Goal: Task Accomplishment & Management: Complete application form

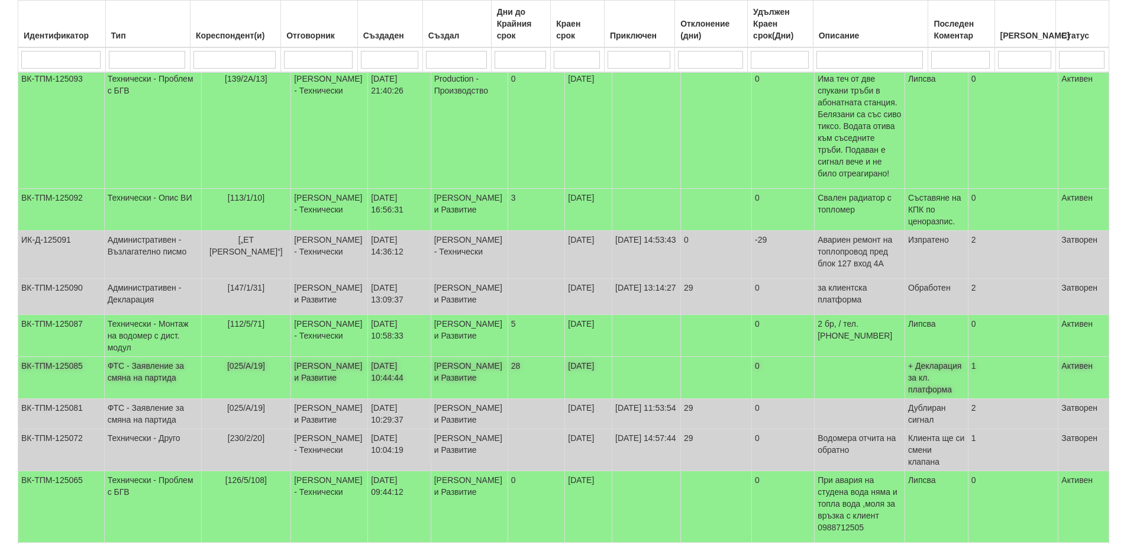
scroll to position [405, 0]
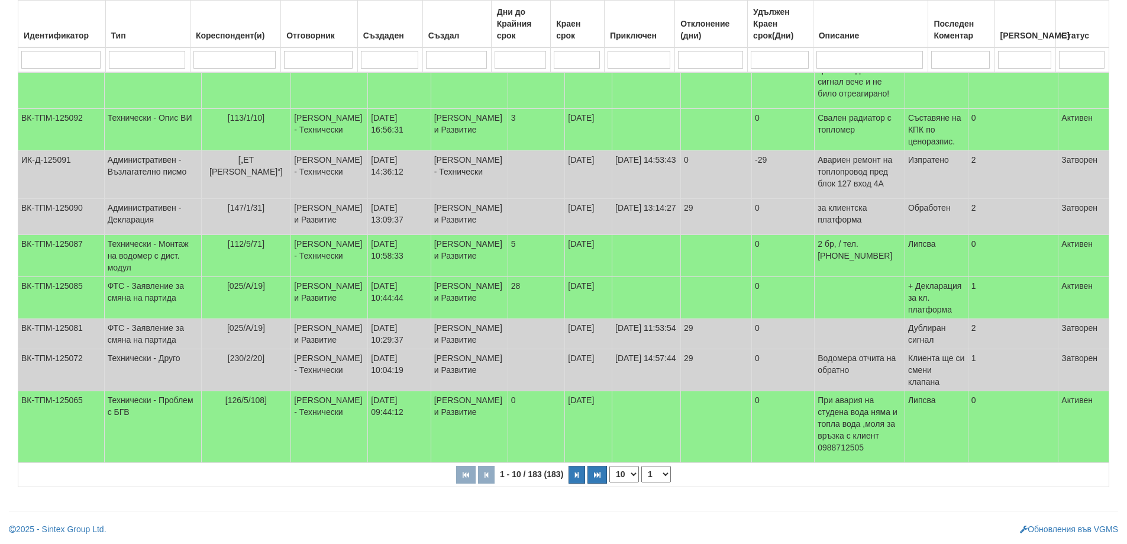
click at [634, 476] on select "10 20 30 40" at bounding box center [624, 474] width 30 height 17
select select "40"
click at [612, 482] on select "10 20 30 40" at bounding box center [624, 474] width 30 height 17
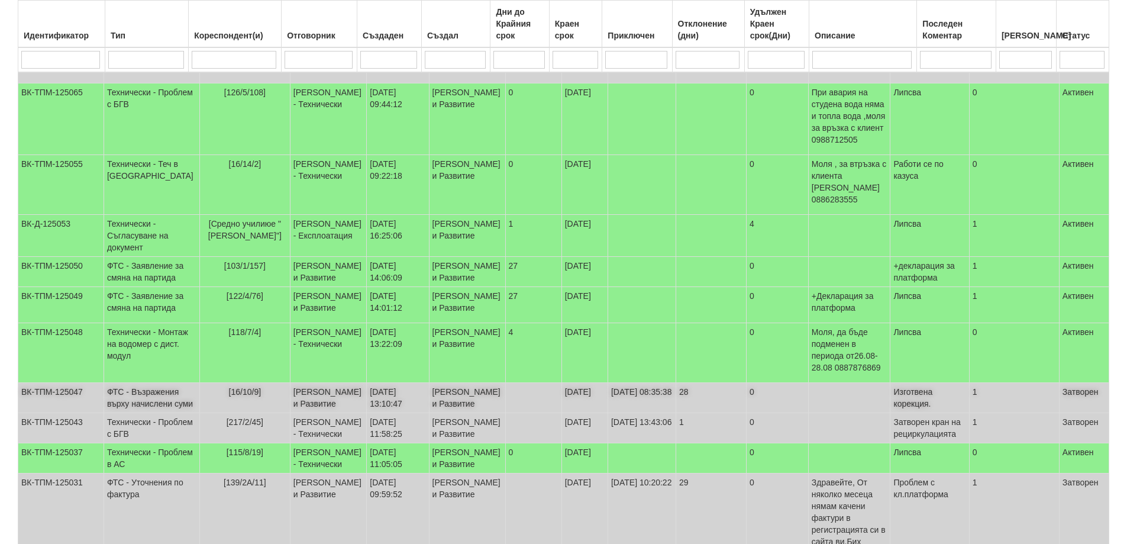
scroll to position [760, 0]
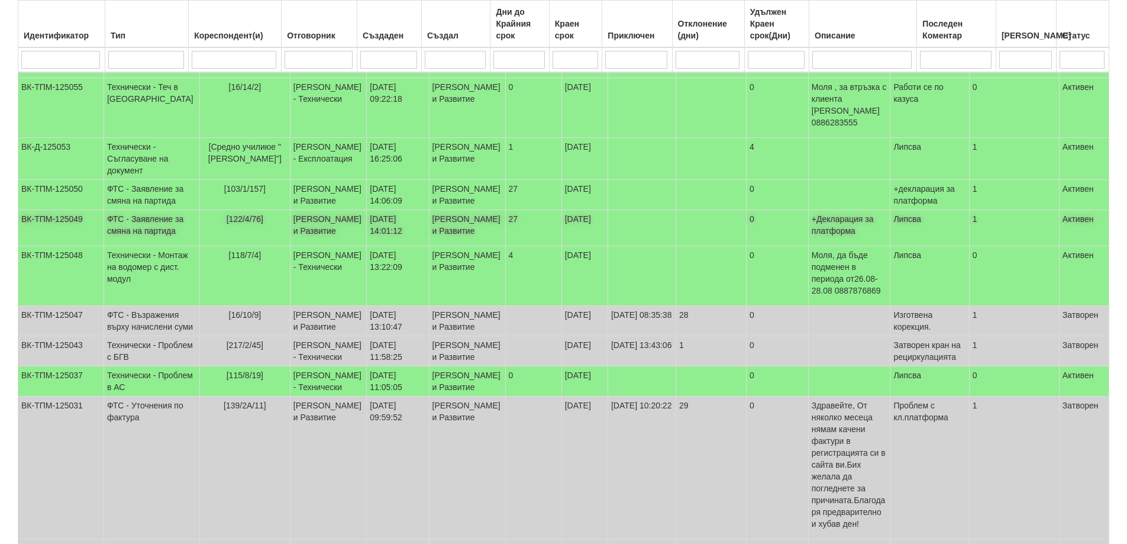
click at [153, 246] on td "ФТС - Заявление за смяна на партида" at bounding box center [152, 228] width 96 height 36
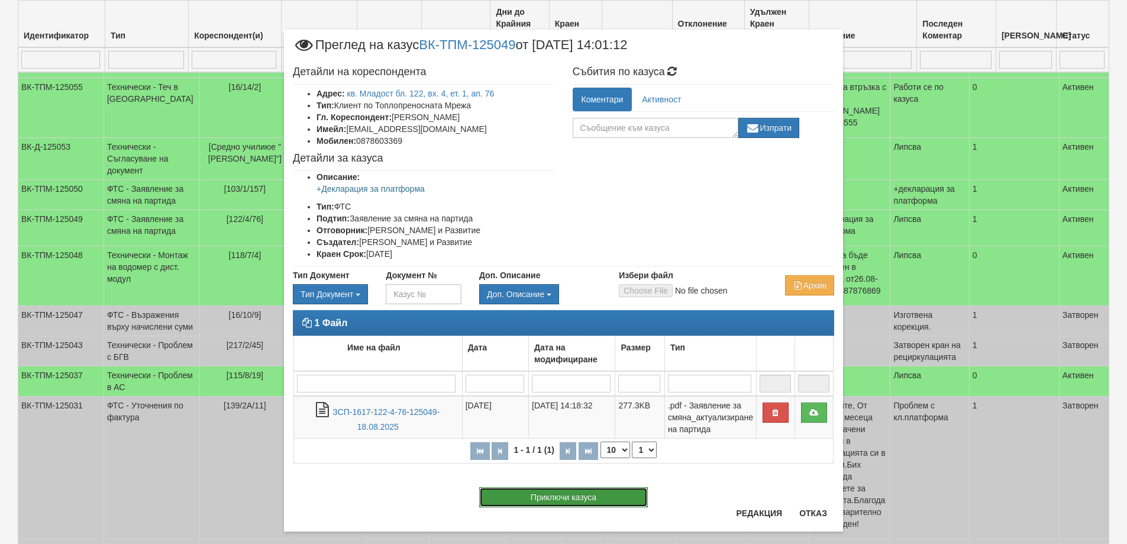
click at [581, 500] on button "Приключи казуса" at bounding box center [563, 497] width 169 height 20
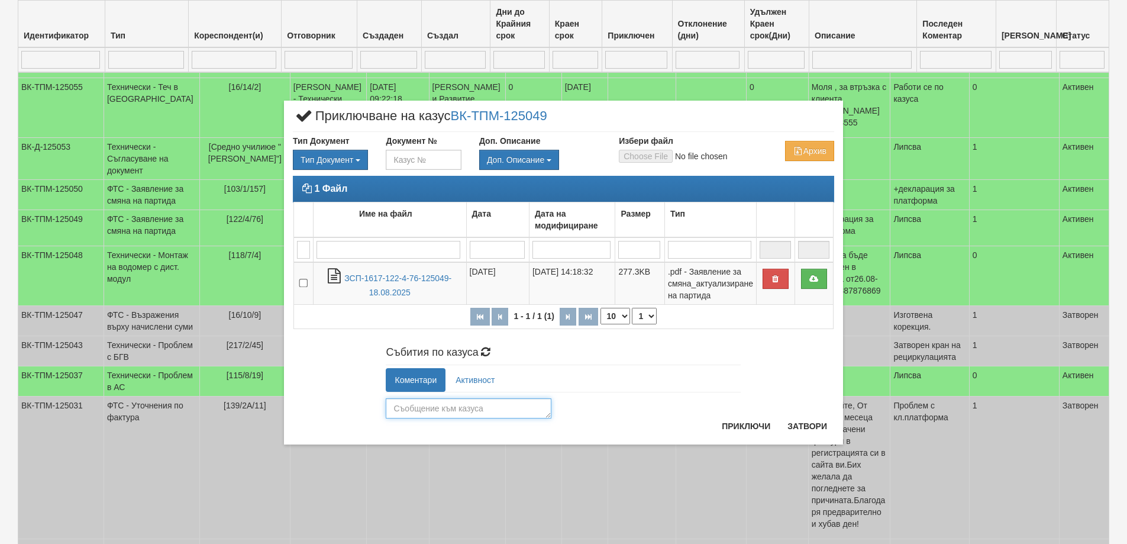
click at [423, 411] on textarea at bounding box center [469, 408] width 166 height 20
type textarea "26088"
click at [746, 427] on button "Приключи" at bounding box center [746, 426] width 63 height 19
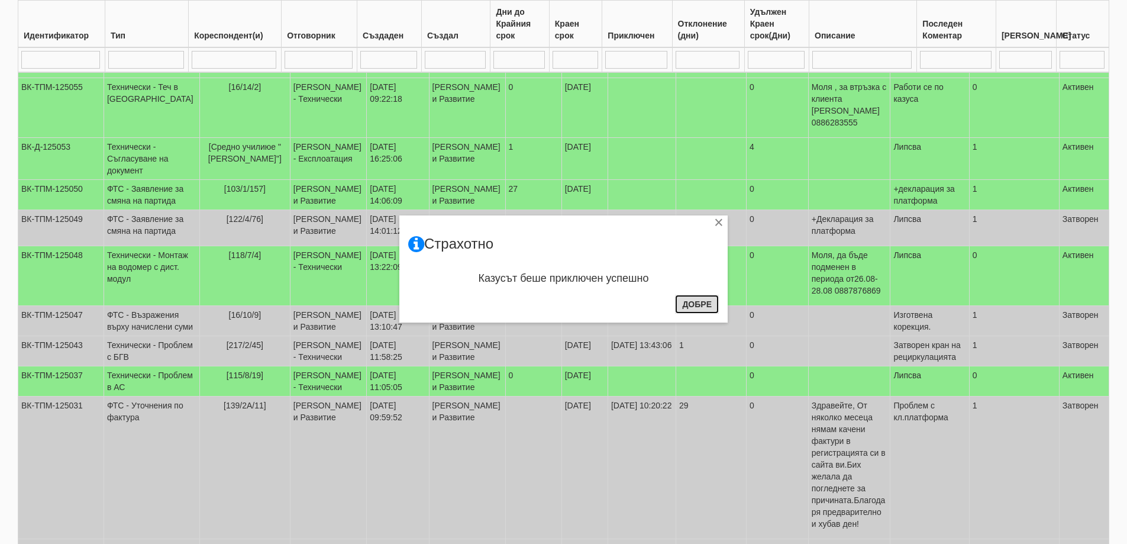
click at [709, 299] on button "Добре" at bounding box center [697, 304] width 44 height 19
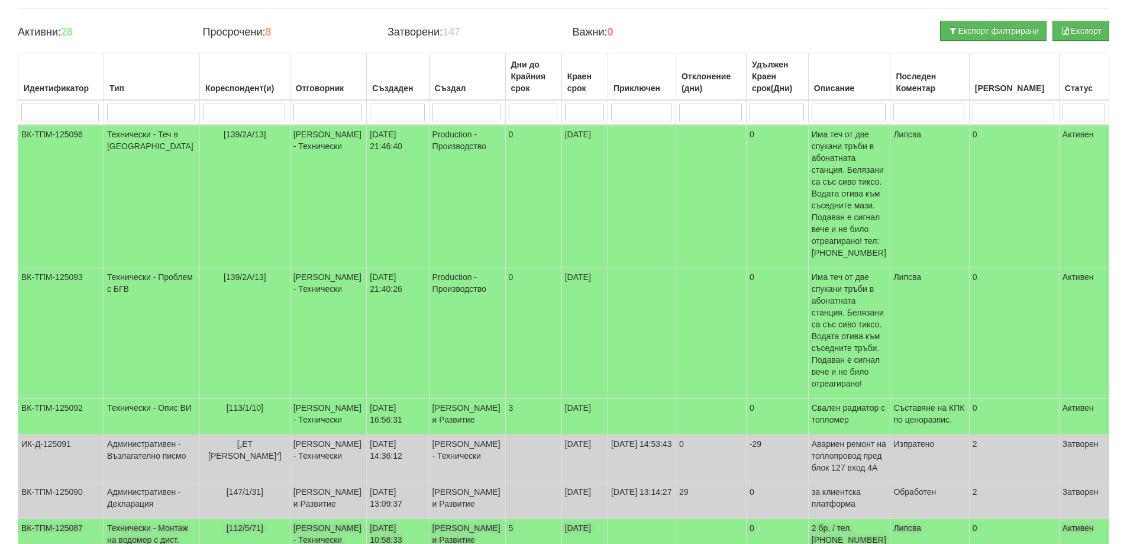
scroll to position [0, 0]
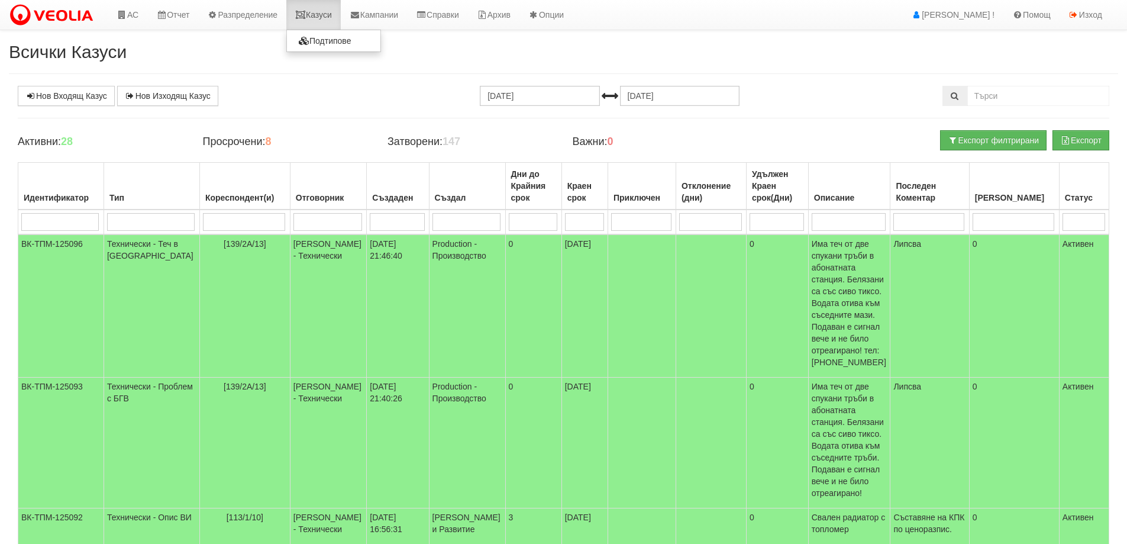
click at [322, 14] on link "Казуси" at bounding box center [313, 15] width 54 height 30
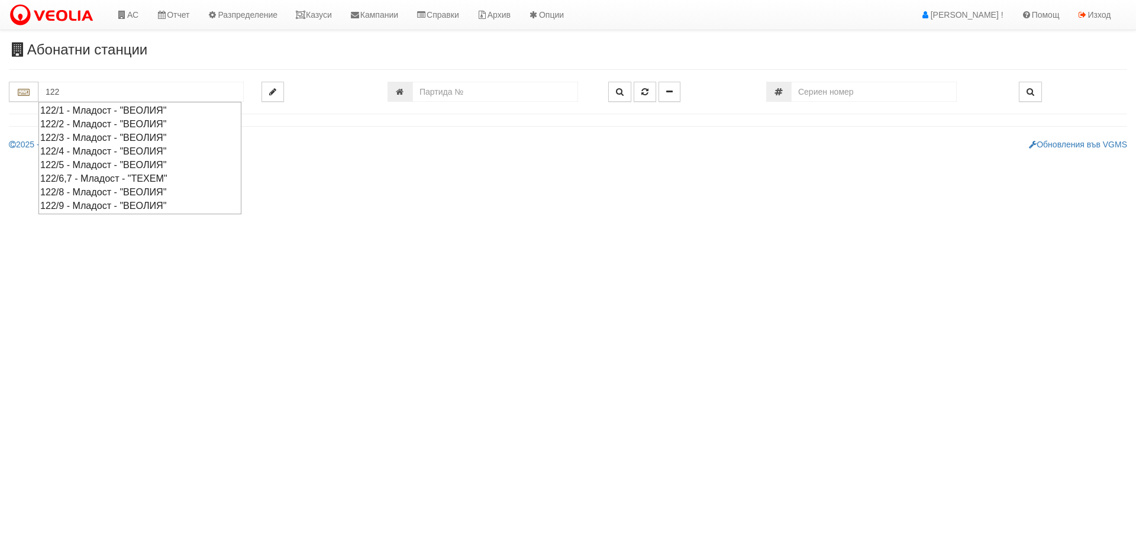
click at [88, 150] on div "122/4 - Младост - "ВЕОЛИЯ"" at bounding box center [139, 151] width 199 height 14
type input "122/4 - Младост - "ВЕОЛИЯ""
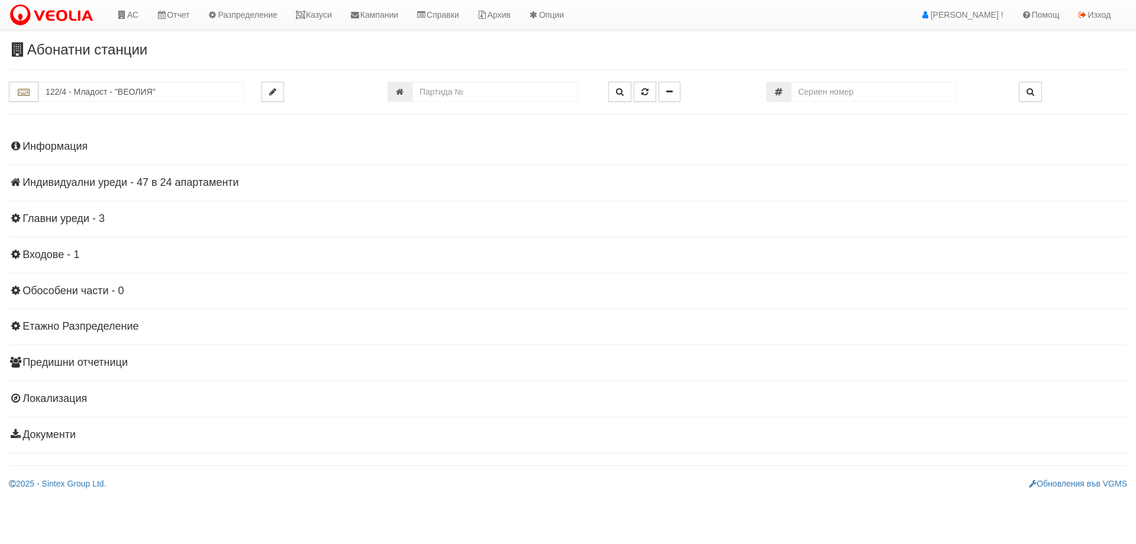
click at [133, 183] on h4 "Индивидуални уреди - 47 в 24 апартаменти" at bounding box center [568, 183] width 1118 height 12
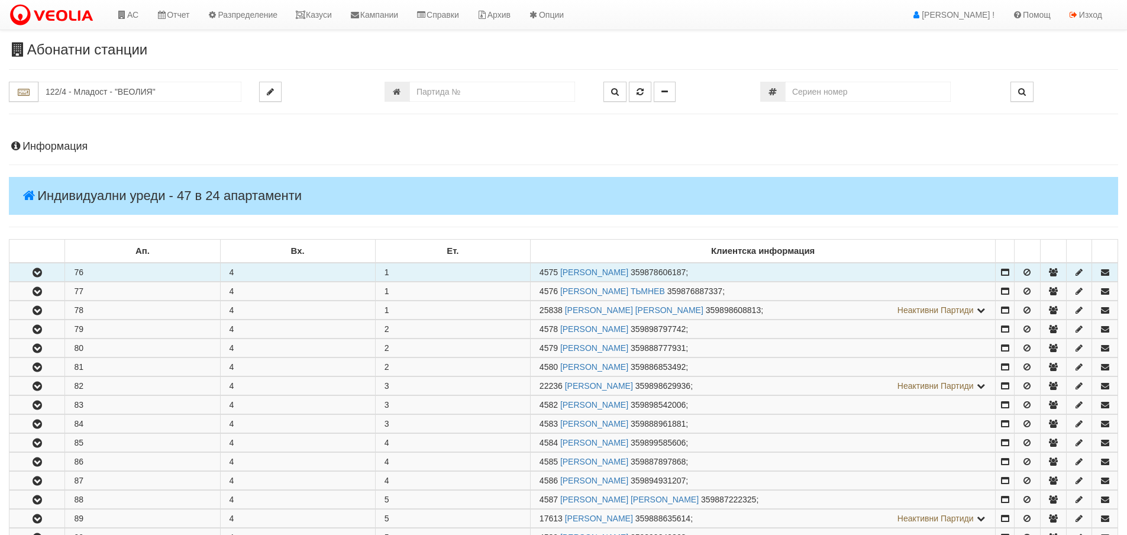
click at [31, 275] on icon "button" at bounding box center [37, 273] width 14 height 8
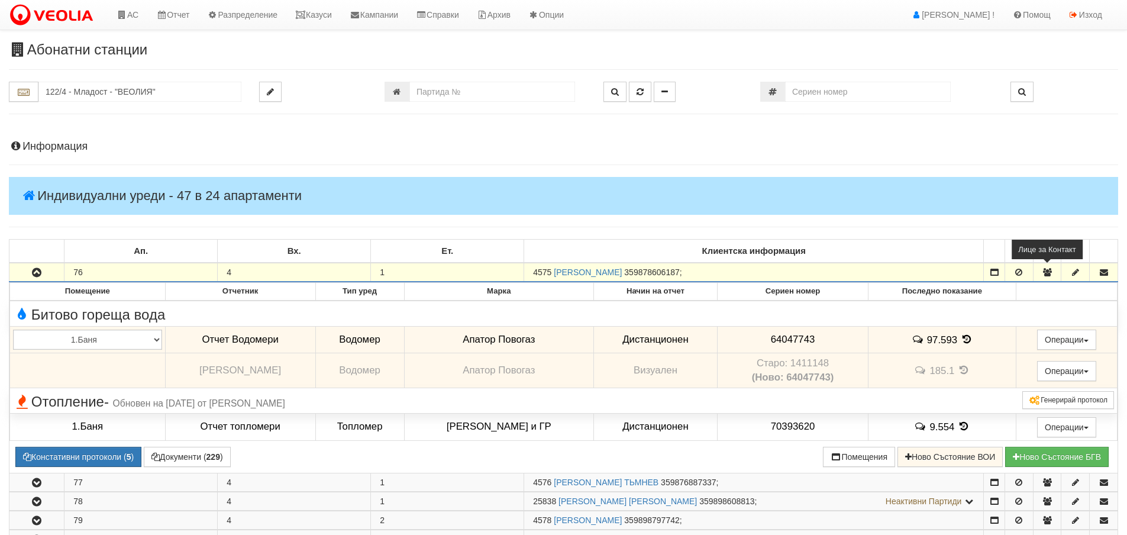
click at [1047, 272] on icon "button" at bounding box center [1047, 272] width 11 height 8
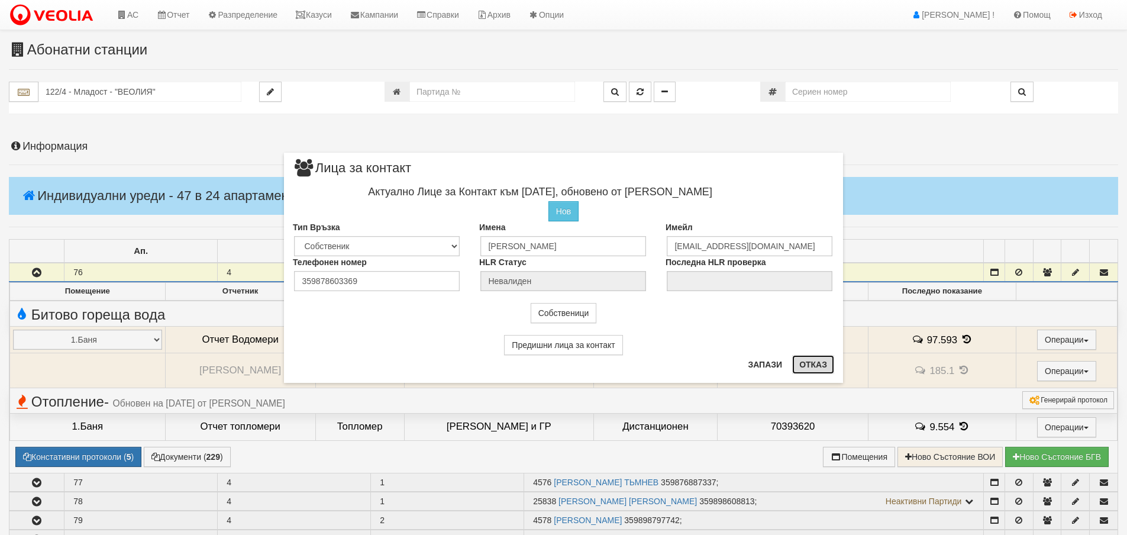
click at [815, 364] on button "Отказ" at bounding box center [813, 364] width 42 height 19
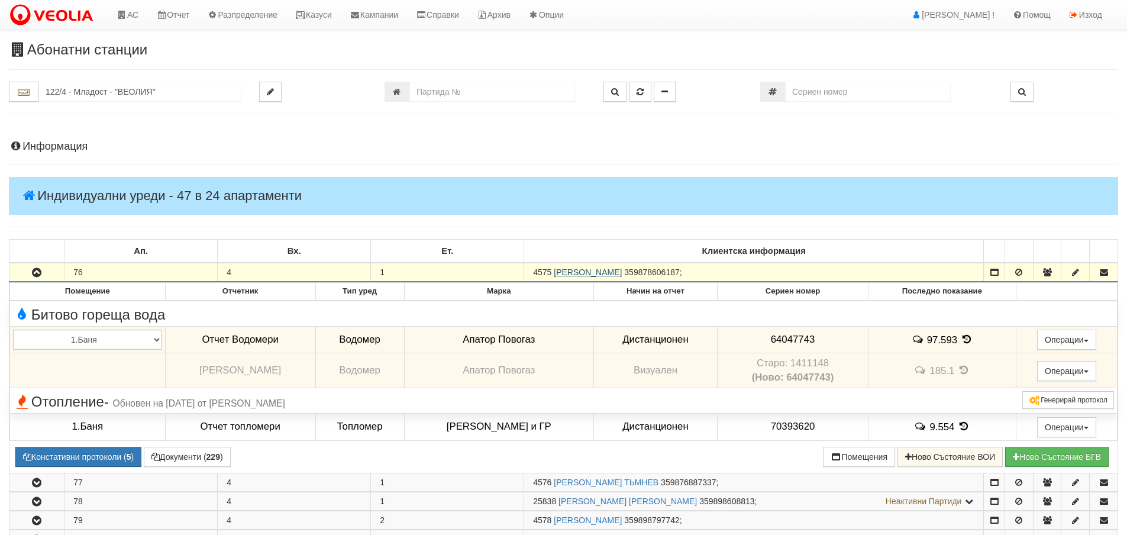
click at [599, 275] on link "ИВАНКА КАНЕВА ДОБРЕВА" at bounding box center [588, 271] width 68 height 9
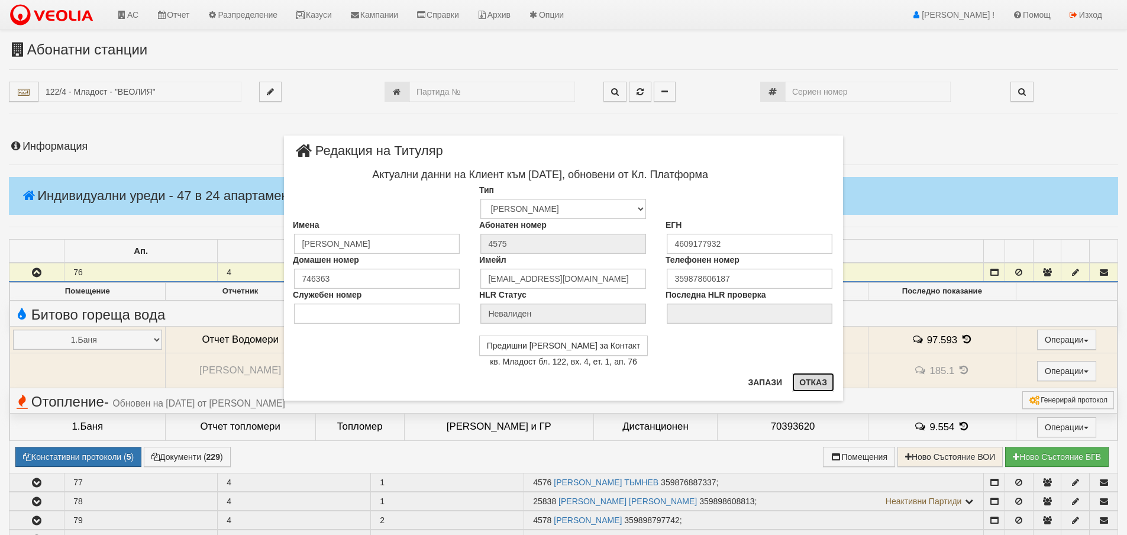
click at [812, 385] on button "Отказ" at bounding box center [813, 382] width 42 height 19
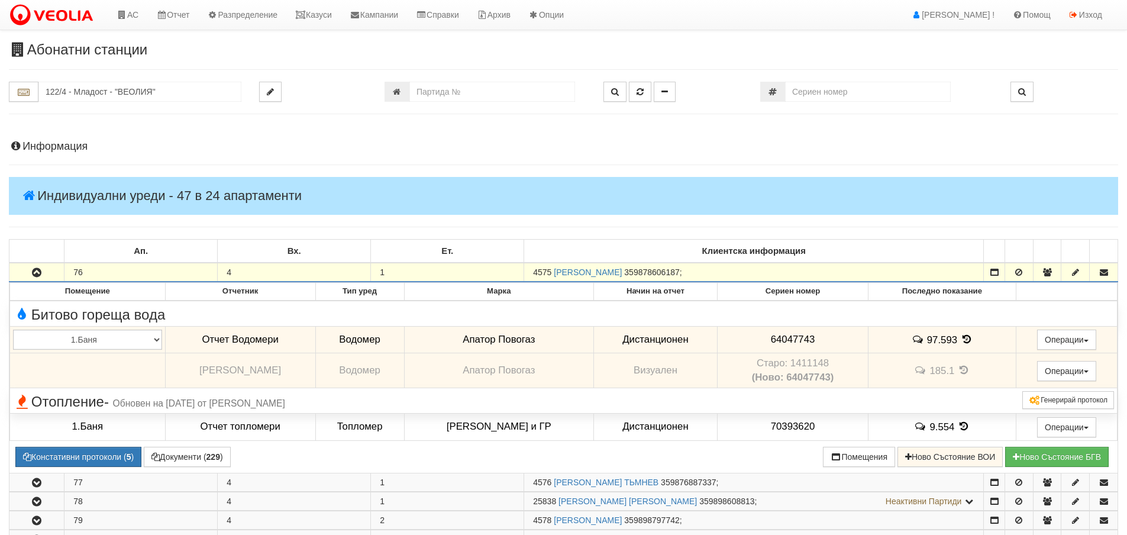
click at [872, 248] on div "Клиентска информация" at bounding box center [753, 251] width 441 height 22
click at [437, 90] on input "number" at bounding box center [492, 92] width 166 height 20
type input "26088"
click at [643, 92] on icon "button" at bounding box center [640, 92] width 7 height 8
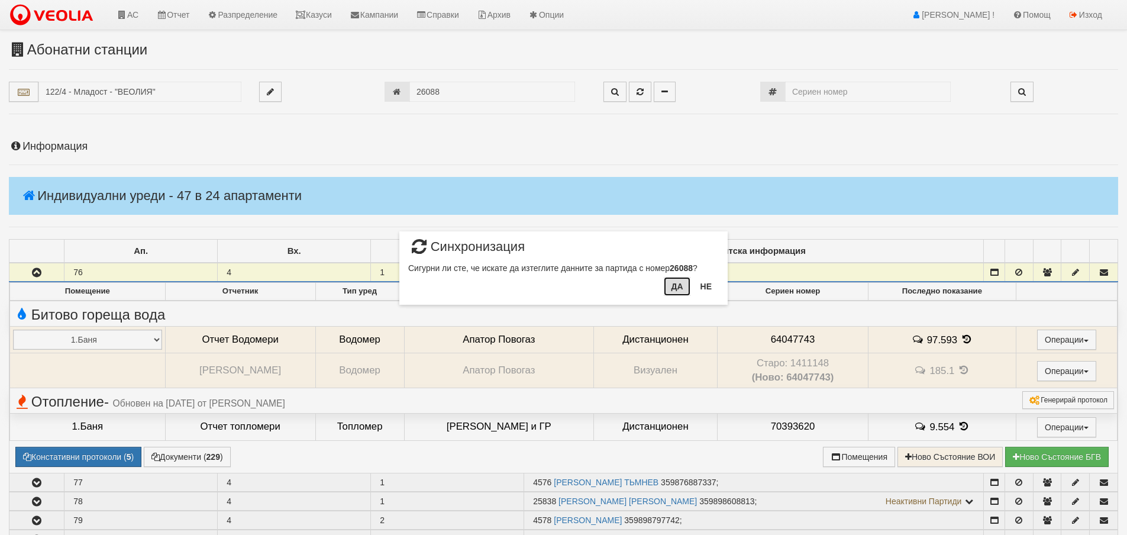
click at [679, 288] on button "Да" at bounding box center [677, 286] width 26 height 19
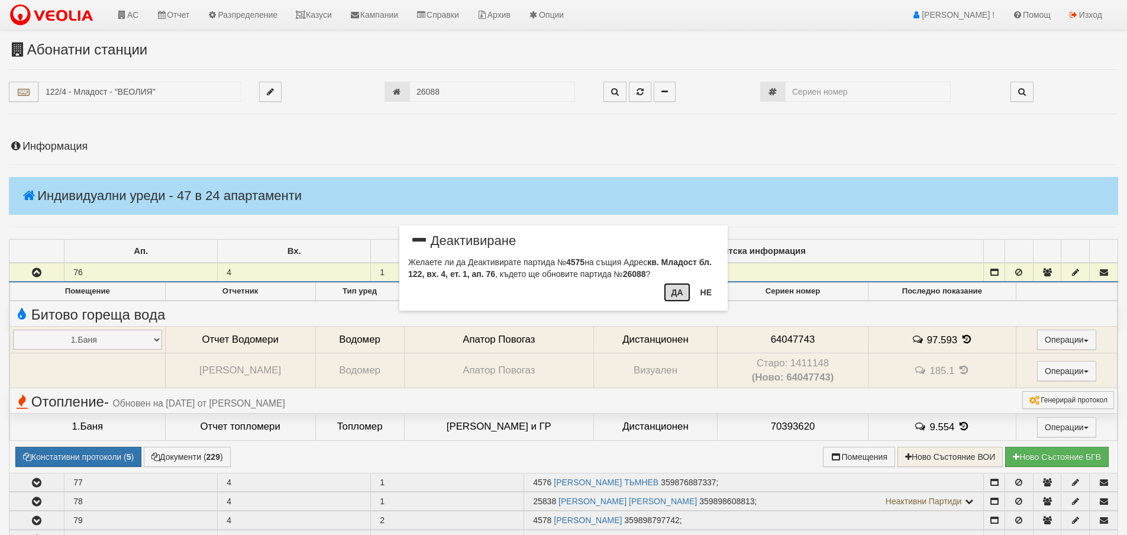
click at [680, 288] on button "Да" at bounding box center [677, 292] width 26 height 19
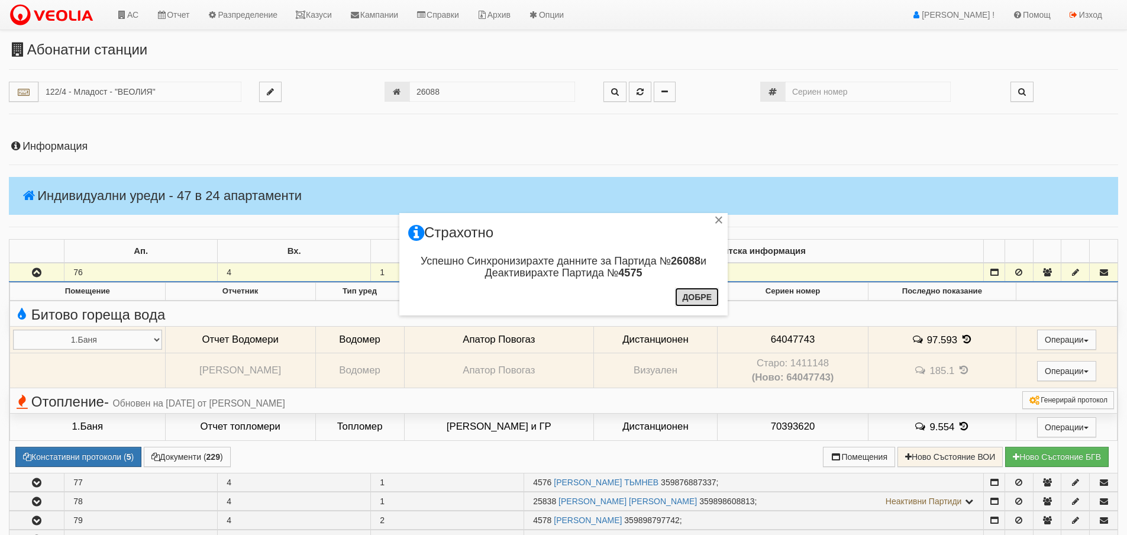
click at [691, 301] on button "Добре" at bounding box center [697, 297] width 44 height 19
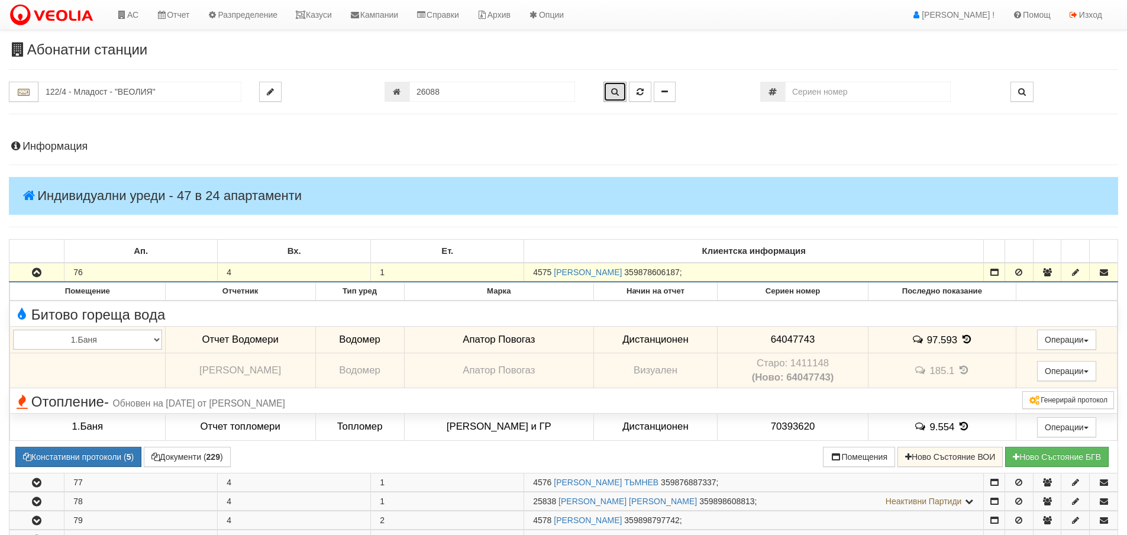
click at [616, 92] on icon "button" at bounding box center [615, 92] width 8 height 8
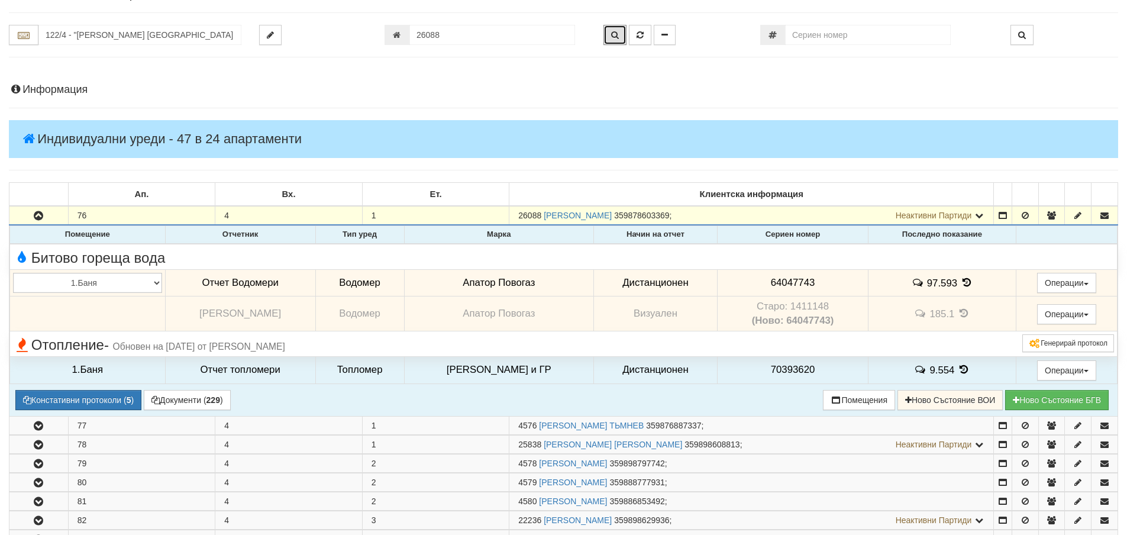
scroll to position [56, 0]
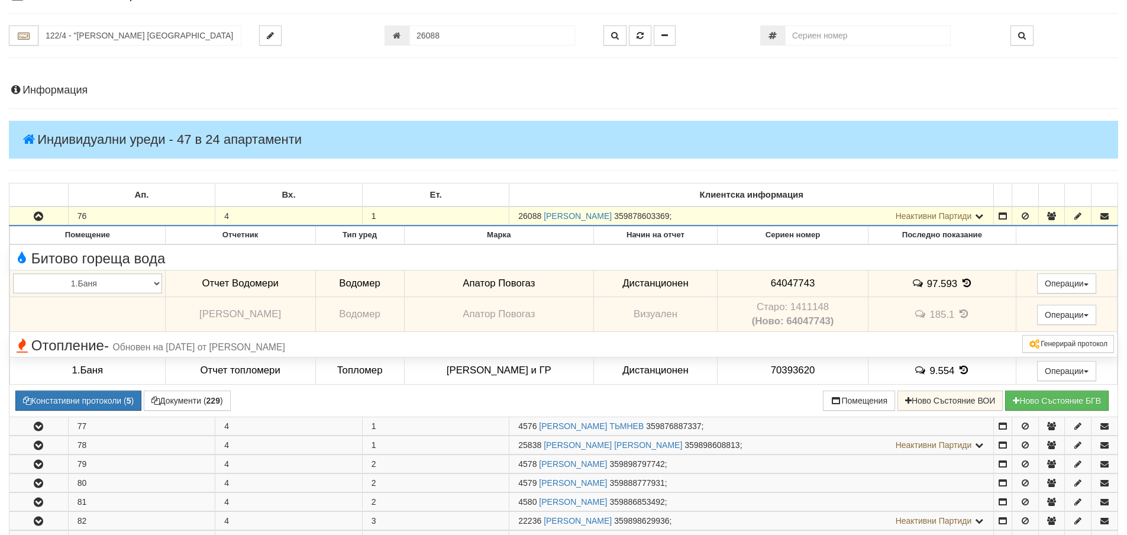
click at [50, 91] on h4 "Информация" at bounding box center [563, 91] width 1109 height 12
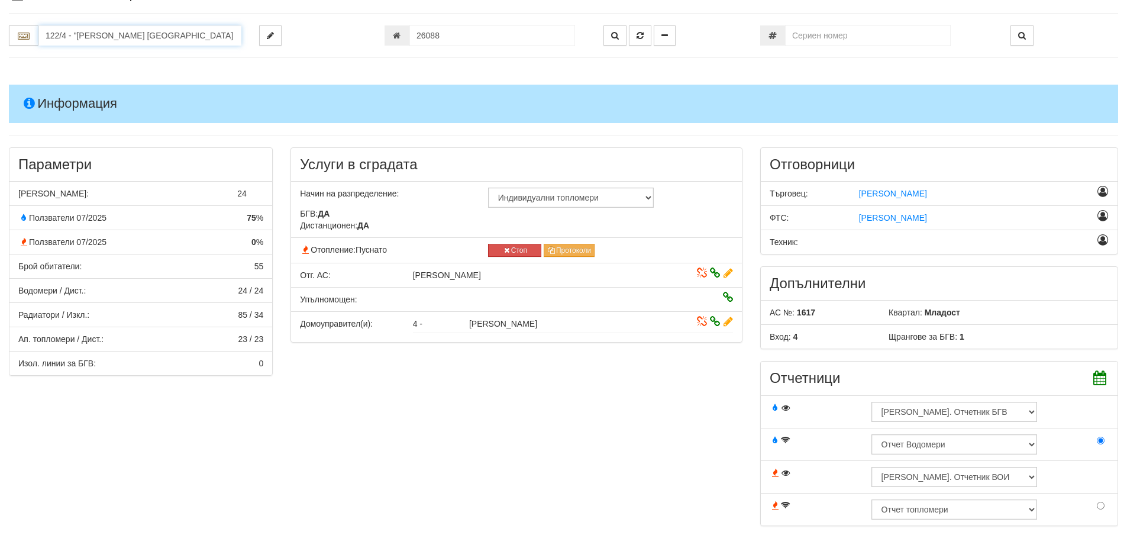
click at [78, 38] on input "122/4 - "ВЕОЛИЯ ЕНЕРДЖИ ВАРНА " ЕАД" at bounding box center [139, 35] width 203 height 20
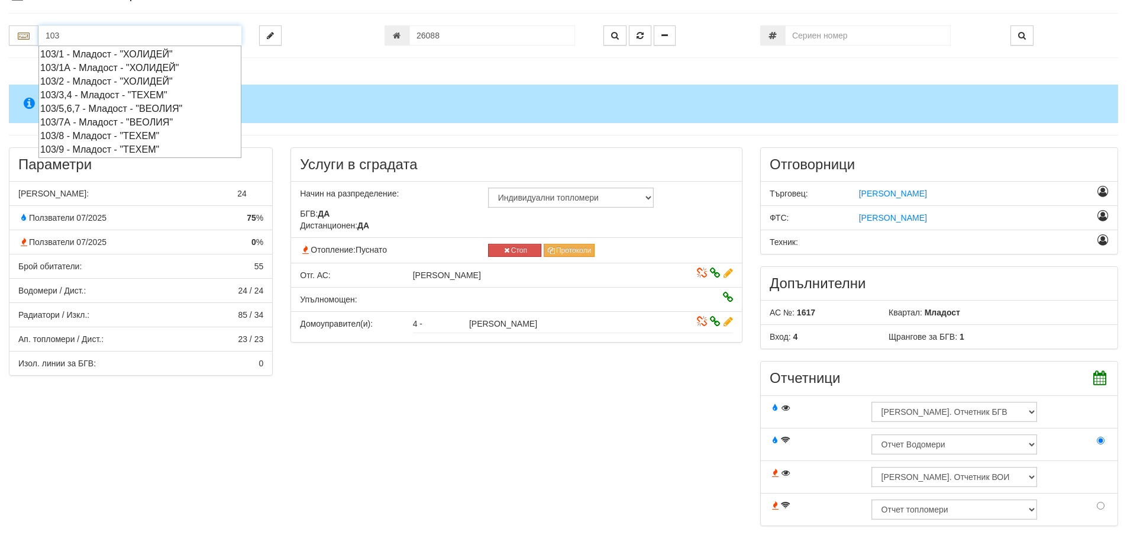
click at [62, 54] on div "103/1 - Младост - "ХОЛИДЕЙ"" at bounding box center [139, 54] width 199 height 14
type input "103/1 - Младост - "ХОЛИДЕЙ""
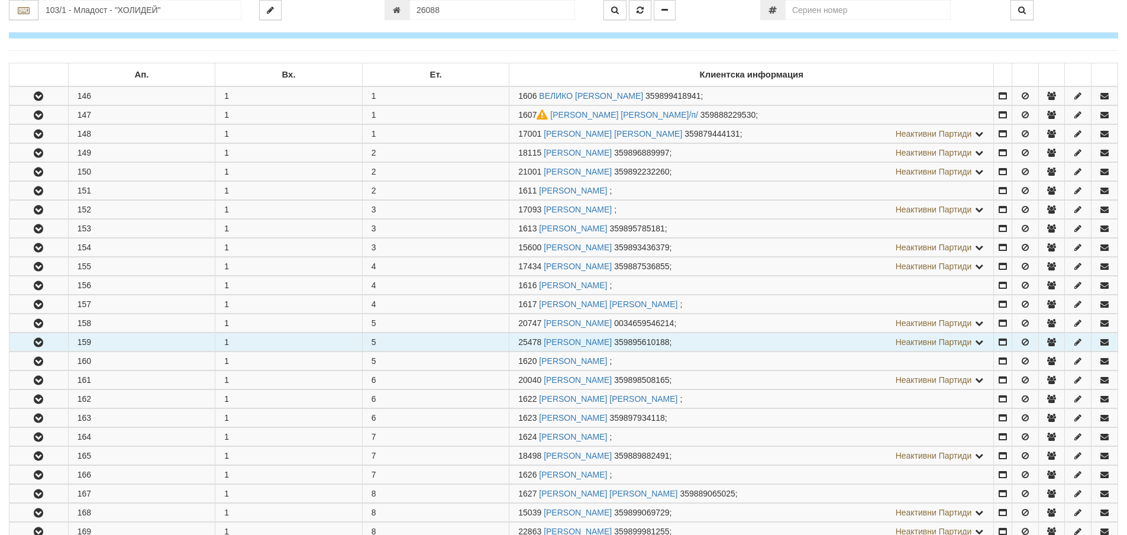
scroll to position [178, 0]
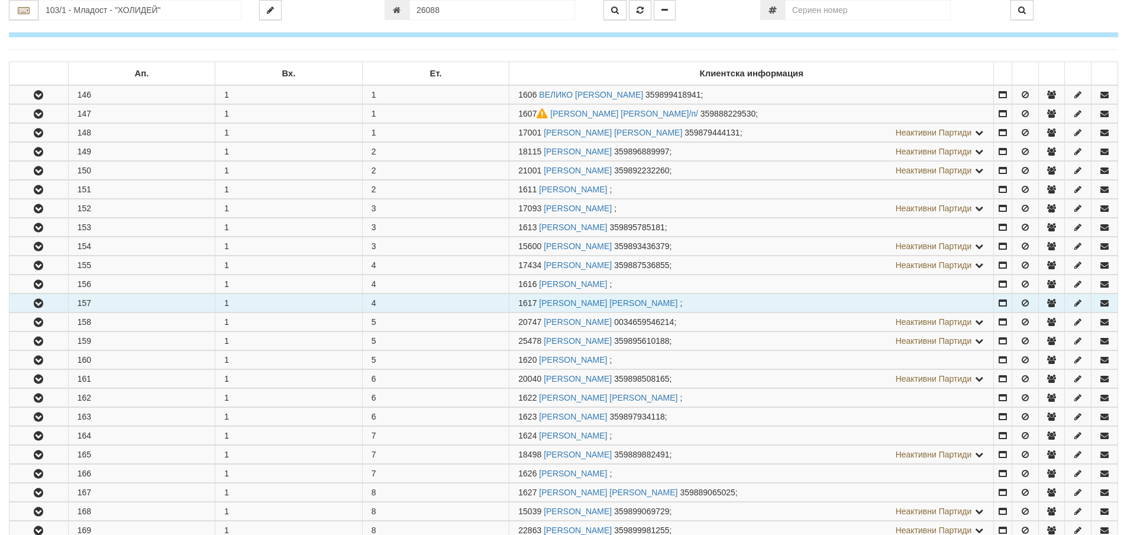
click at [40, 304] on icon "button" at bounding box center [38, 303] width 14 height 8
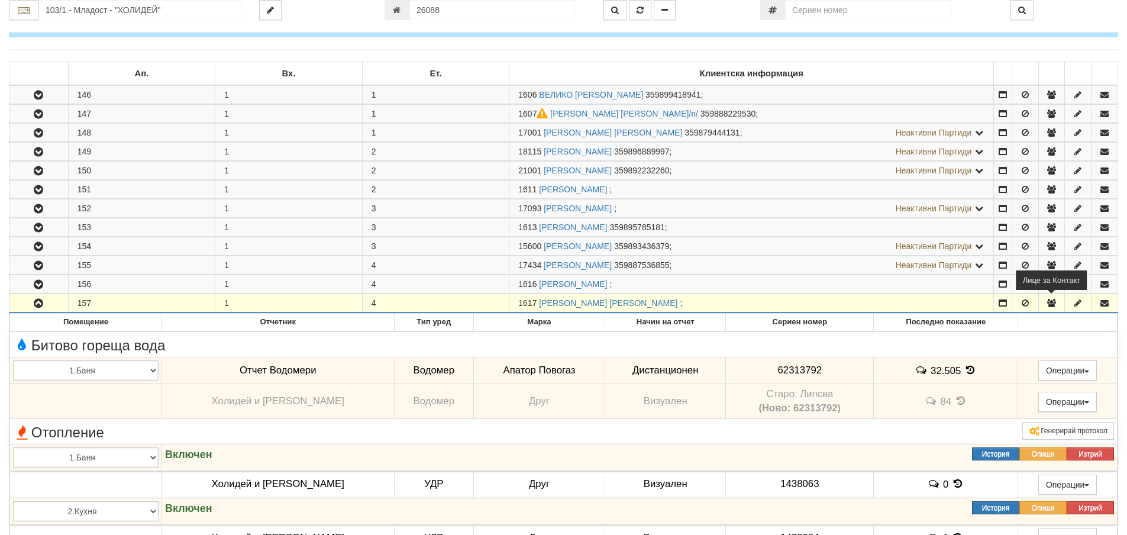
click at [1050, 301] on icon "button" at bounding box center [1051, 303] width 11 height 8
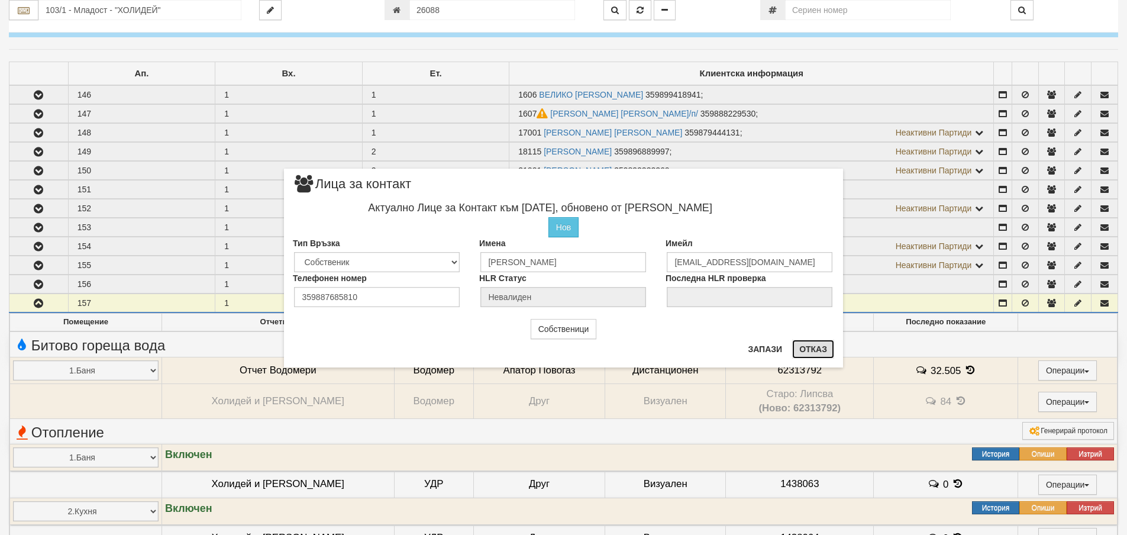
click at [809, 348] on button "Отказ" at bounding box center [813, 349] width 42 height 19
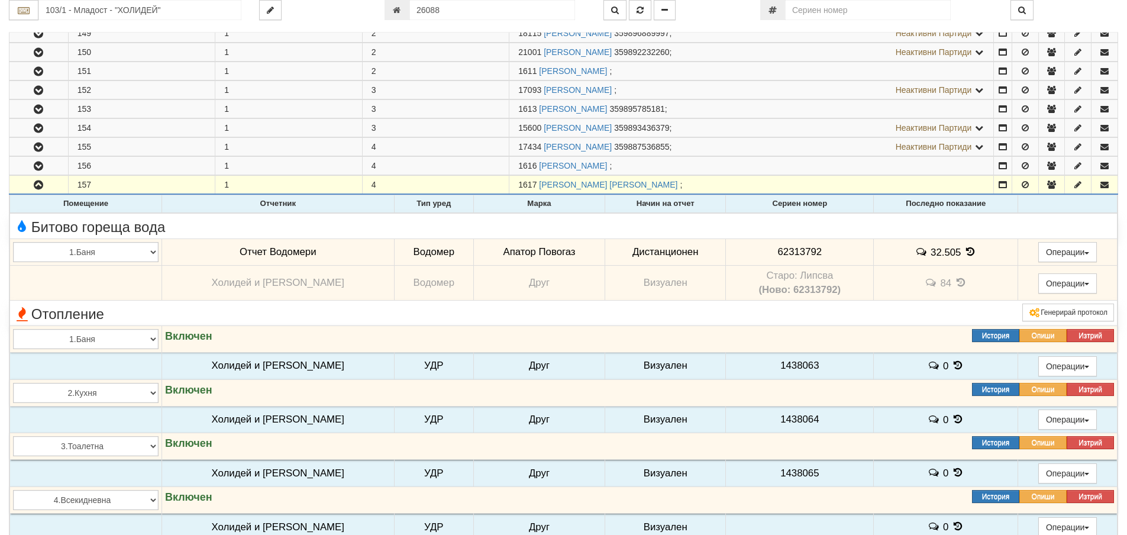
scroll to position [355, 0]
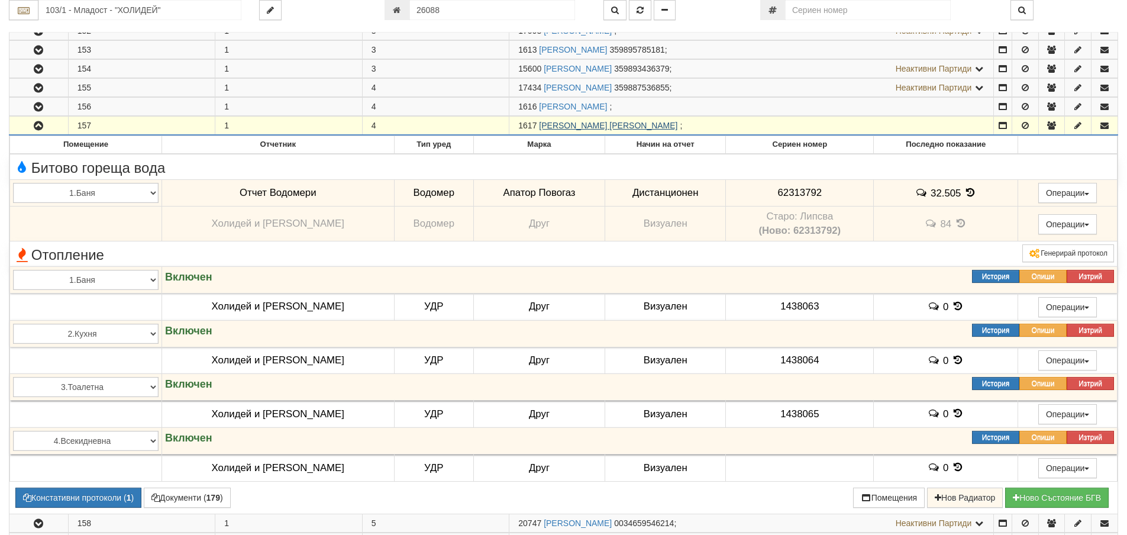
click at [606, 122] on link "ИВАНКА ПЕТРОВА КАЛВИНА" at bounding box center [608, 125] width 138 height 9
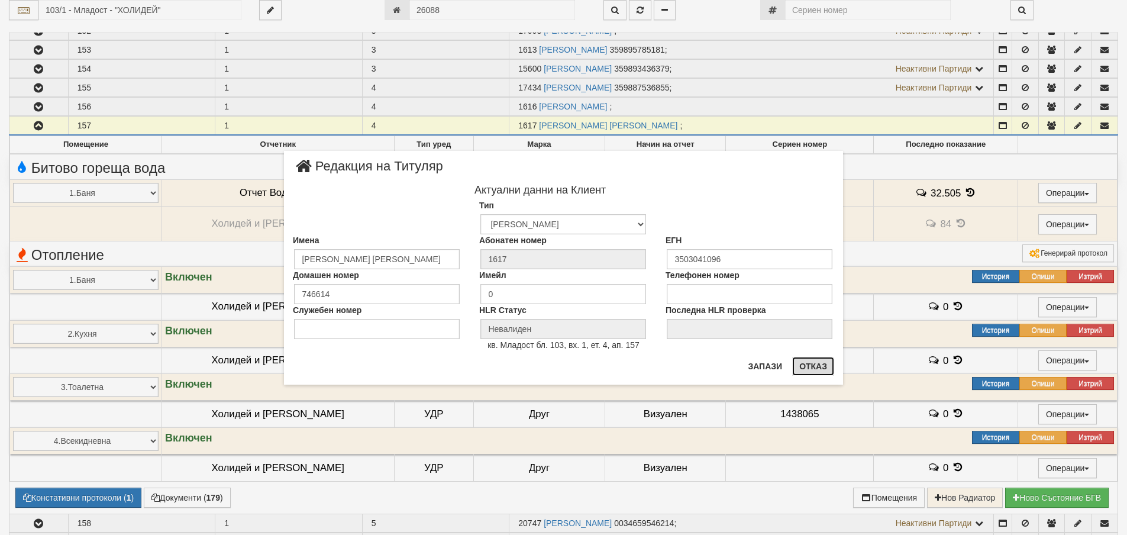
click at [811, 366] on button "Отказ" at bounding box center [813, 366] width 42 height 19
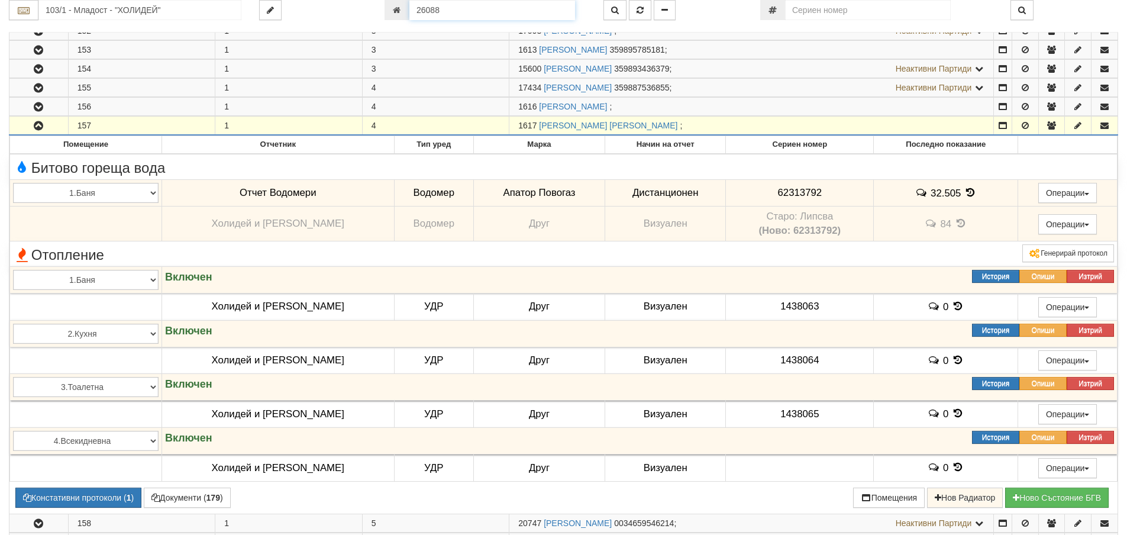
click at [463, 13] on input "26088" at bounding box center [492, 10] width 166 height 20
click at [438, 8] on input "26088" at bounding box center [492, 10] width 166 height 20
drag, startPoint x: 434, startPoint y: 12, endPoint x: 446, endPoint y: 14, distance: 12.6
click at [446, 14] on input "26088" at bounding box center [492, 10] width 166 height 20
click at [444, 14] on input "26088" at bounding box center [492, 10] width 166 height 20
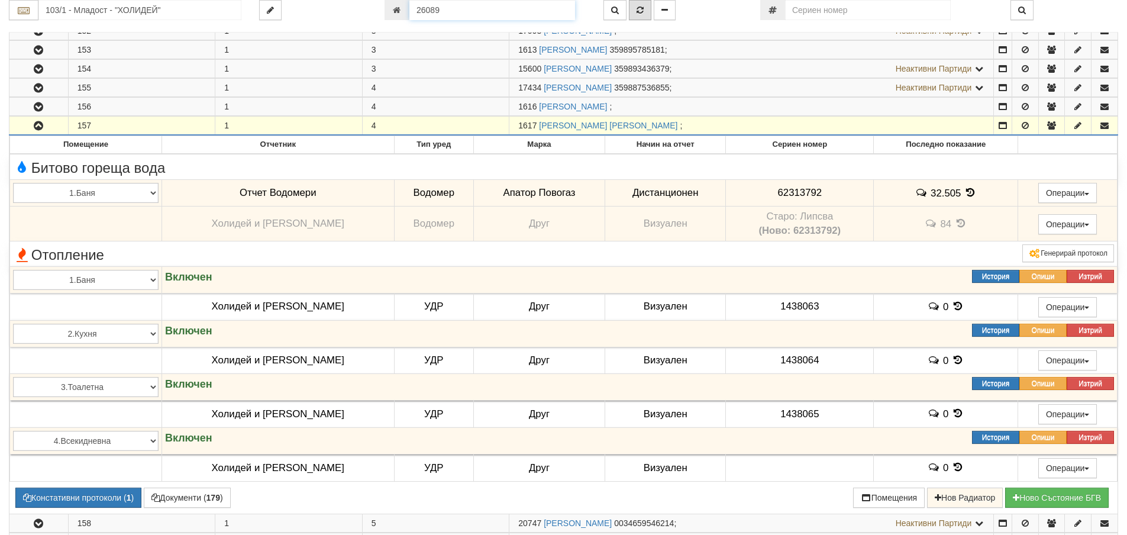
type input "26089"
click at [636, 8] on button "button" at bounding box center [640, 10] width 22 height 20
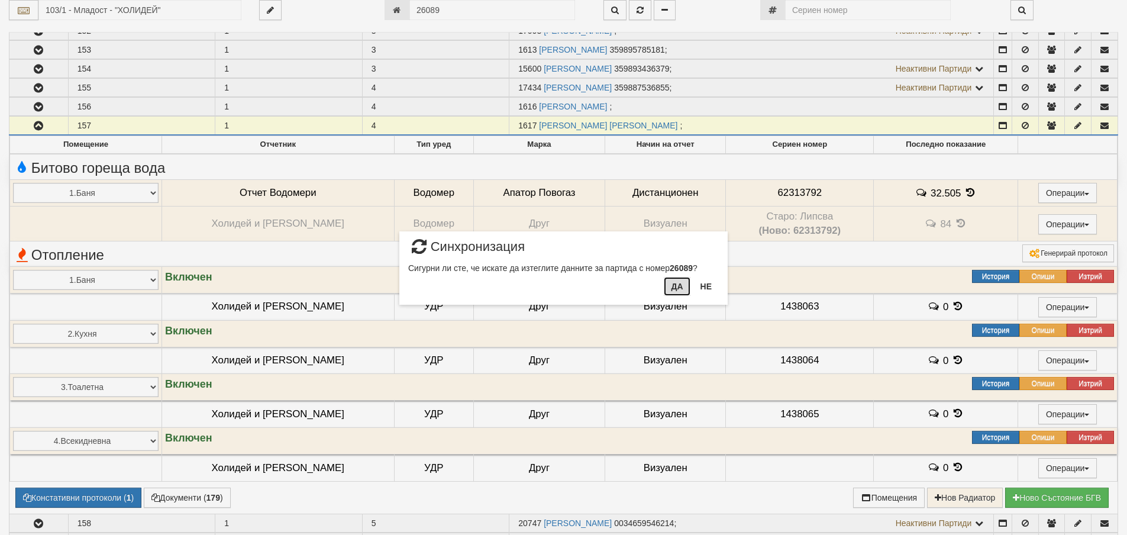
click at [673, 289] on button "Да" at bounding box center [677, 286] width 26 height 19
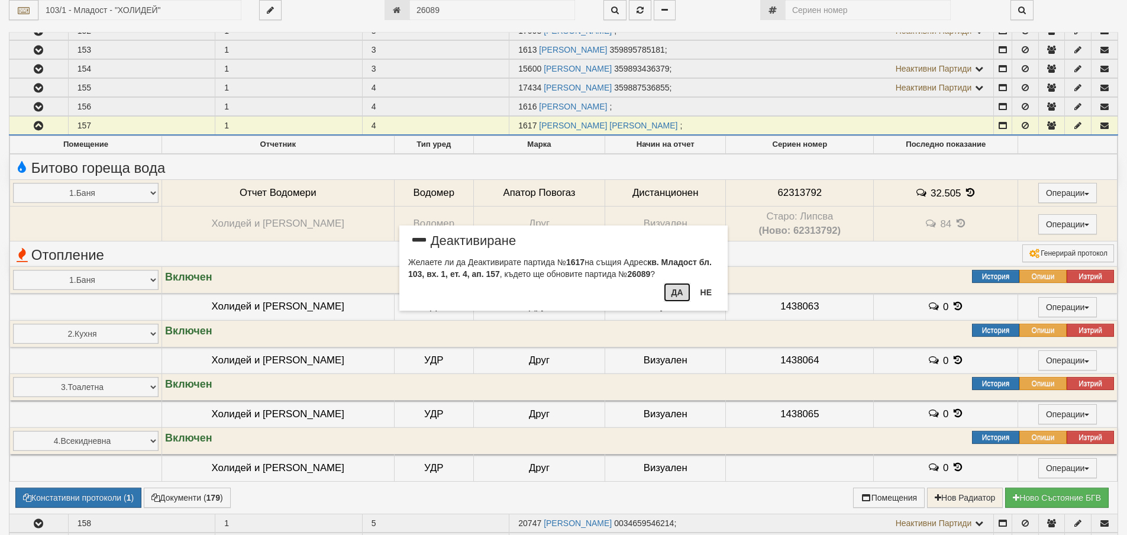
click at [673, 292] on button "Да" at bounding box center [677, 292] width 26 height 19
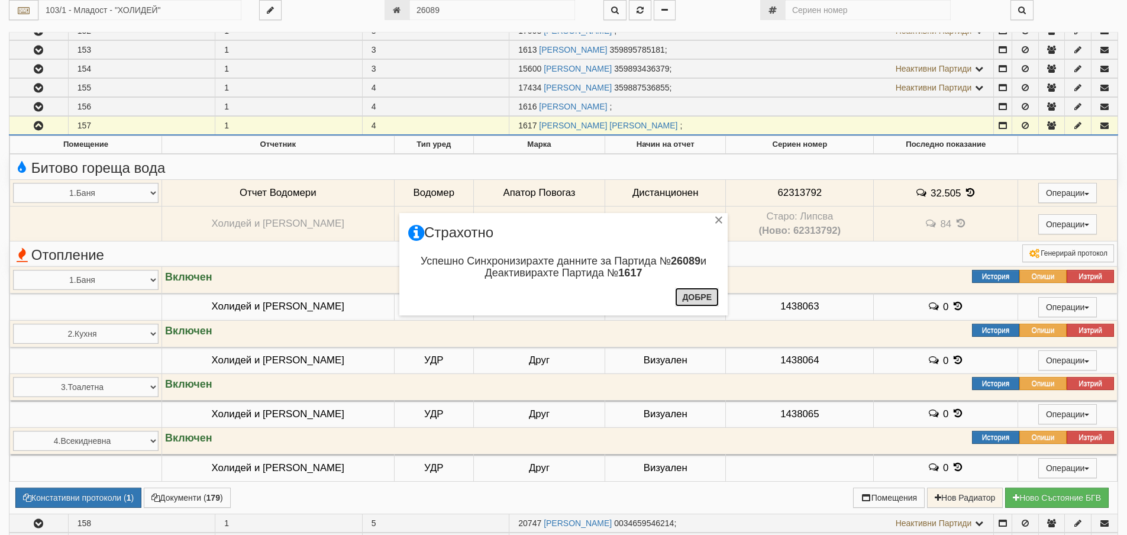
click at [691, 297] on button "Добре" at bounding box center [697, 297] width 44 height 19
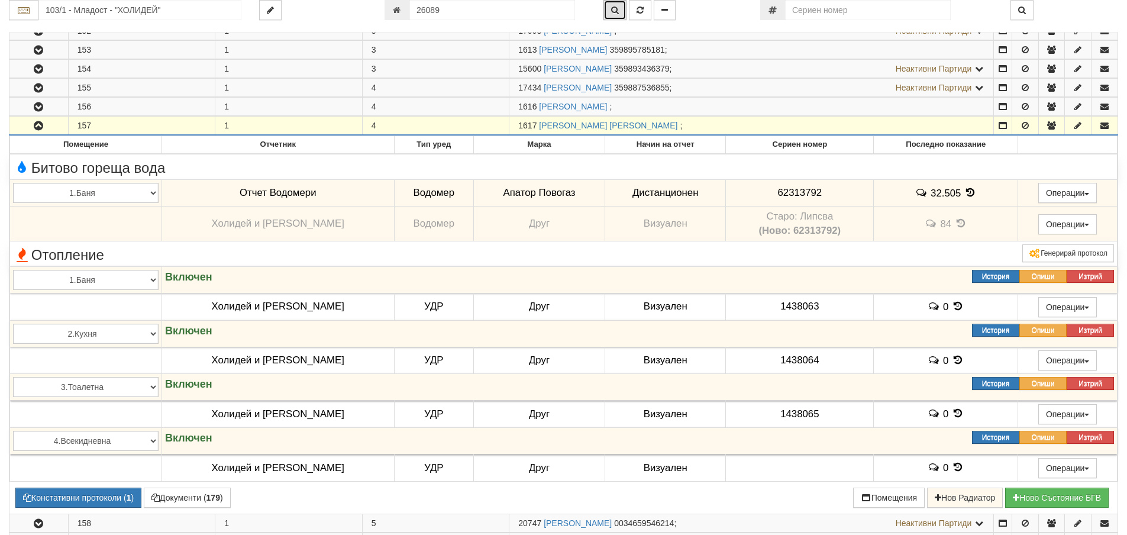
click at [619, 7] on icon "button" at bounding box center [615, 10] width 8 height 8
type input "103/1 - "ХОЛИДЕЙ И РАЙЗЕН" ЕООД"
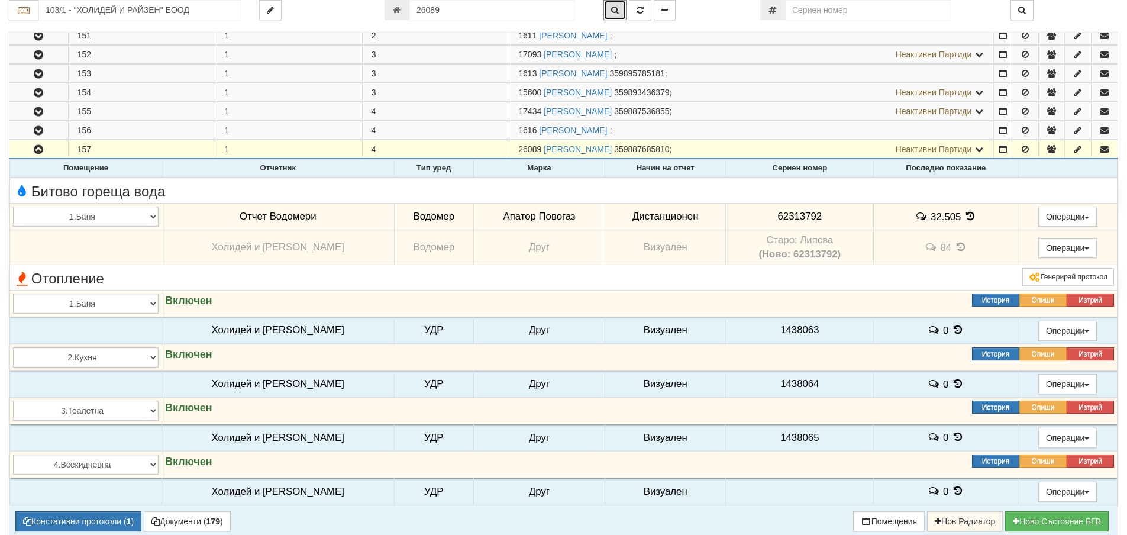
scroll to position [324, 0]
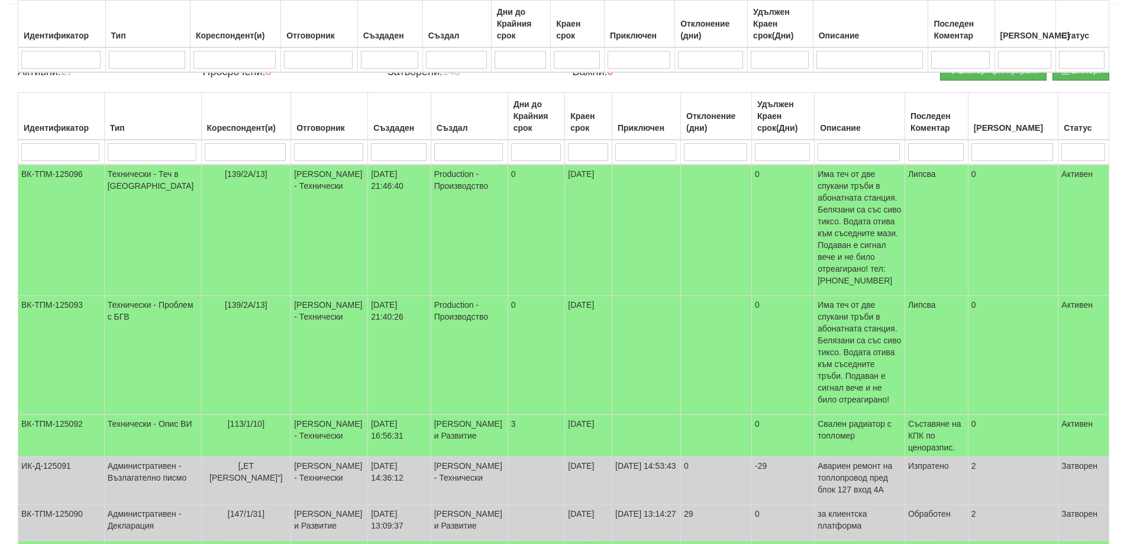
scroll to position [405, 0]
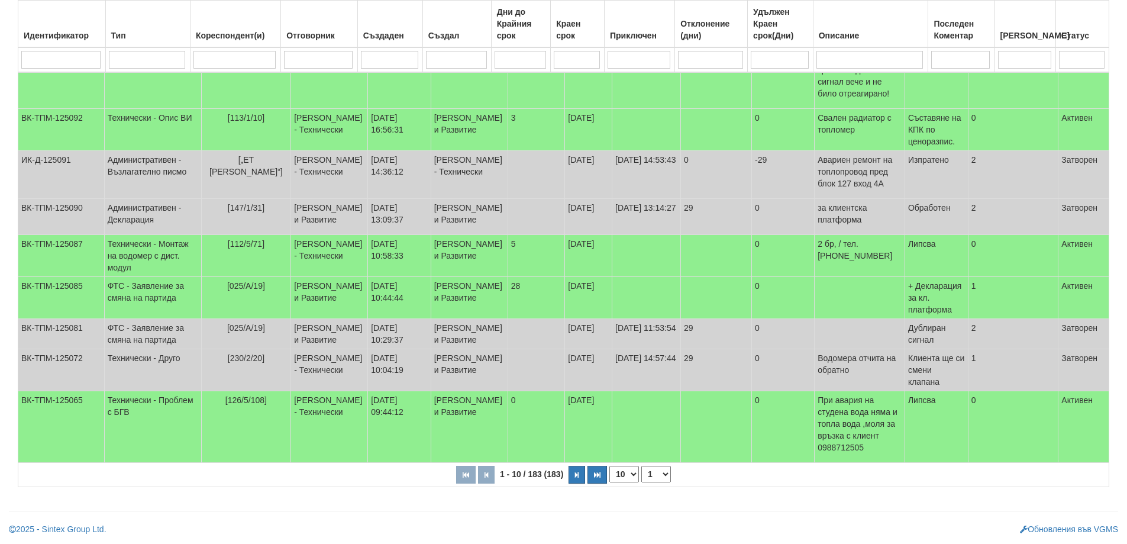
click at [635, 473] on select "10 20 30 40" at bounding box center [624, 474] width 30 height 17
select select "40"
click at [612, 482] on select "10 20 30 40" at bounding box center [624, 474] width 30 height 17
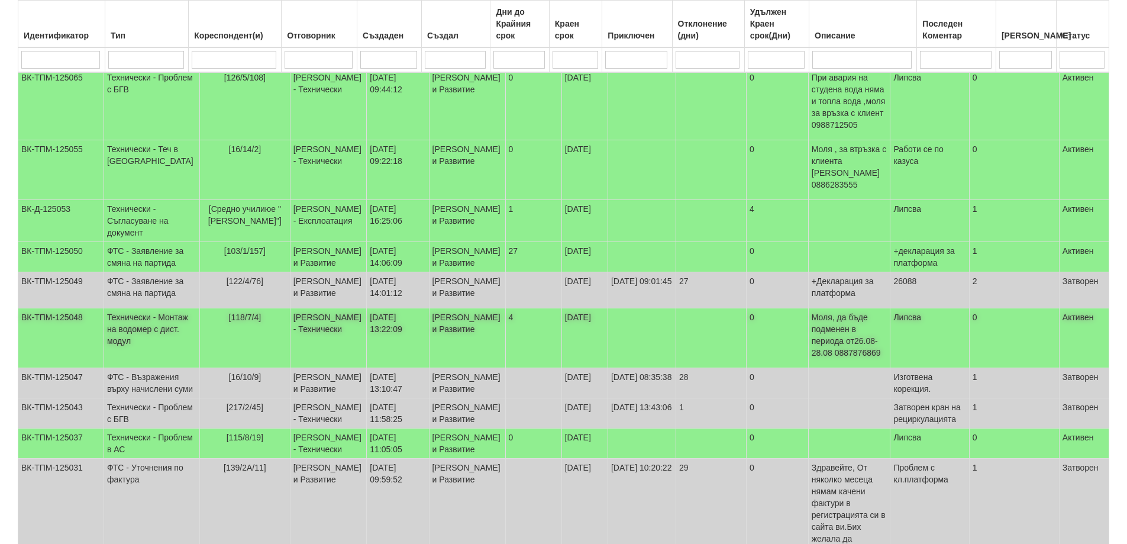
scroll to position [701, 0]
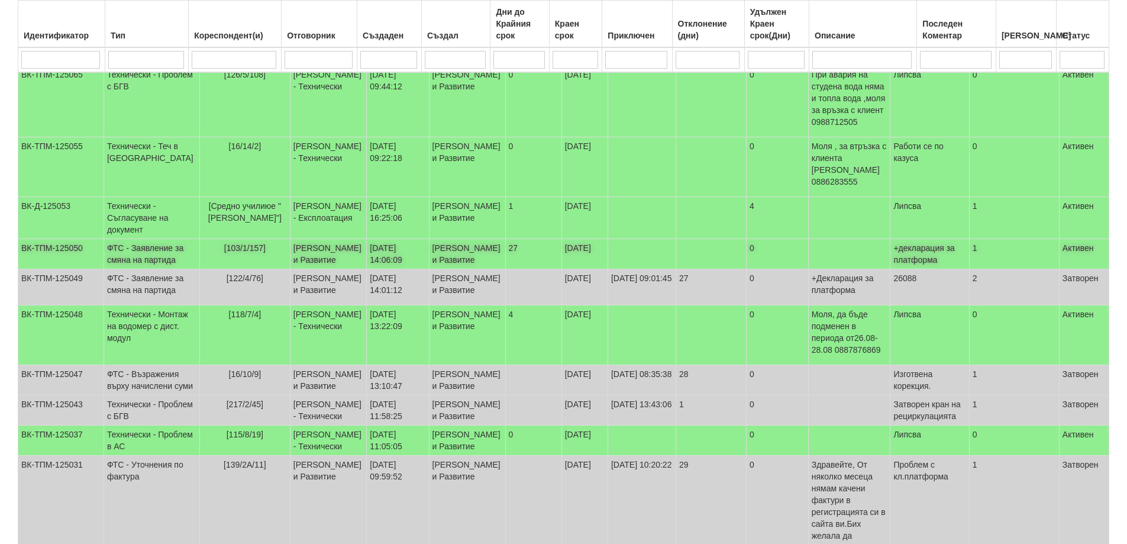
click at [160, 269] on td "ФТС - Заявление за смяна на партида" at bounding box center [152, 254] width 96 height 30
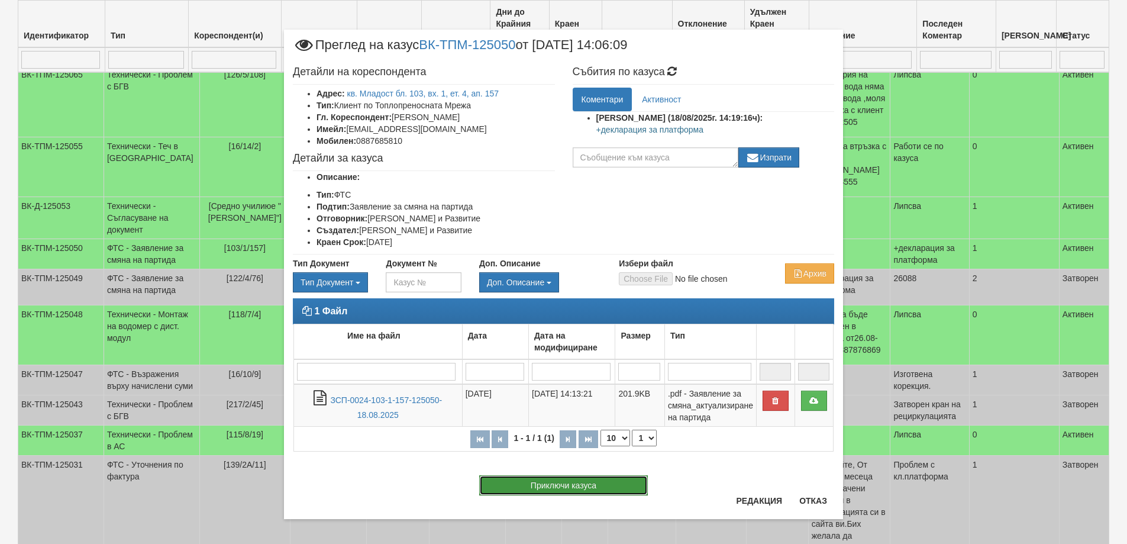
click at [576, 485] on button "Приключи казуса" at bounding box center [563, 485] width 169 height 20
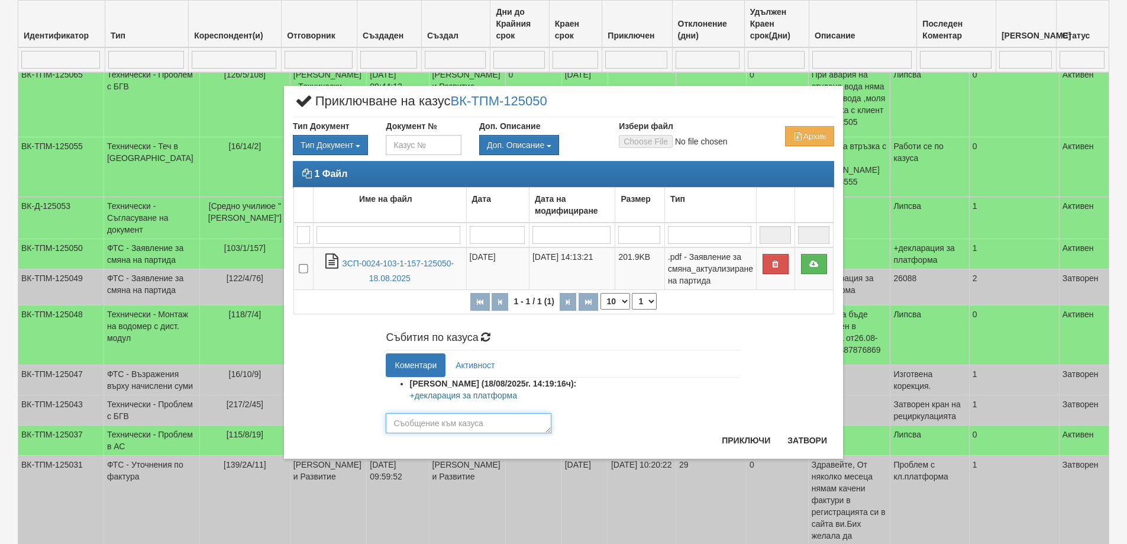
click at [495, 425] on textarea at bounding box center [469, 423] width 166 height 20
type textarea "26089"
click at [744, 437] on button "Приключи" at bounding box center [746, 440] width 63 height 19
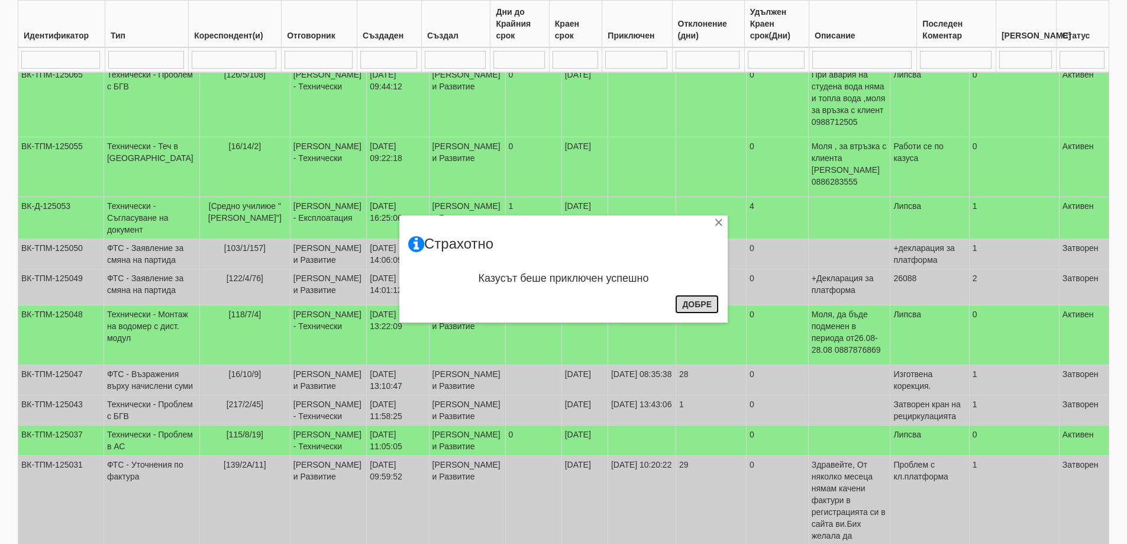
click at [701, 305] on button "Добре" at bounding box center [697, 304] width 44 height 19
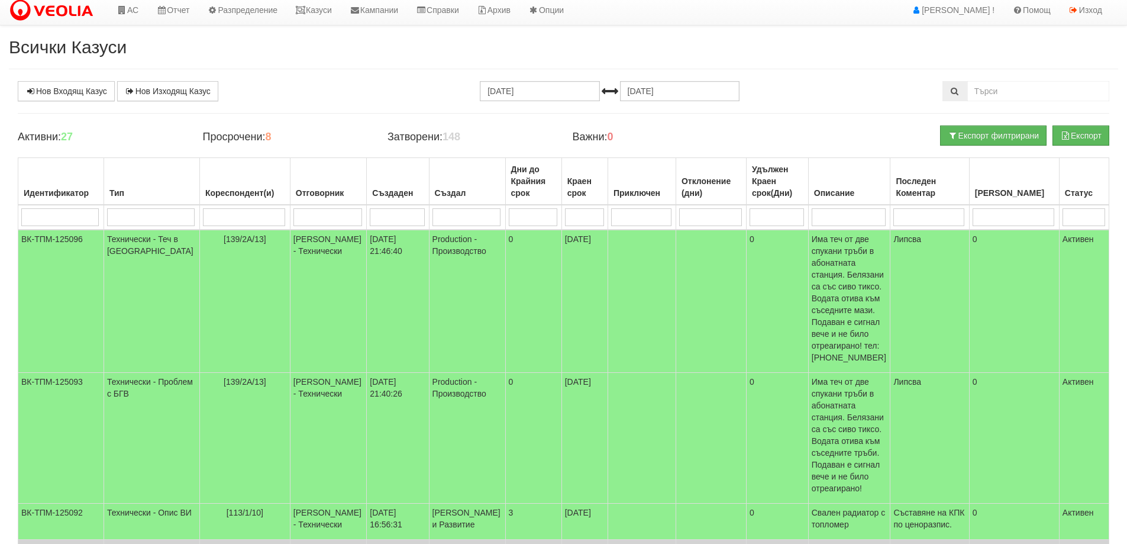
scroll to position [0, 0]
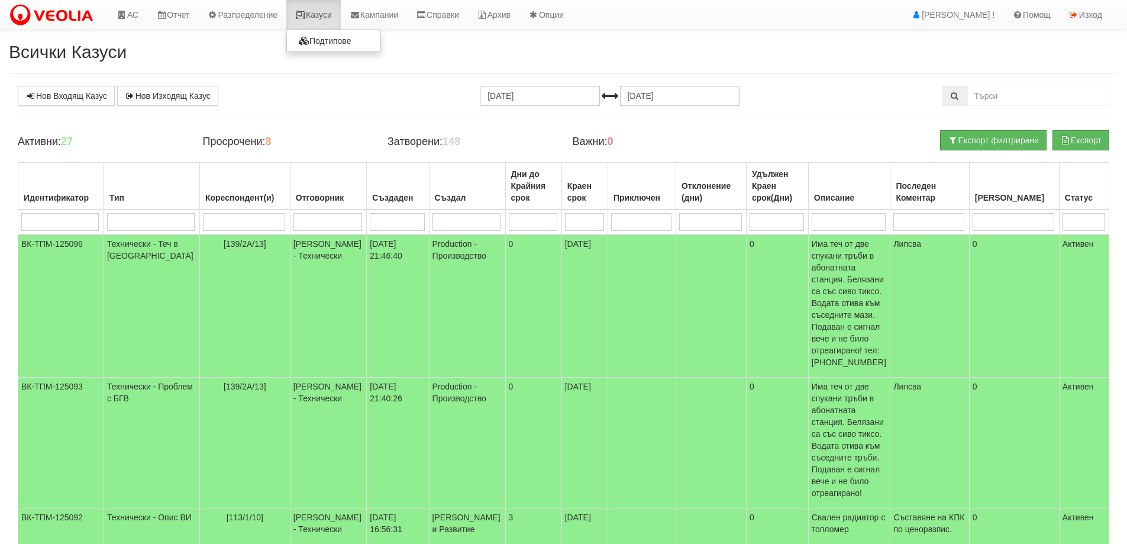
click at [320, 11] on link "Казуси" at bounding box center [313, 15] width 54 height 30
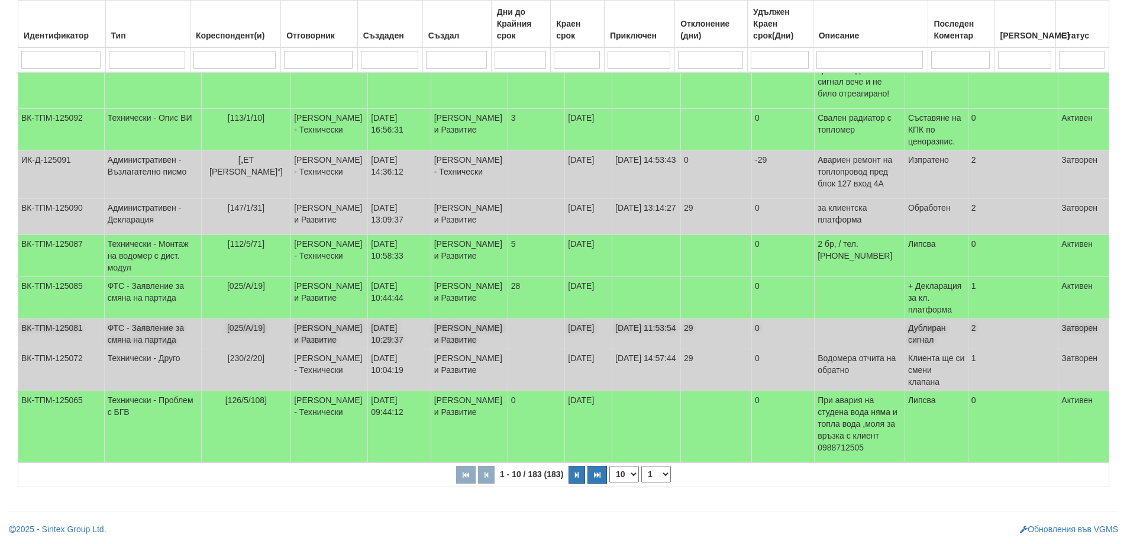
scroll to position [405, 0]
drag, startPoint x: 635, startPoint y: 475, endPoint x: 631, endPoint y: 482, distance: 7.9
click at [635, 475] on select "10 20 30 40" at bounding box center [624, 474] width 30 height 17
select select "40"
click at [612, 482] on select "10 20 30 40" at bounding box center [624, 474] width 30 height 17
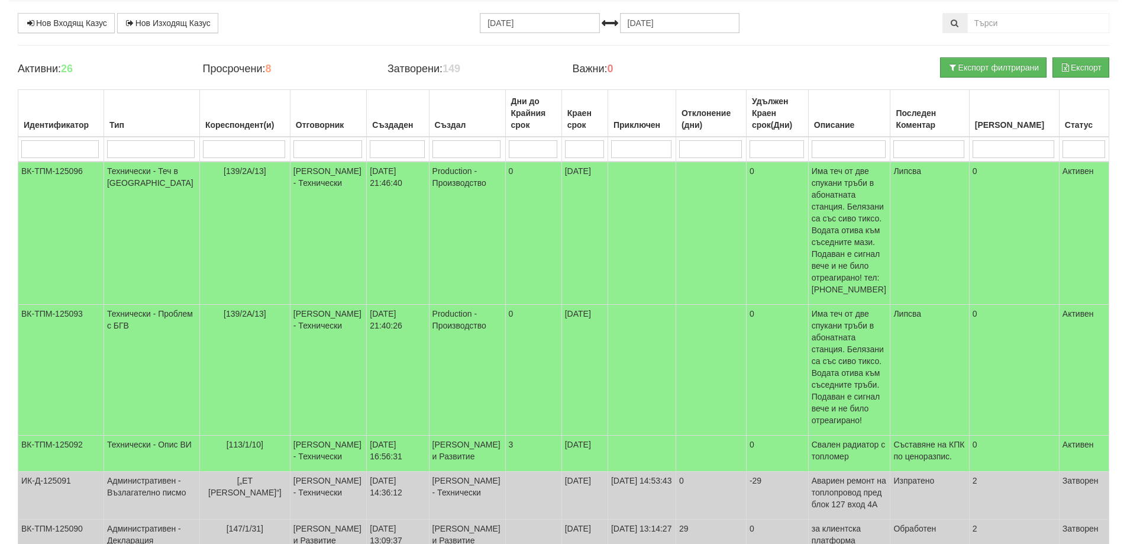
scroll to position [0, 0]
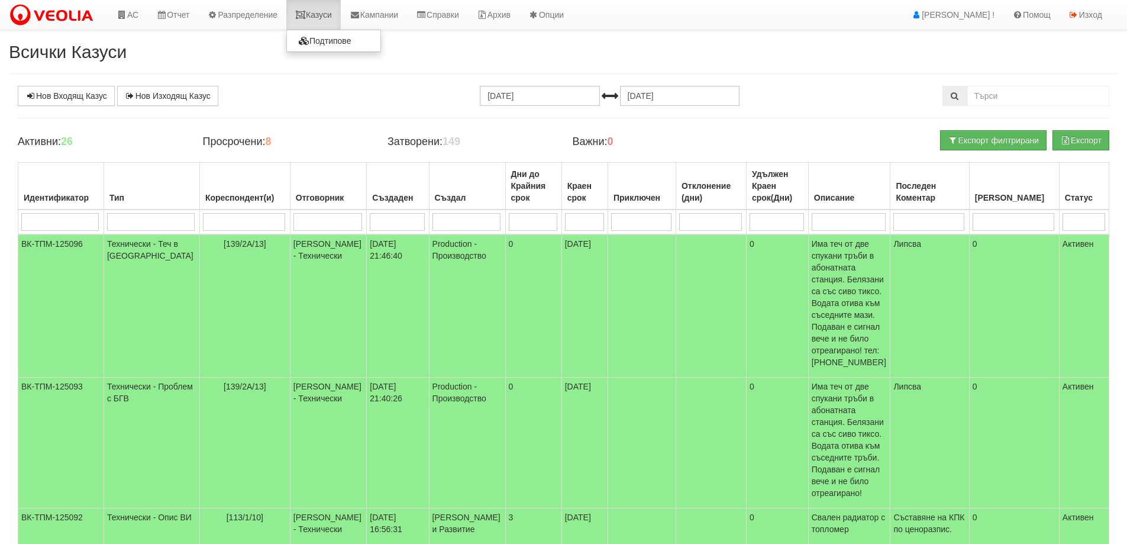
click at [326, 15] on link "Казуси" at bounding box center [313, 15] width 54 height 30
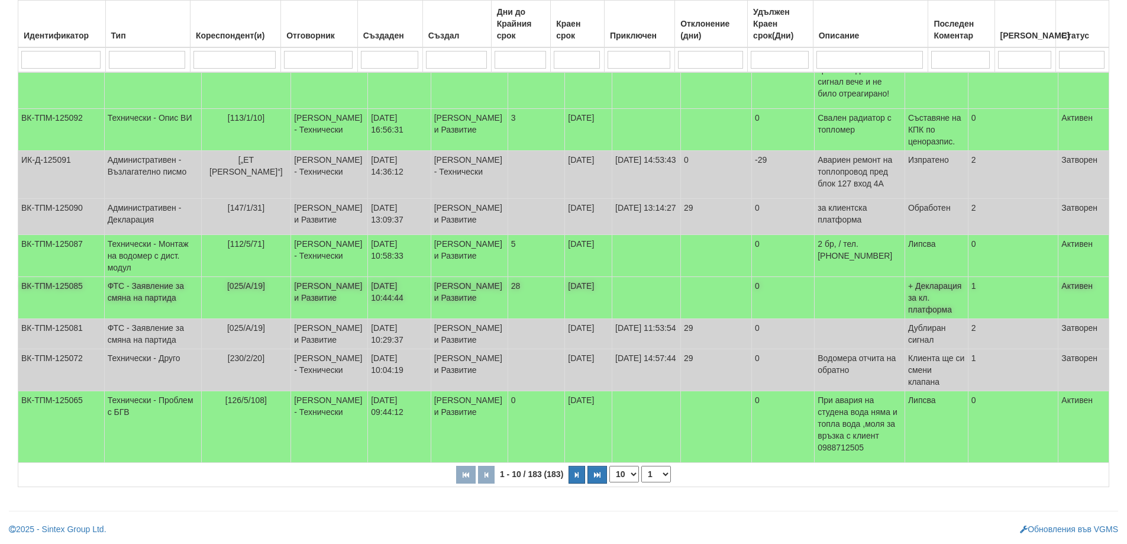
scroll to position [405, 0]
click at [128, 277] on td "ФТС - Заявление за смяна на партида" at bounding box center [152, 298] width 97 height 42
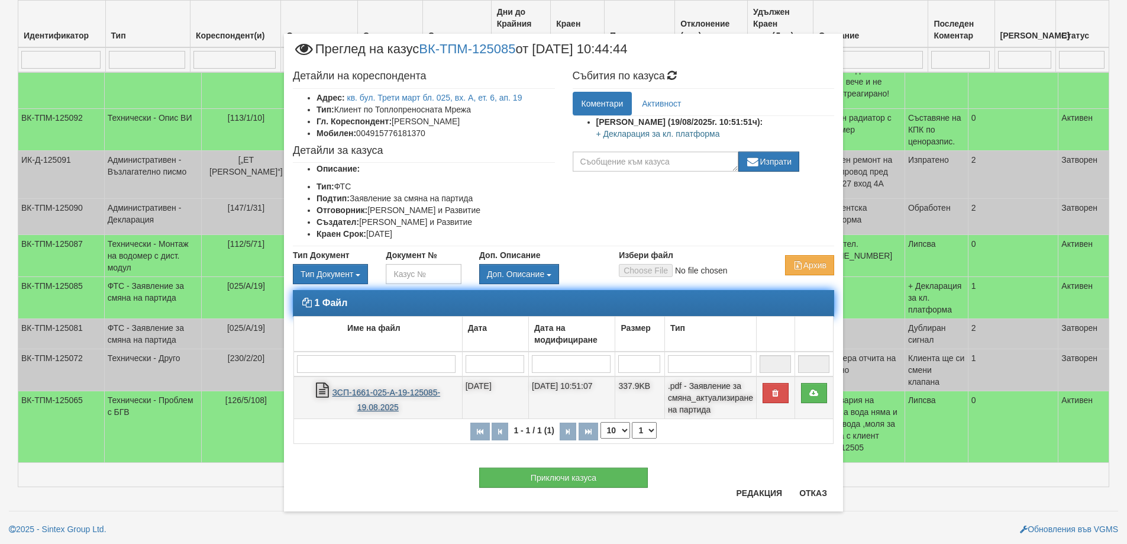
click at [384, 406] on link "ЗСП-1661-025-А-19-125085-19.08.2025" at bounding box center [387, 400] width 108 height 24
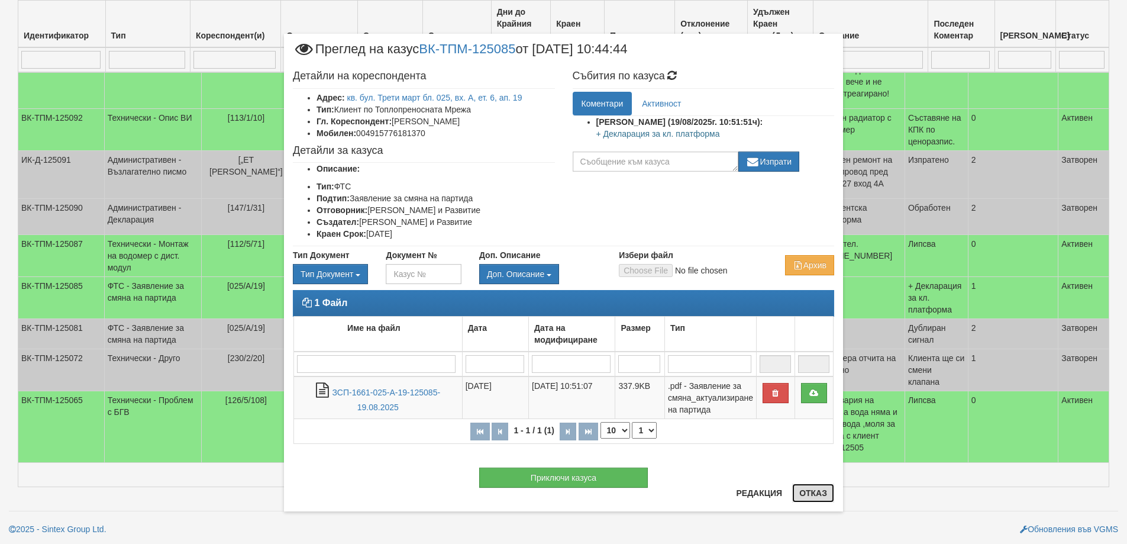
click at [809, 496] on button "Отказ" at bounding box center [813, 492] width 42 height 19
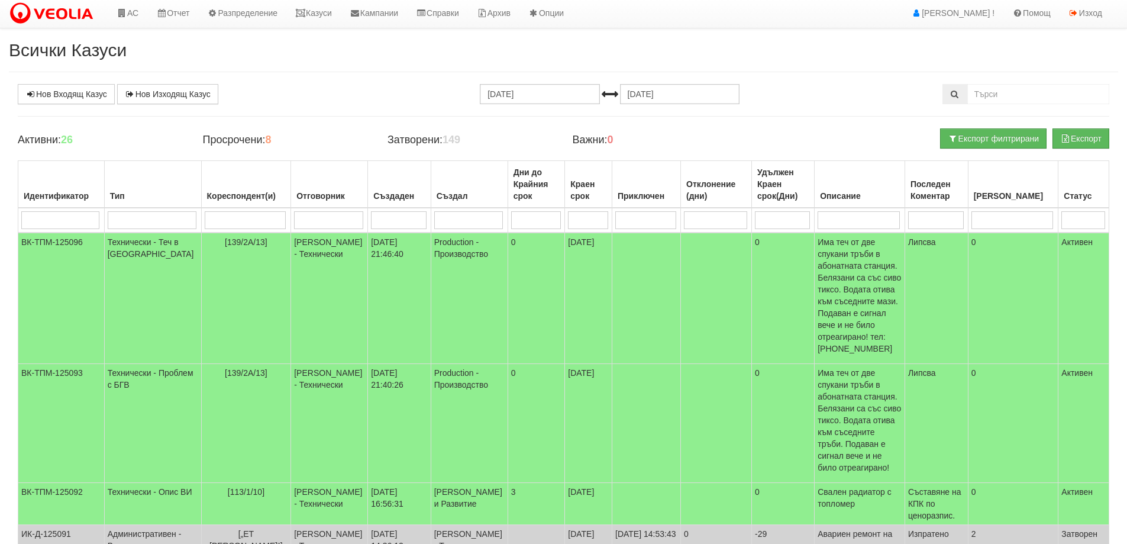
scroll to position [0, 0]
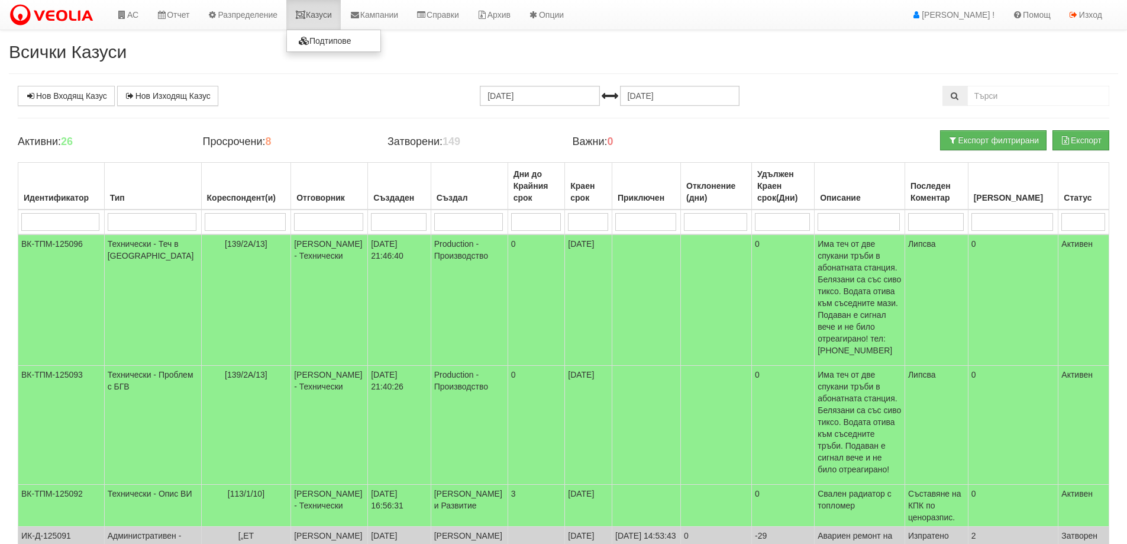
click at [331, 14] on link "Казуси" at bounding box center [313, 15] width 54 height 30
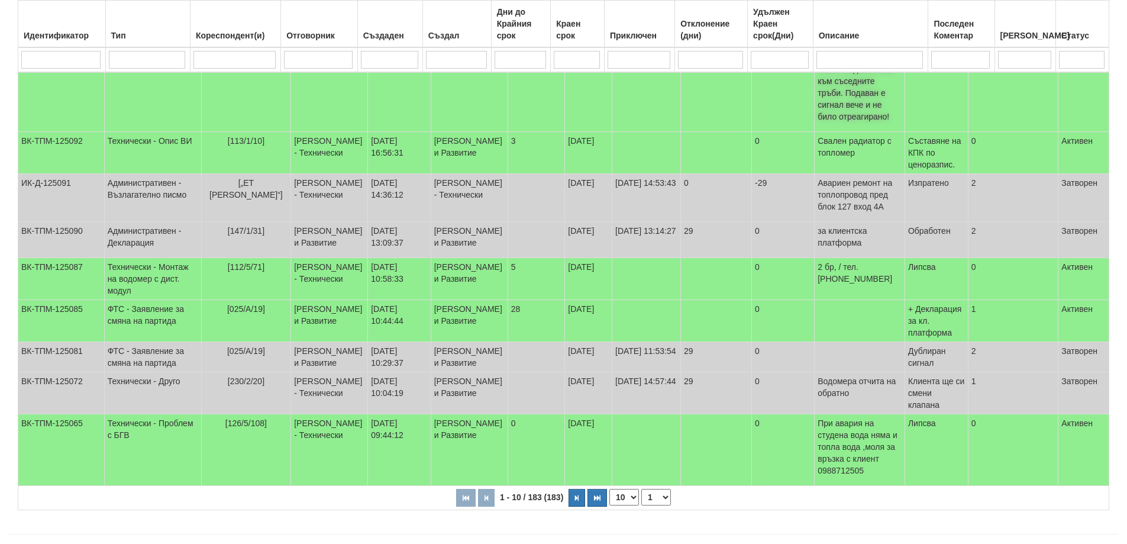
scroll to position [355, 0]
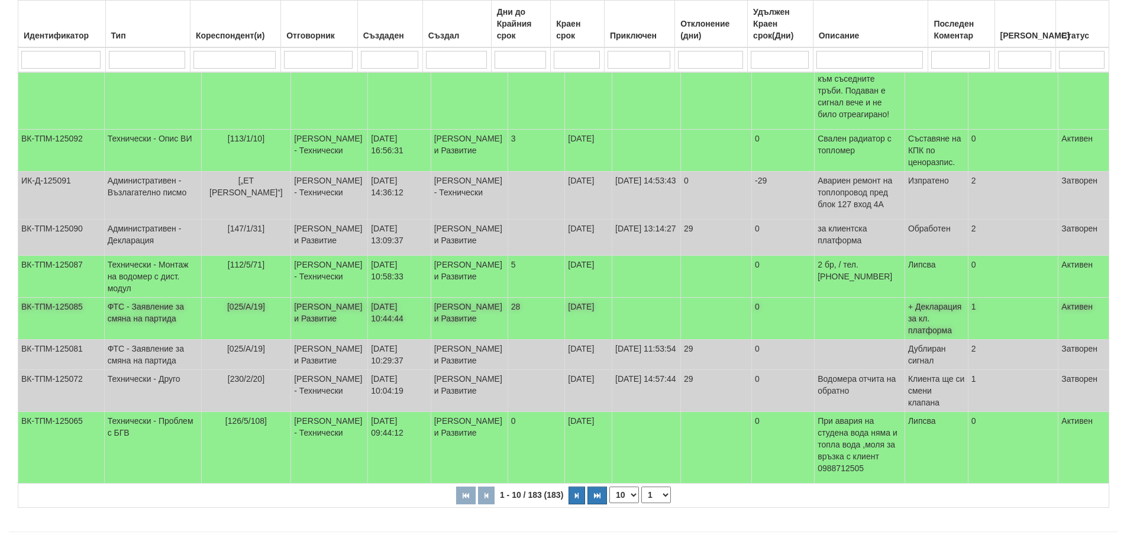
click at [137, 308] on td "ФТС - Заявление за смяна на партида" at bounding box center [152, 319] width 97 height 42
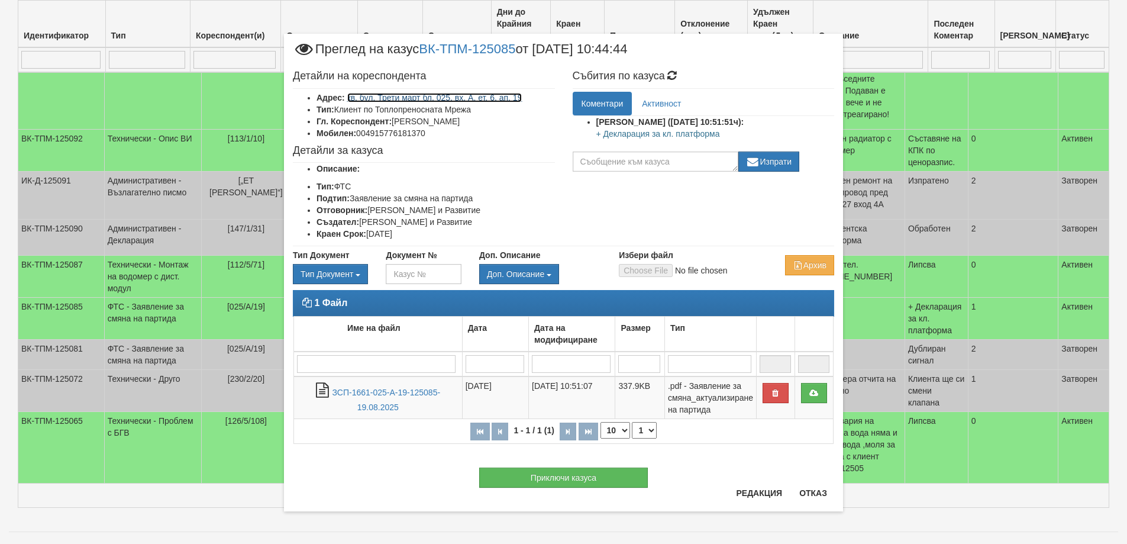
click at [459, 98] on link "кв. бул. Трети март бл. 025, вх. А, ет. 6, ап. 19" at bounding box center [434, 97] width 175 height 9
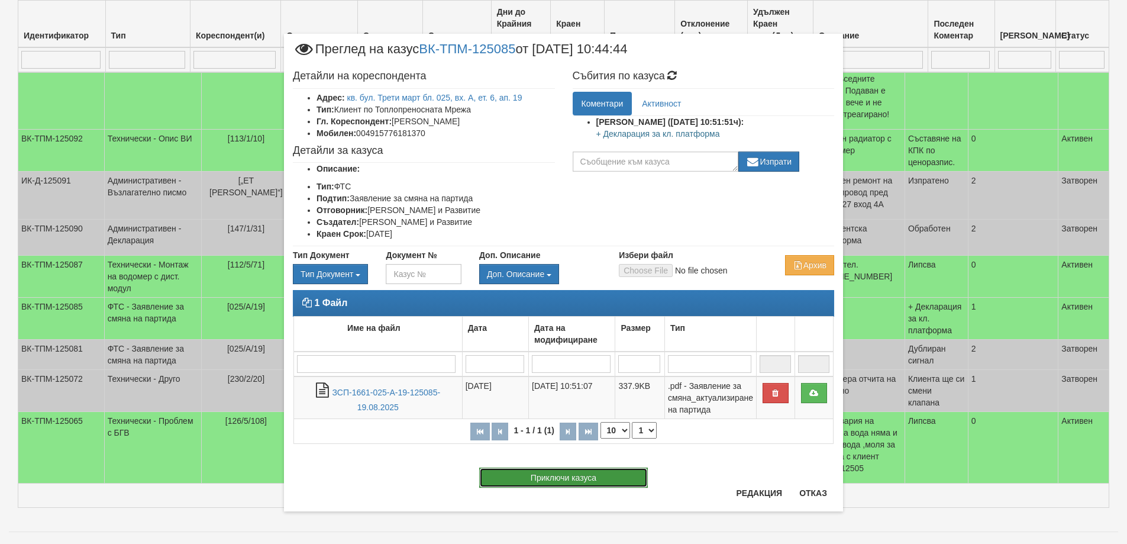
click at [584, 477] on button "Приключи казуса" at bounding box center [563, 477] width 169 height 20
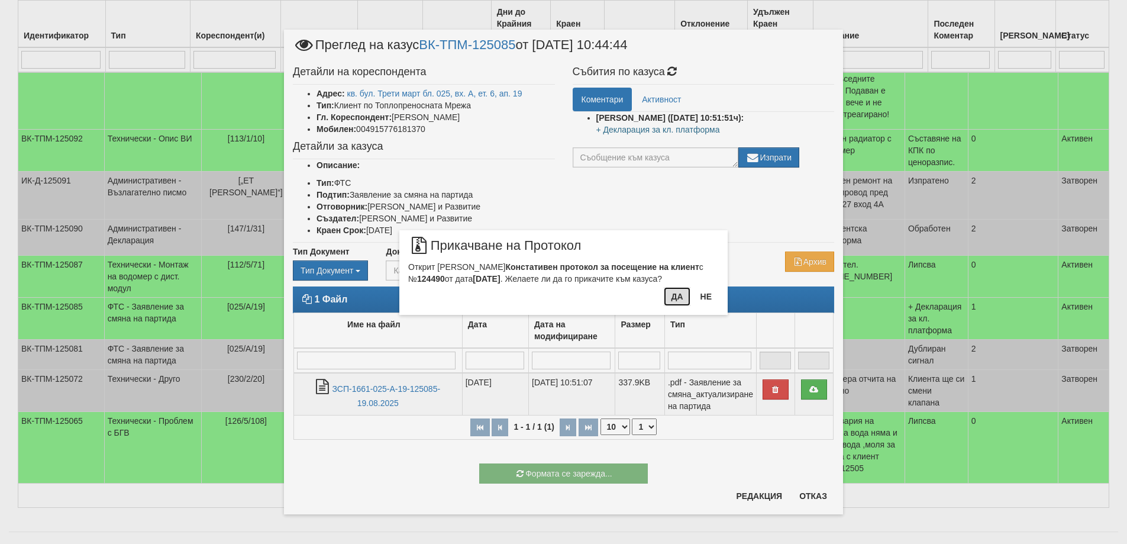
click at [676, 296] on button "Да" at bounding box center [677, 296] width 26 height 19
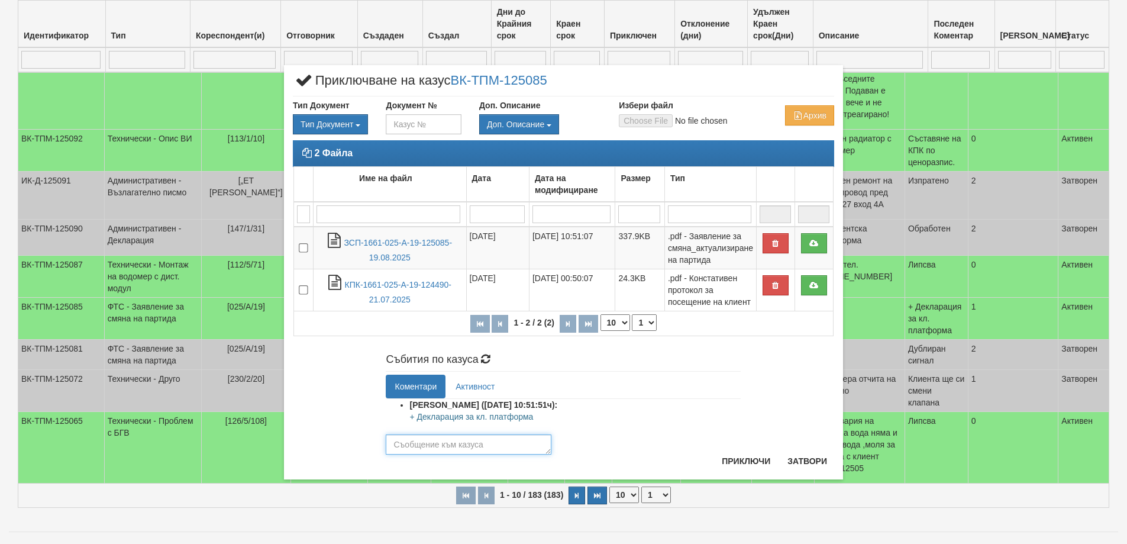
click at [469, 444] on textarea at bounding box center [469, 444] width 166 height 20
type textarea "25869"
click at [740, 459] on button "Приключи" at bounding box center [746, 460] width 63 height 19
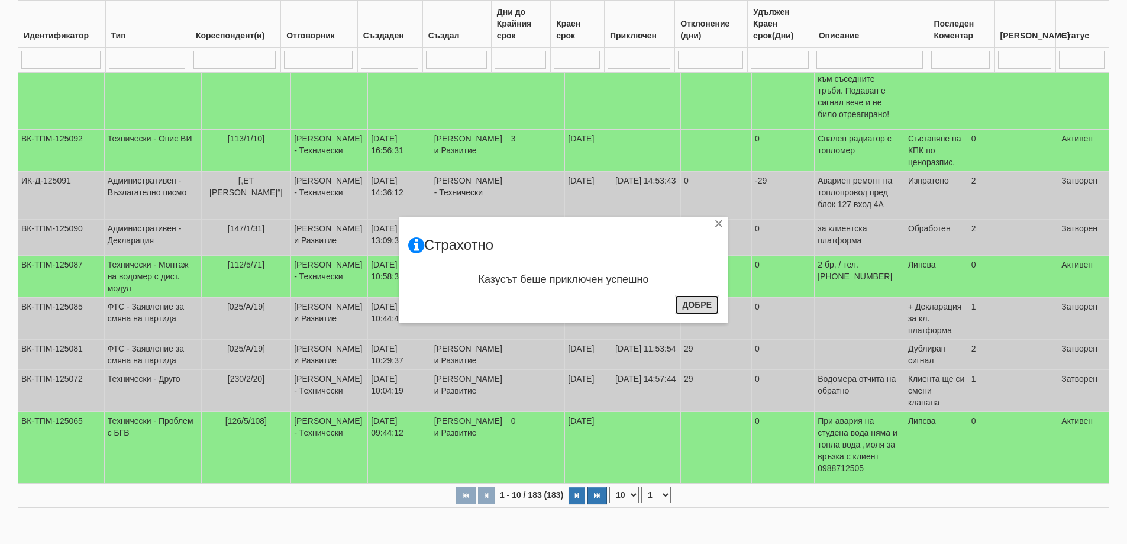
click at [702, 306] on button "Добре" at bounding box center [697, 304] width 44 height 19
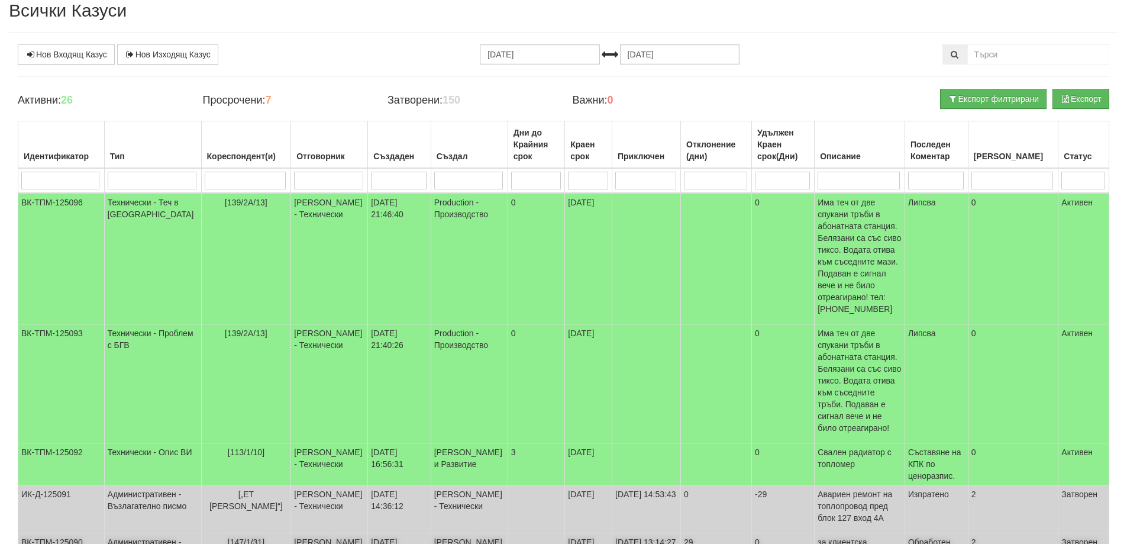
scroll to position [0, 0]
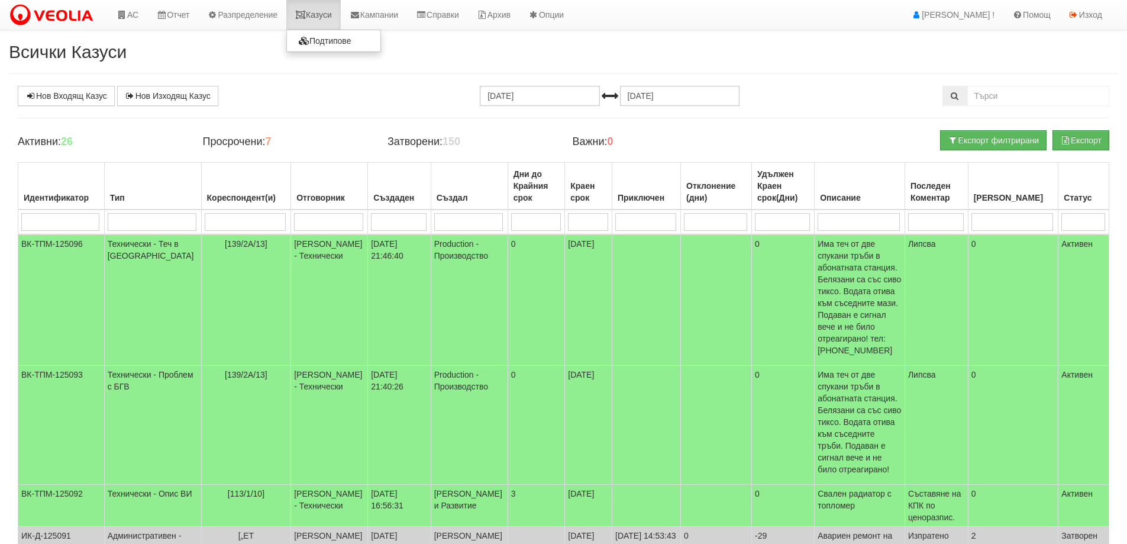
click at [323, 15] on link "Казуси" at bounding box center [313, 15] width 54 height 30
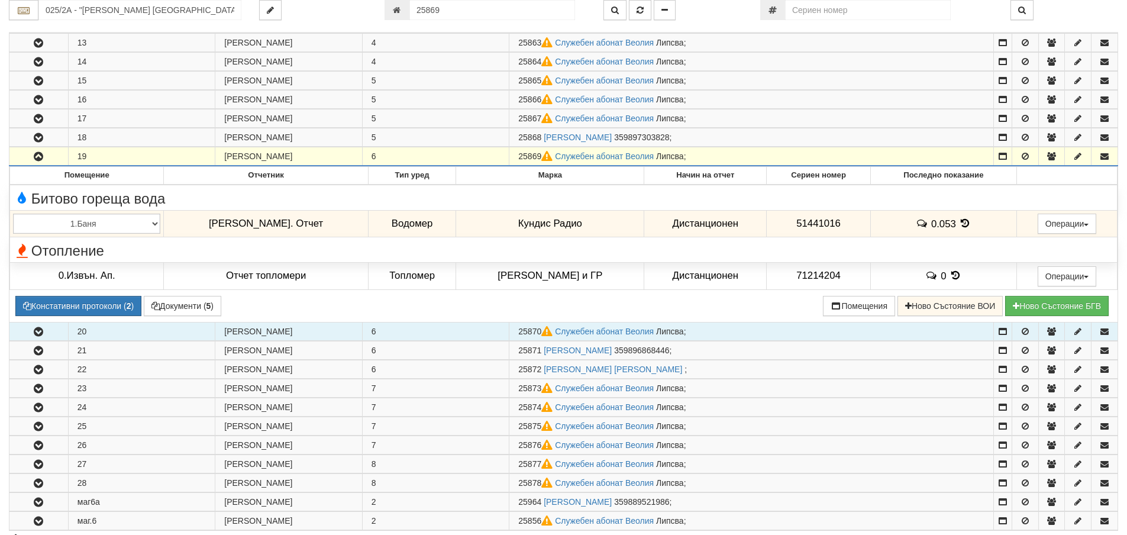
scroll to position [456, 0]
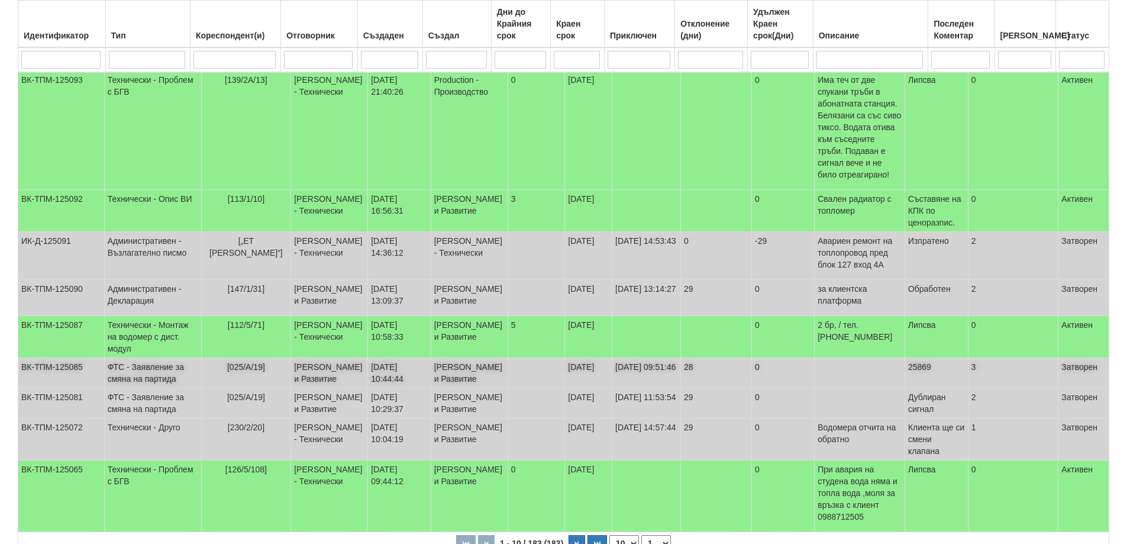
scroll to position [296, 0]
click at [151, 366] on td "ФТС - Заявление за смяна на партида" at bounding box center [152, 372] width 97 height 30
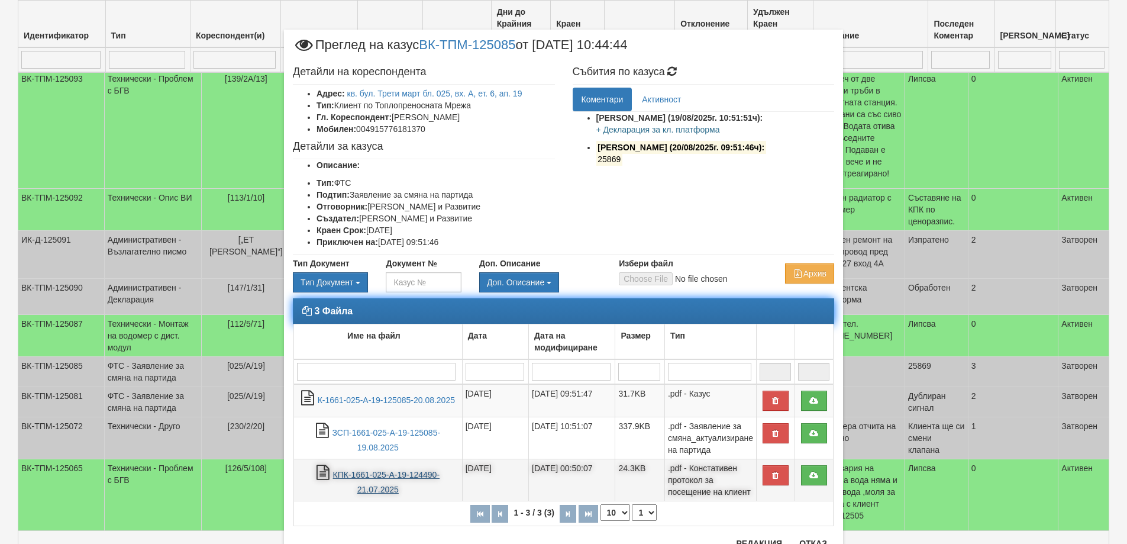
click at [337, 479] on link "КПК-1661-025-А-19-124490-21.07.2025" at bounding box center [386, 482] width 107 height 24
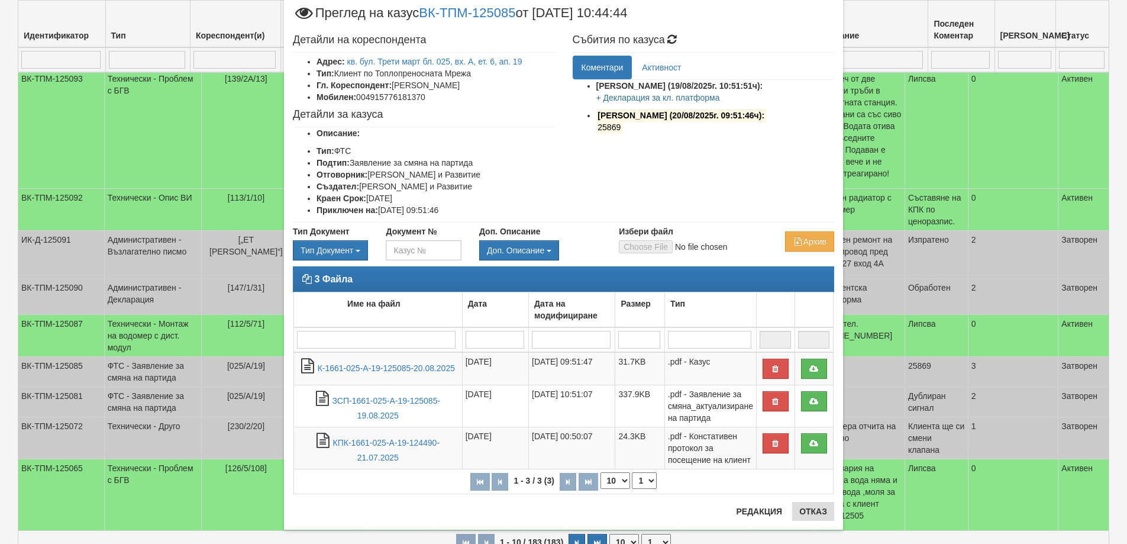
scroll to position [47, 0]
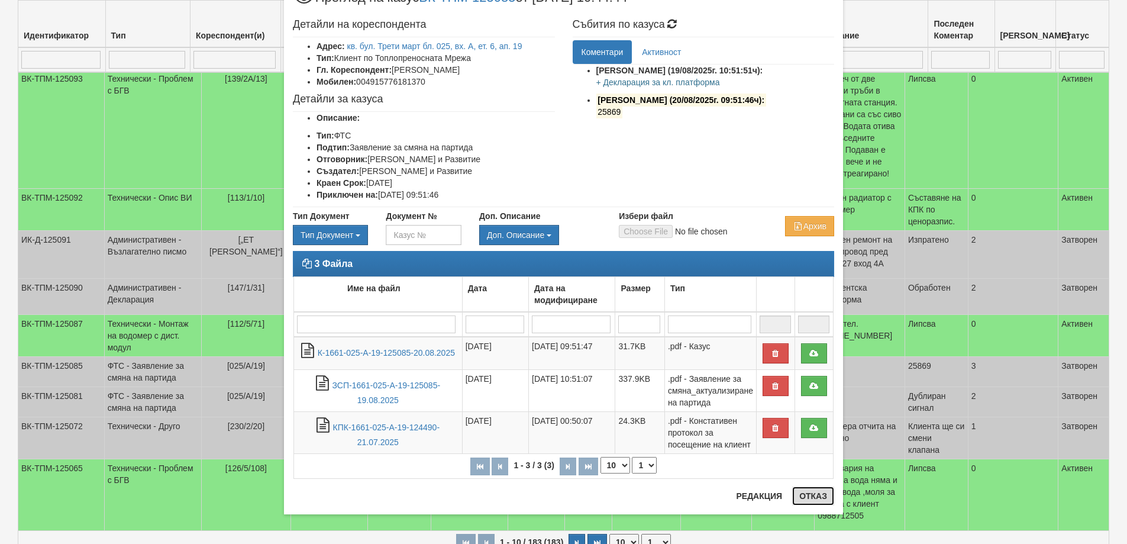
click at [816, 492] on button "Отказ" at bounding box center [813, 495] width 42 height 19
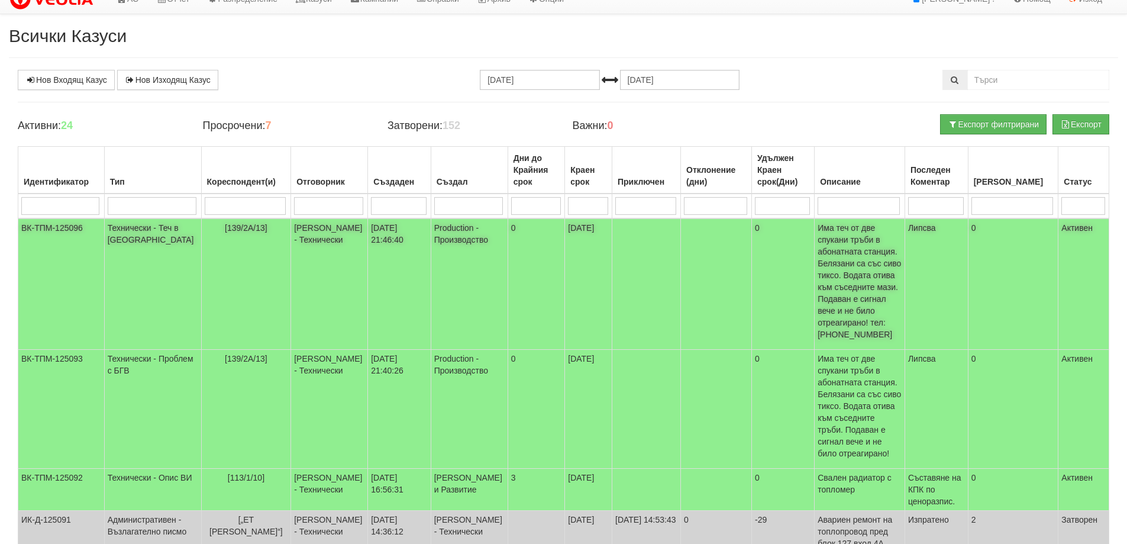
scroll to position [0, 0]
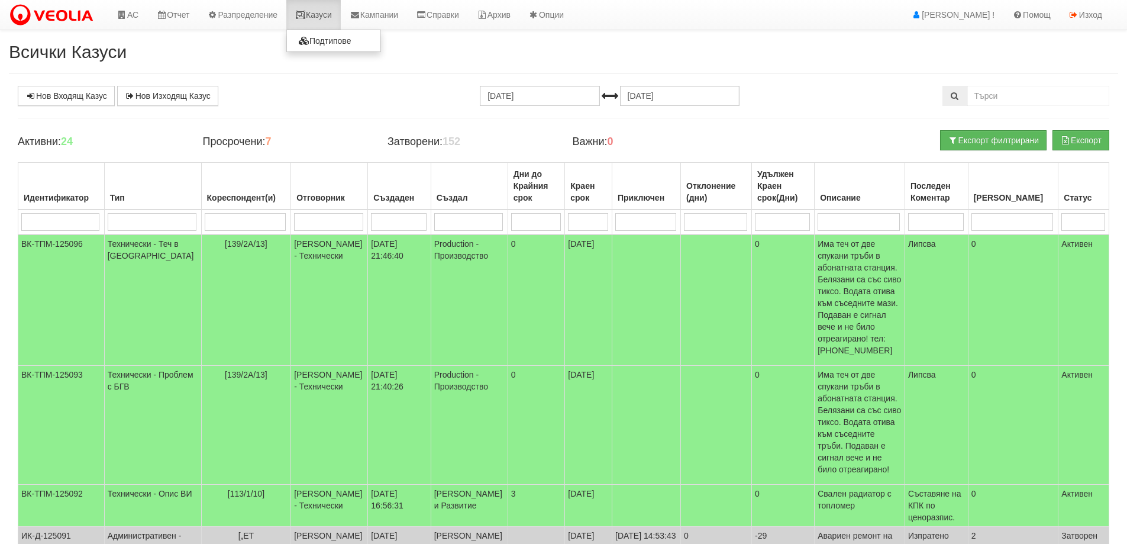
click at [323, 17] on link "Казуси" at bounding box center [313, 15] width 54 height 30
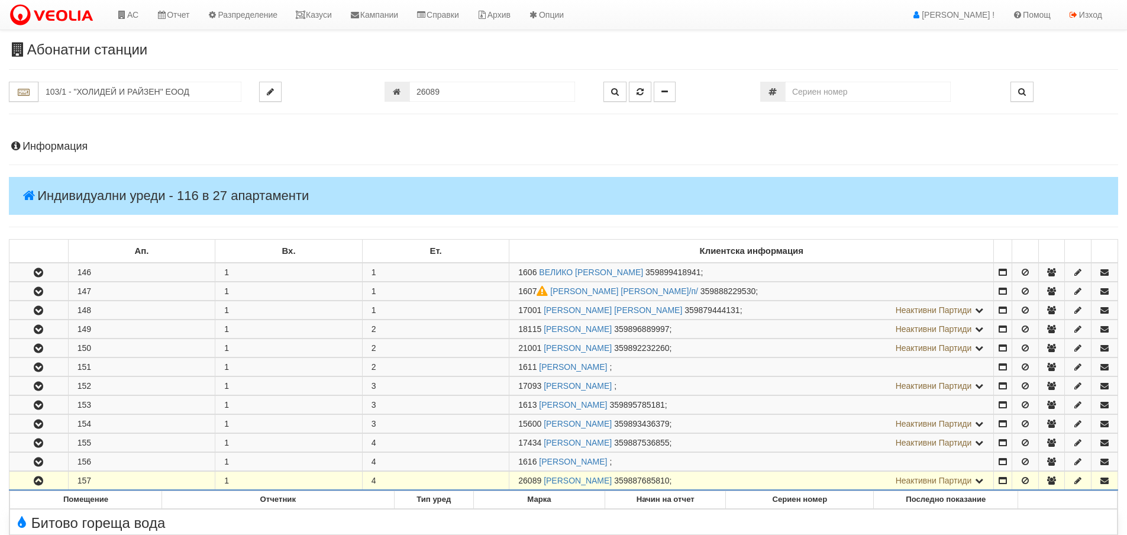
scroll to position [324, 0]
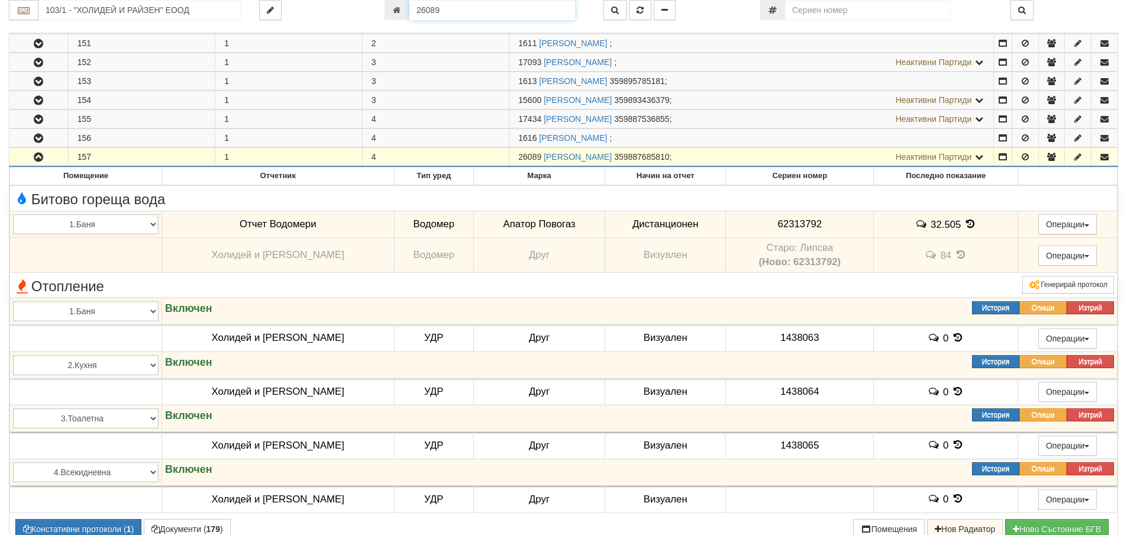
drag, startPoint x: 443, startPoint y: 12, endPoint x: 407, endPoint y: 12, distance: 36.1
click at [407, 12] on div "26089" at bounding box center [485, 10] width 201 height 20
type input "18629"
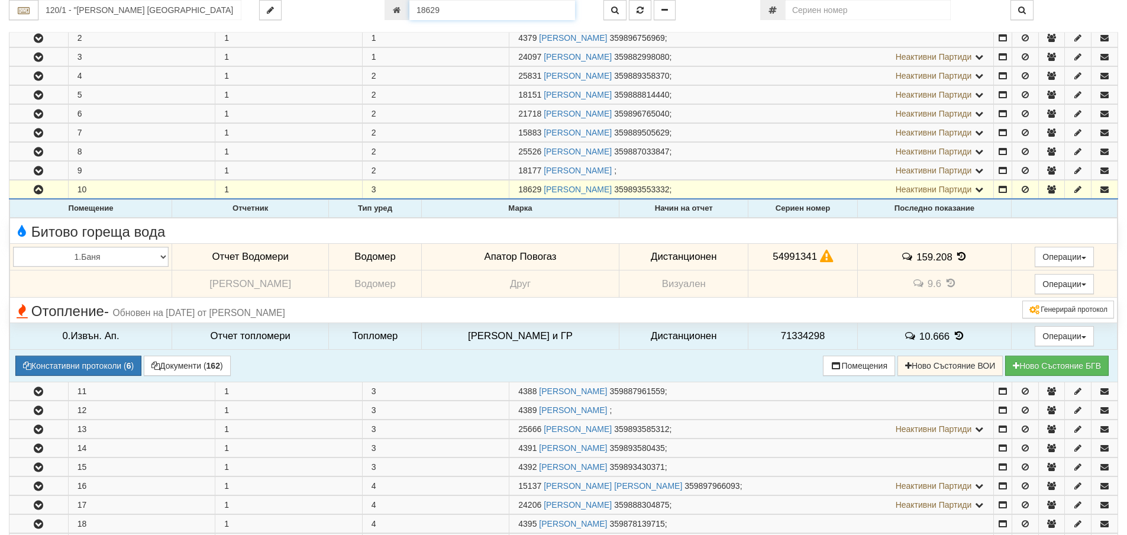
scroll to position [227, 0]
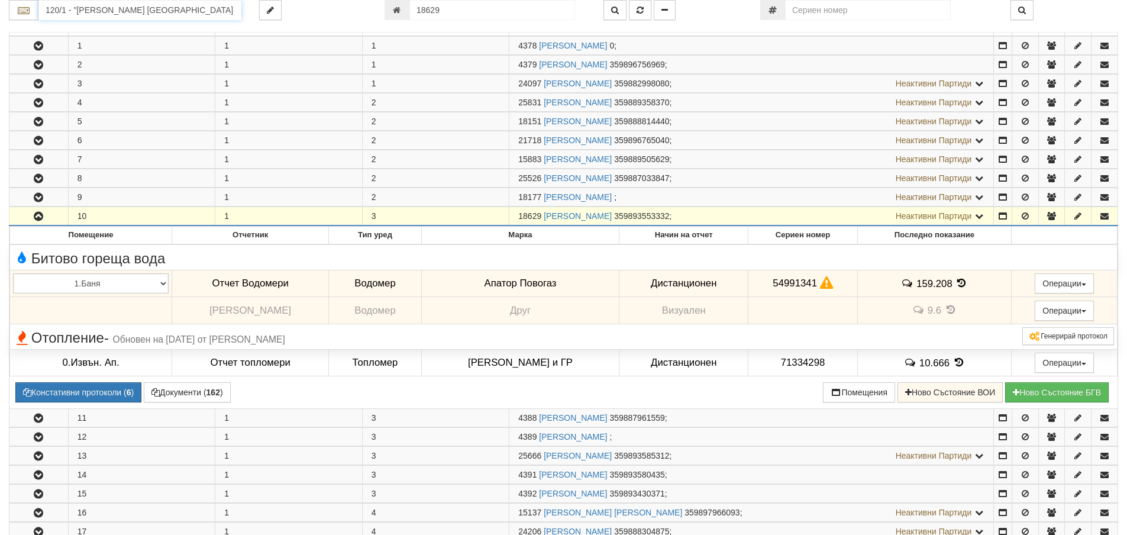
click at [80, 8] on input "120/1 - "ВЕОЛИЯ ЕНЕРДЖИ ВАРНА " ЕАД" at bounding box center [139, 10] width 203 height 20
click at [104, 24] on div "083/1 - Трошево - "ВЕОЛИЯ"" at bounding box center [139, 29] width 199 height 14
type input "083/1 - Трошево - "ВЕОЛИЯ""
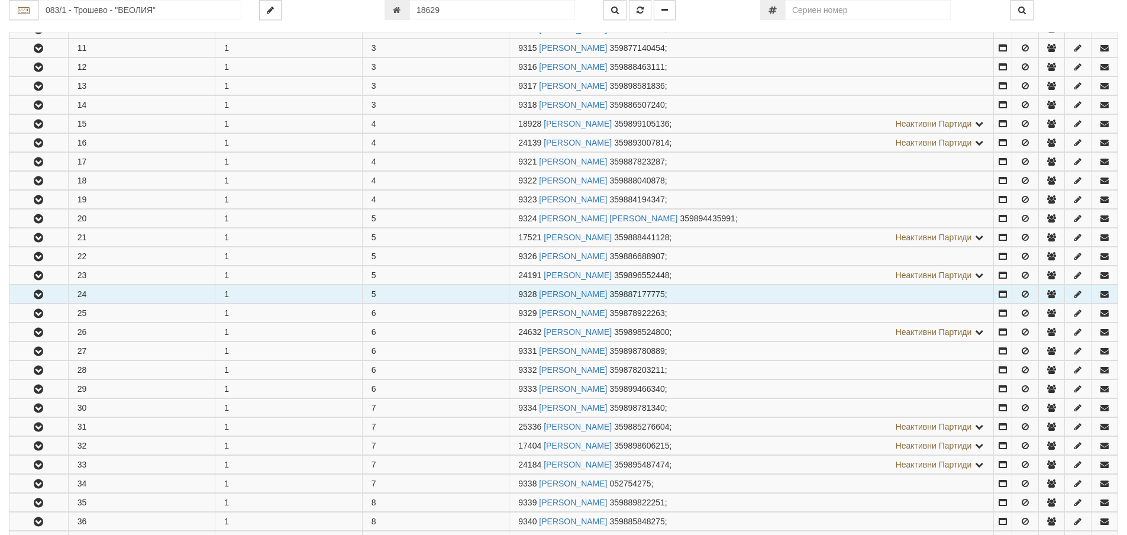
scroll to position [414, 0]
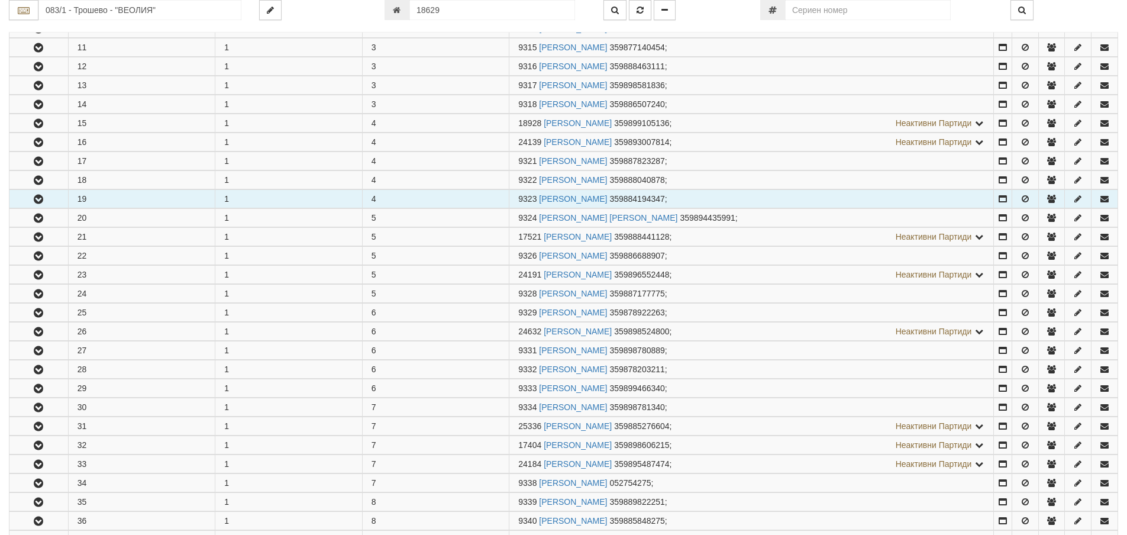
click at [37, 202] on icon "button" at bounding box center [38, 199] width 14 height 8
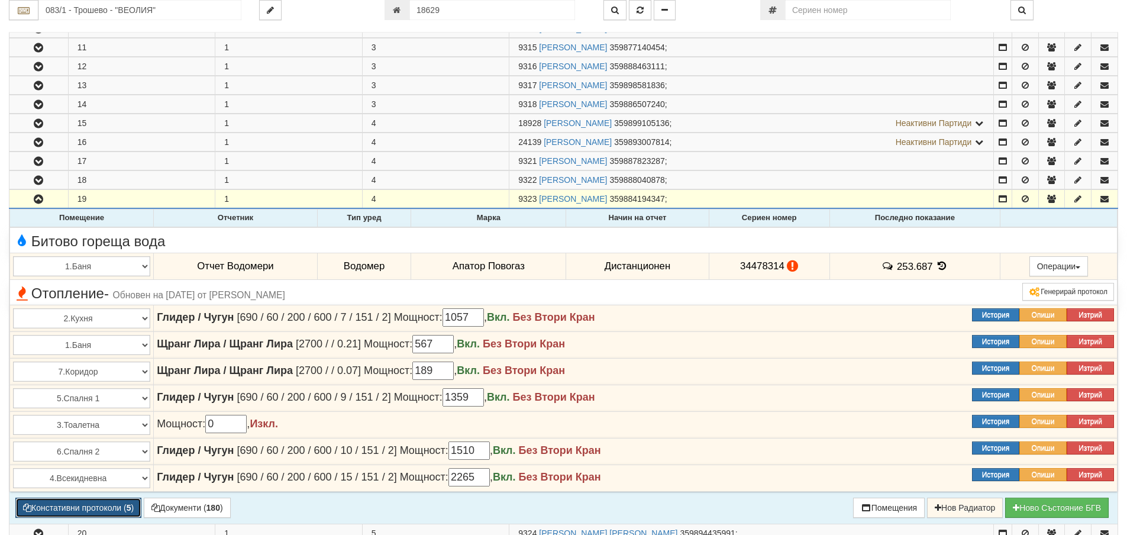
click at [88, 501] on button "Констативни протоколи ( 5 )" at bounding box center [78, 508] width 126 height 20
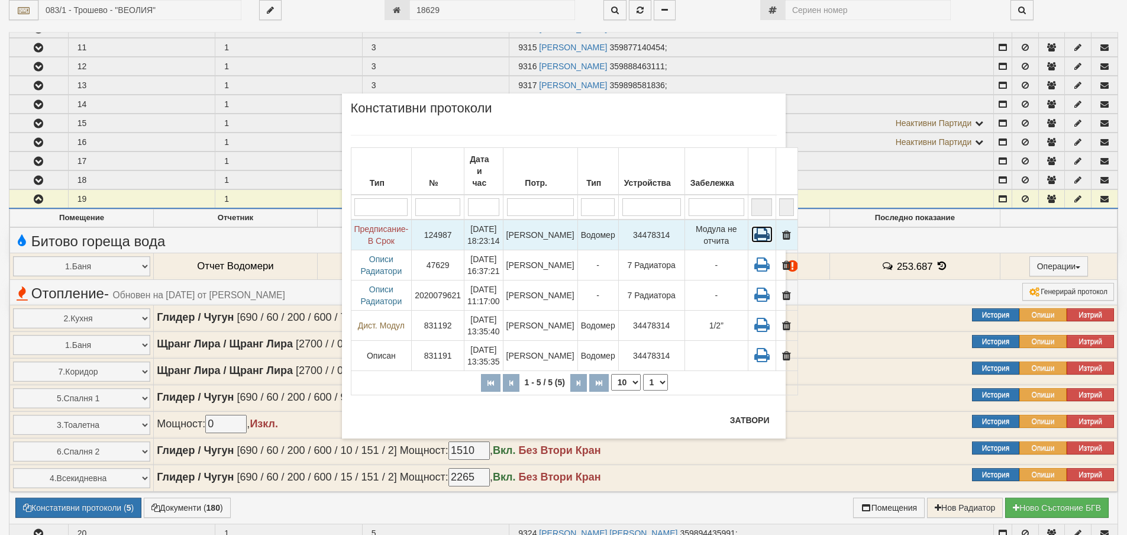
click at [751, 226] on icon at bounding box center [761, 234] width 21 height 17
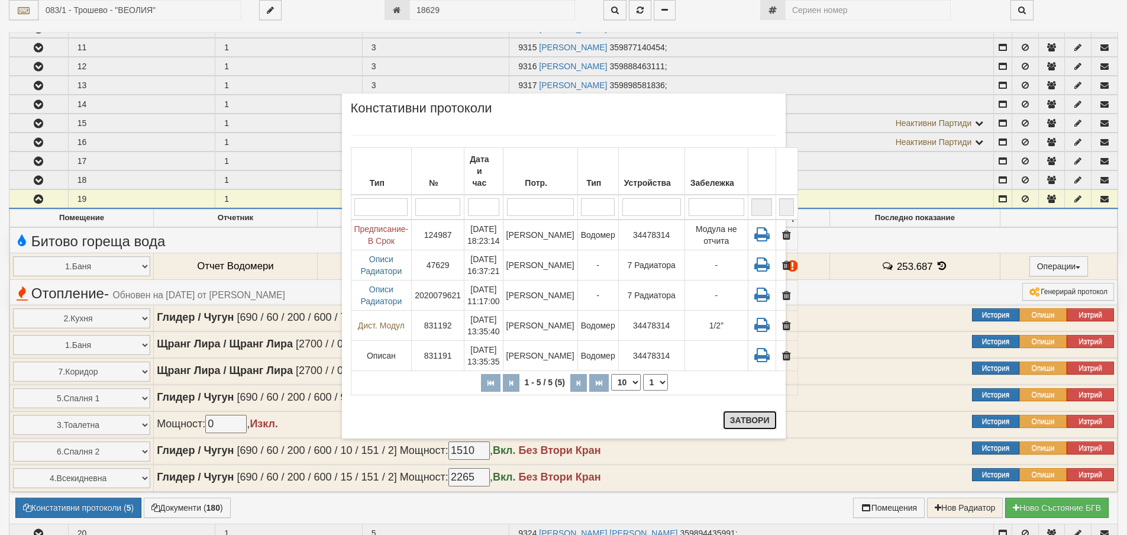
click at [757, 422] on button "Затвори" at bounding box center [750, 420] width 54 height 19
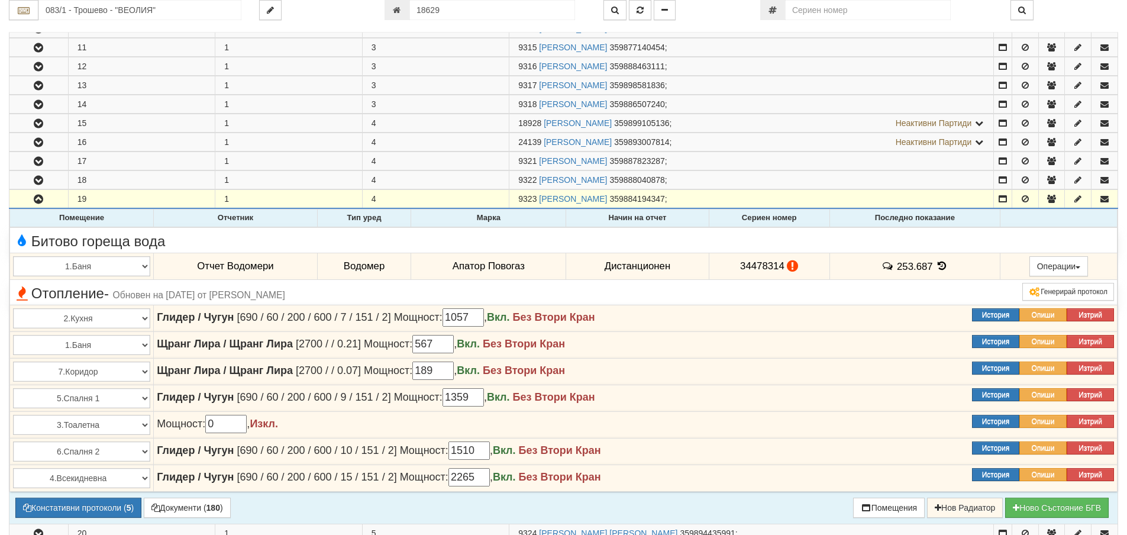
click at [939, 263] on icon at bounding box center [942, 266] width 13 height 10
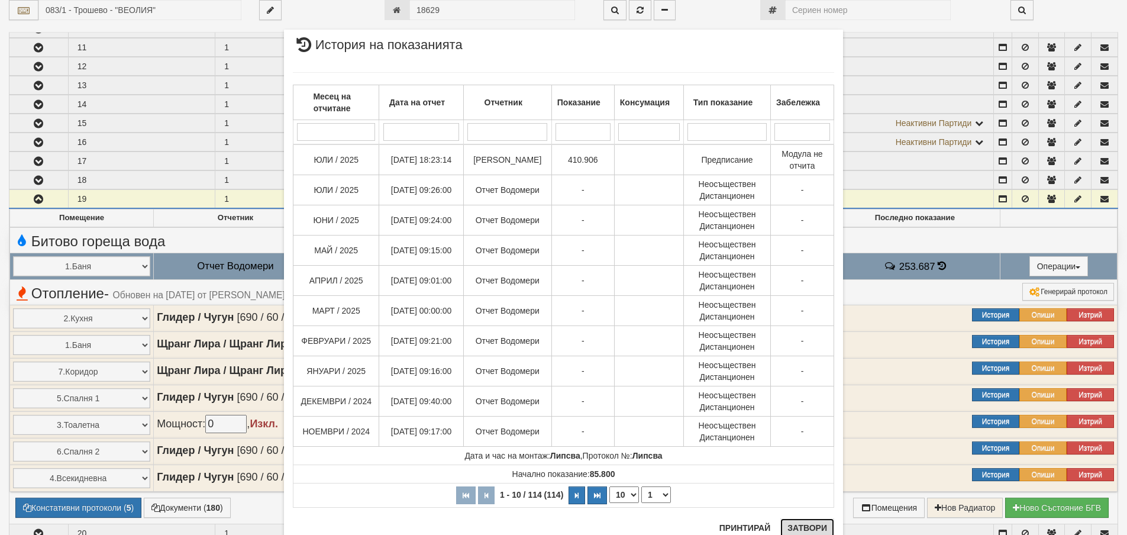
click at [796, 527] on button "Затвори" at bounding box center [807, 527] width 54 height 19
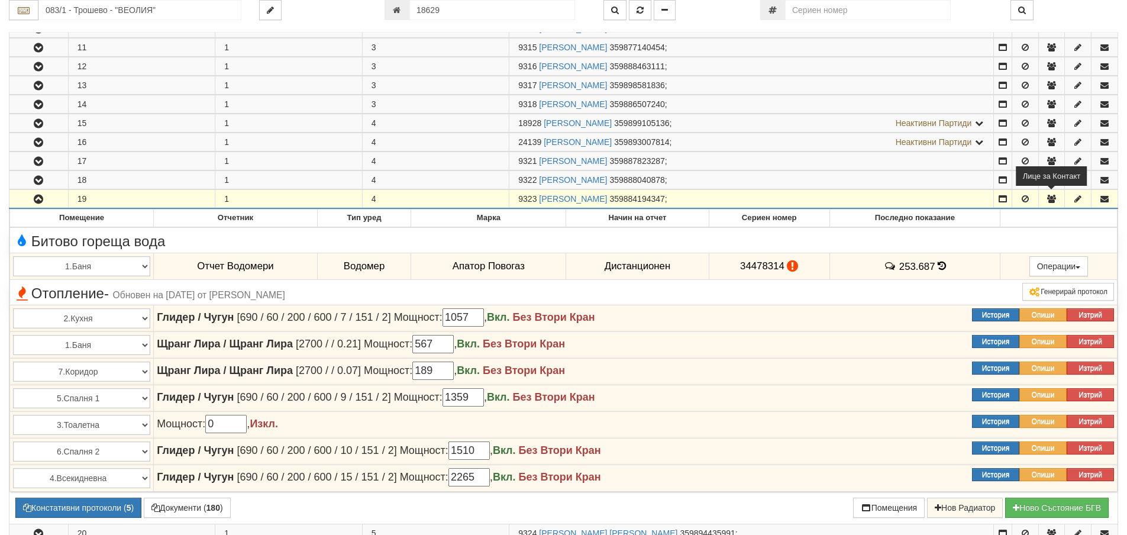
click at [1049, 197] on icon "button" at bounding box center [1051, 199] width 11 height 8
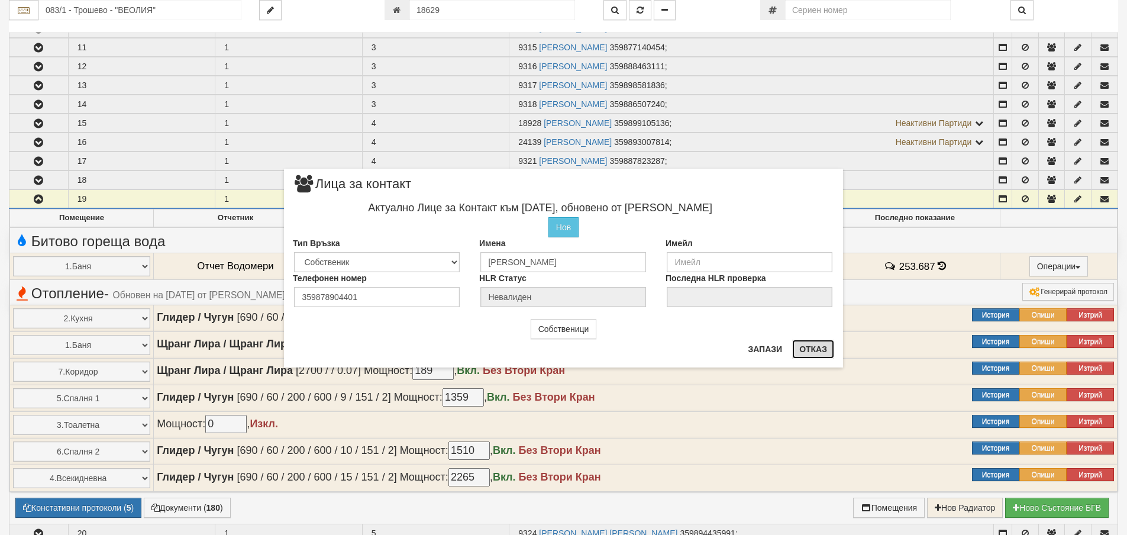
click at [817, 351] on button "Отказ" at bounding box center [813, 349] width 42 height 19
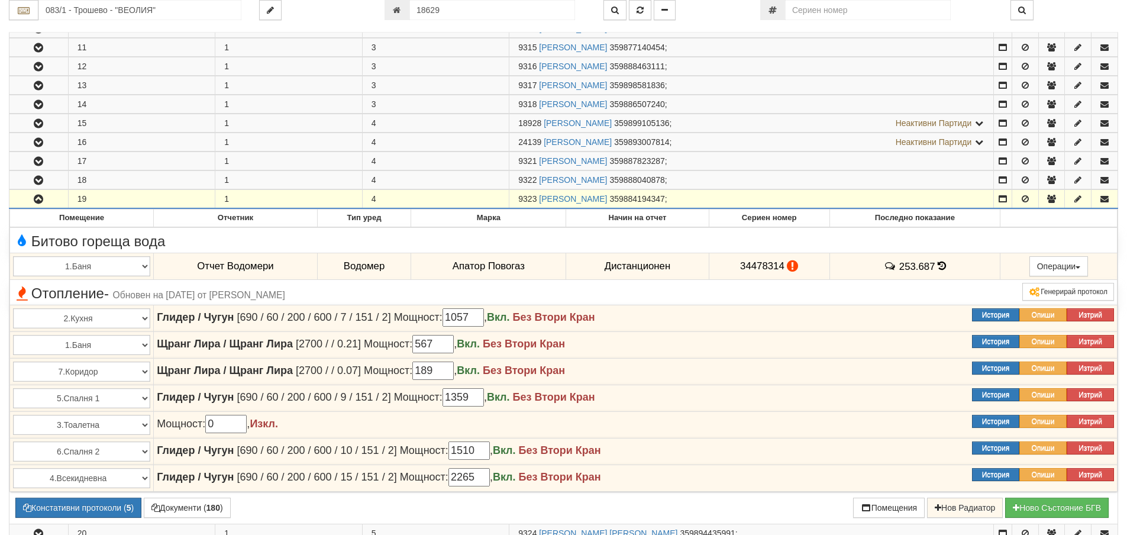
click at [44, 201] on icon "button" at bounding box center [38, 199] width 14 height 8
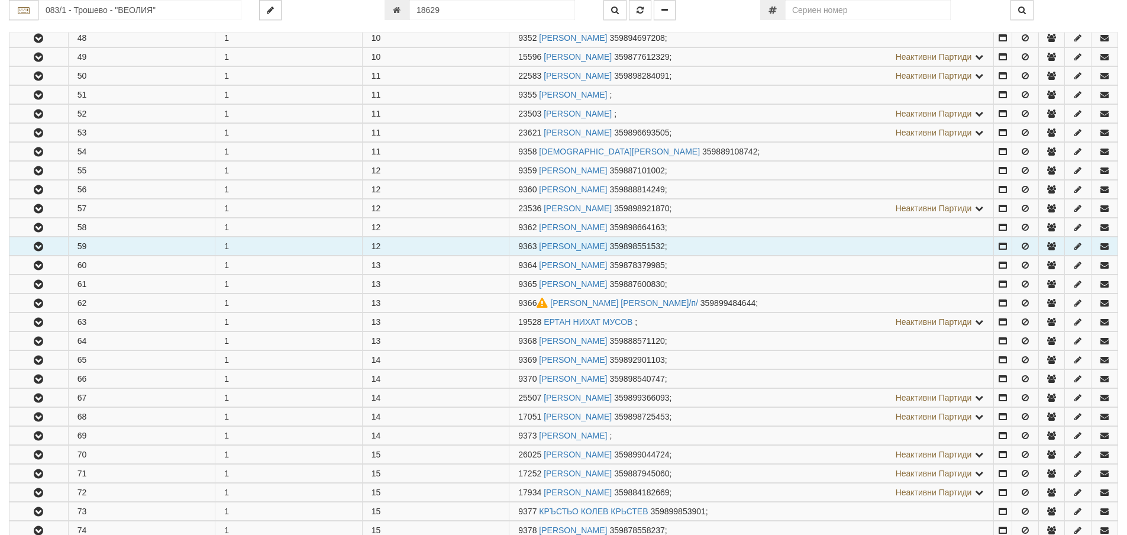
scroll to position [1183, 0]
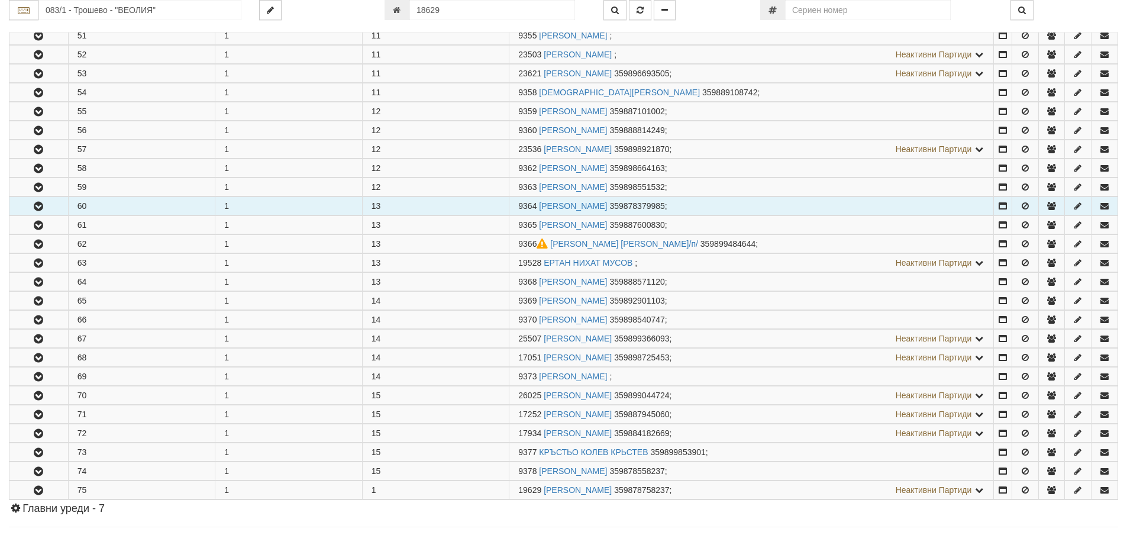
click at [36, 204] on icon "button" at bounding box center [38, 206] width 14 height 8
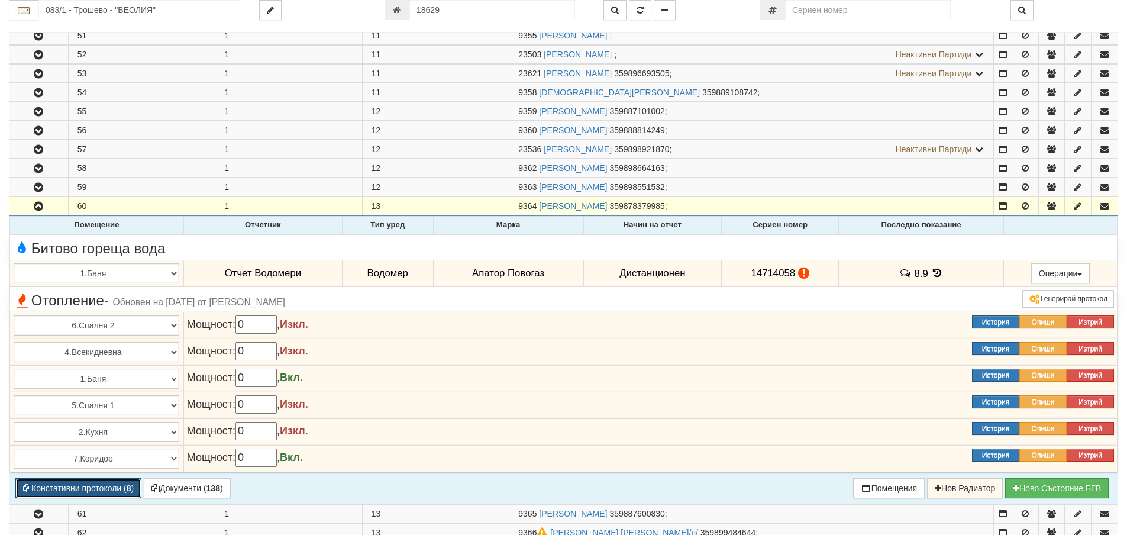
click at [122, 489] on button "Констативни протоколи ( 8 )" at bounding box center [78, 488] width 126 height 20
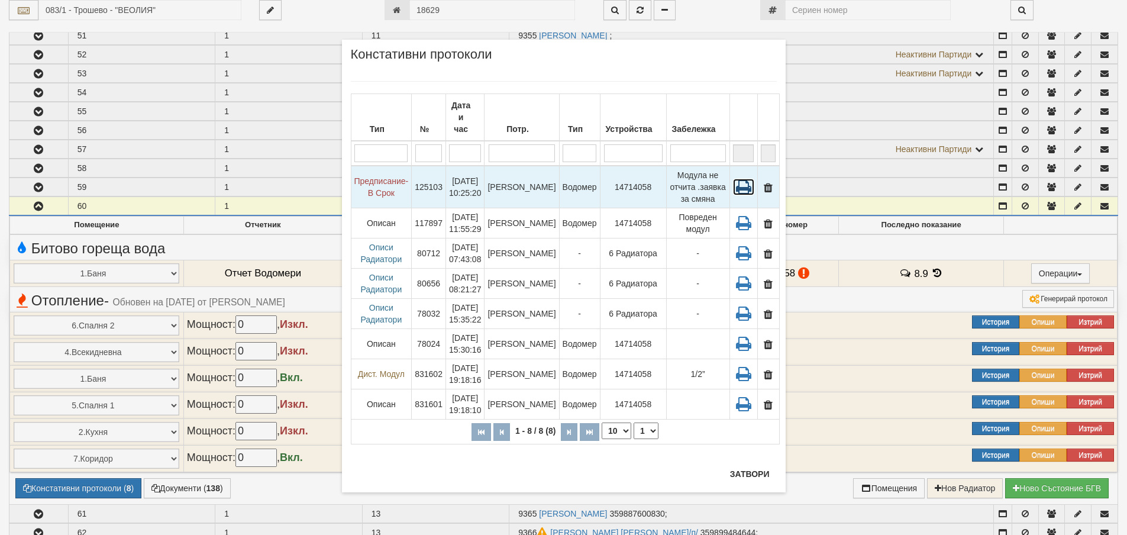
click at [739, 179] on icon at bounding box center [743, 187] width 21 height 17
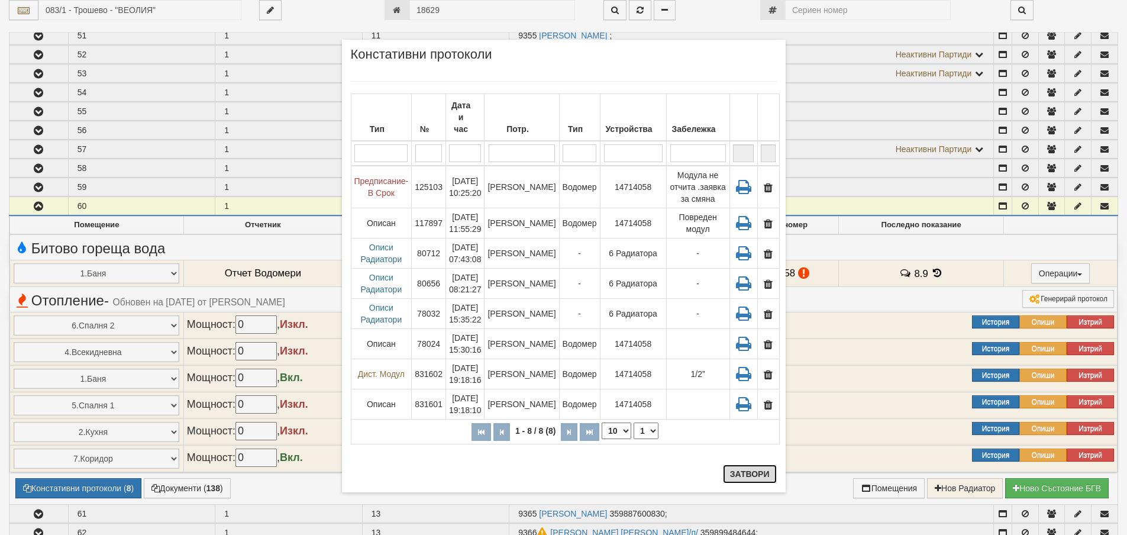
click at [748, 475] on button "Затвори" at bounding box center [750, 473] width 54 height 19
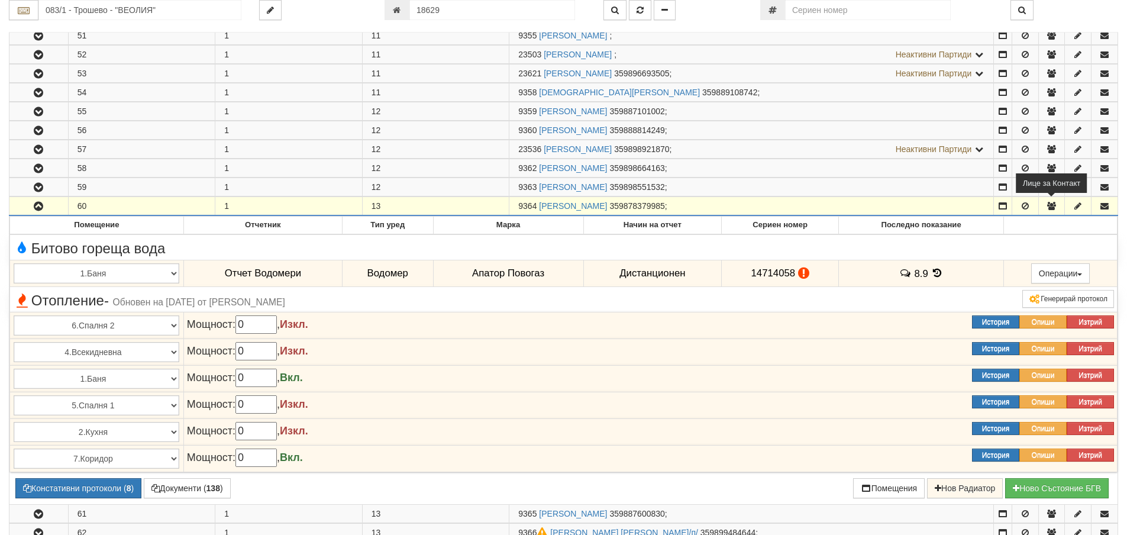
click at [1052, 206] on icon "button" at bounding box center [1051, 206] width 11 height 8
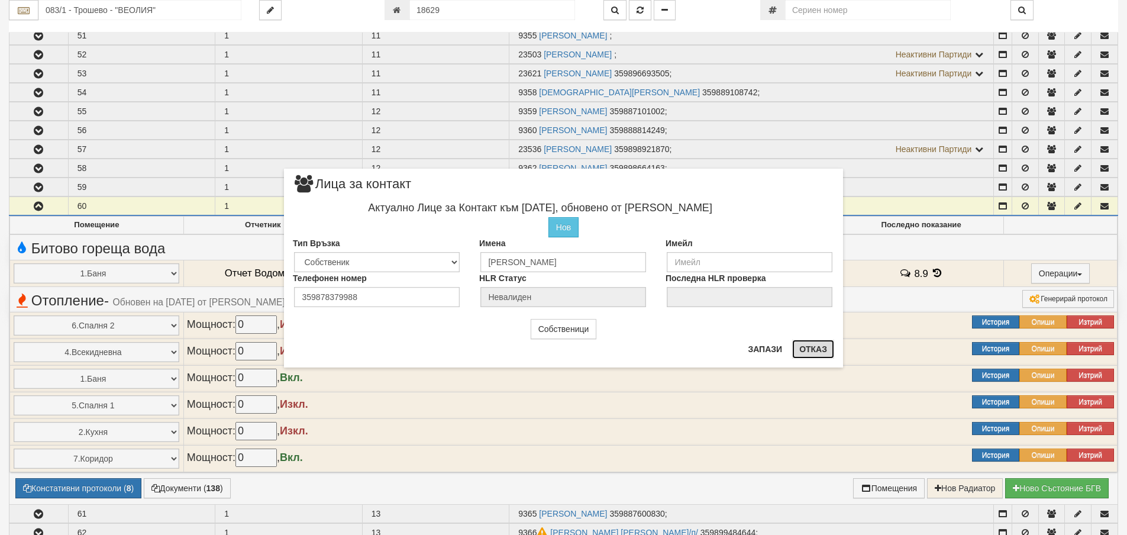
click at [817, 350] on button "Отказ" at bounding box center [813, 349] width 42 height 19
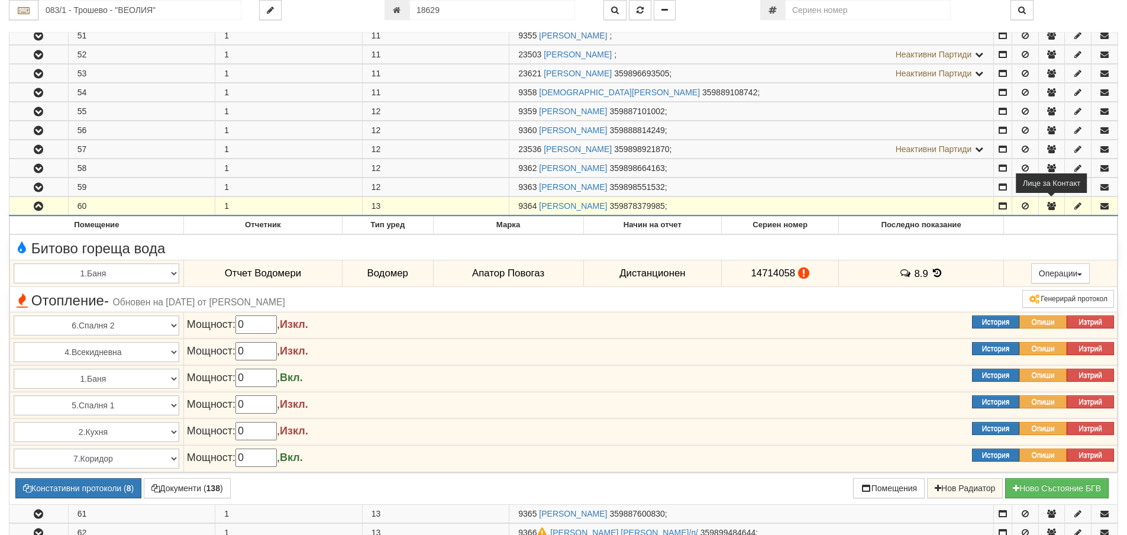
click at [1050, 205] on icon "button" at bounding box center [1051, 206] width 11 height 8
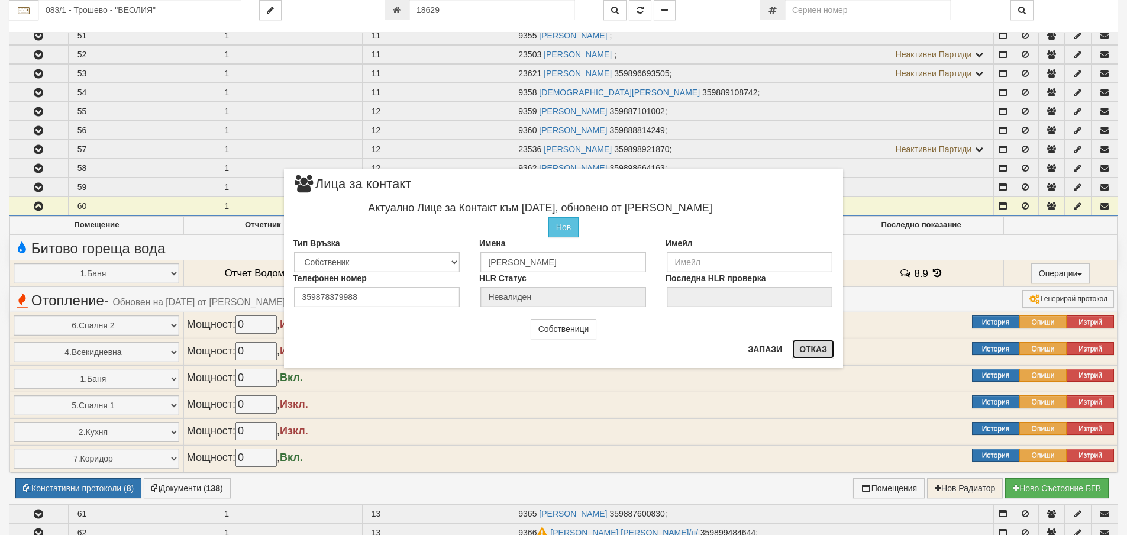
drag, startPoint x: 817, startPoint y: 348, endPoint x: 814, endPoint y: 354, distance: 7.4
click at [817, 349] on button "Отказ" at bounding box center [813, 349] width 42 height 19
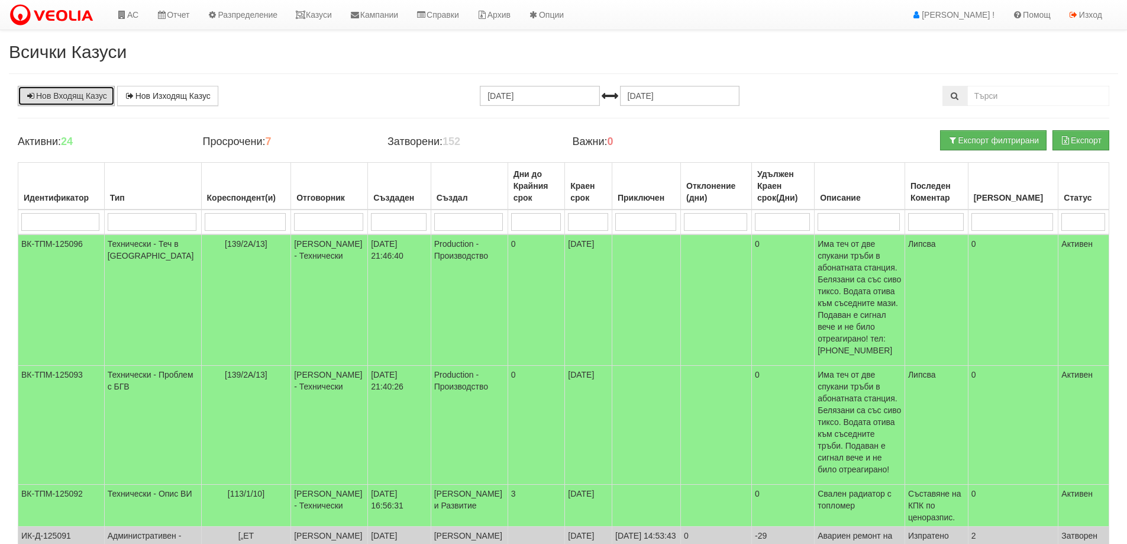
click at [66, 95] on link "Нов Входящ Казус" at bounding box center [66, 96] width 97 height 20
click at [328, 9] on link "Казуси" at bounding box center [313, 15] width 54 height 30
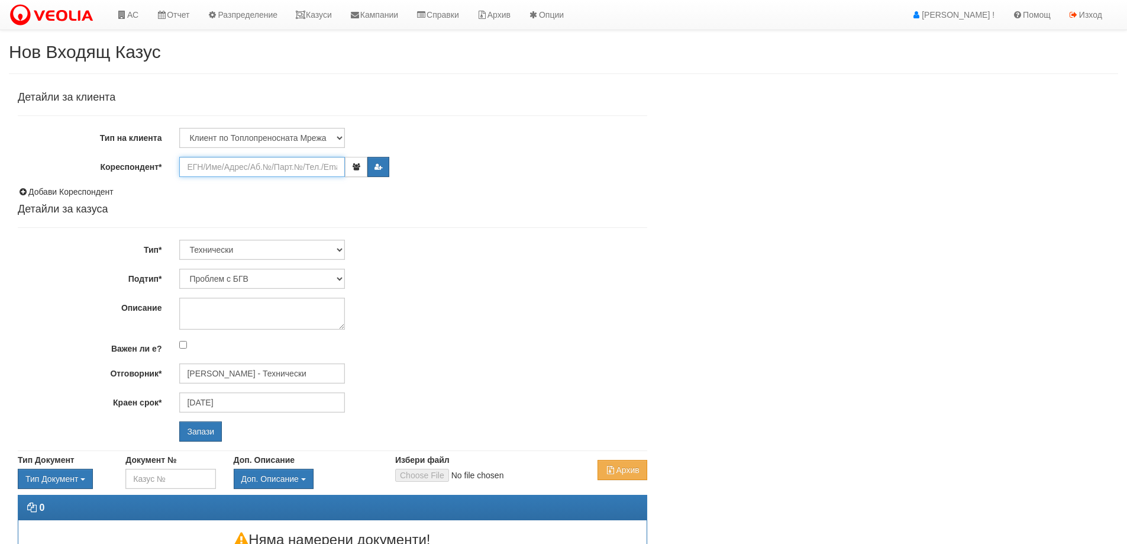
click at [209, 161] on input "Кореспондент*" at bounding box center [262, 167] width 166 height 20
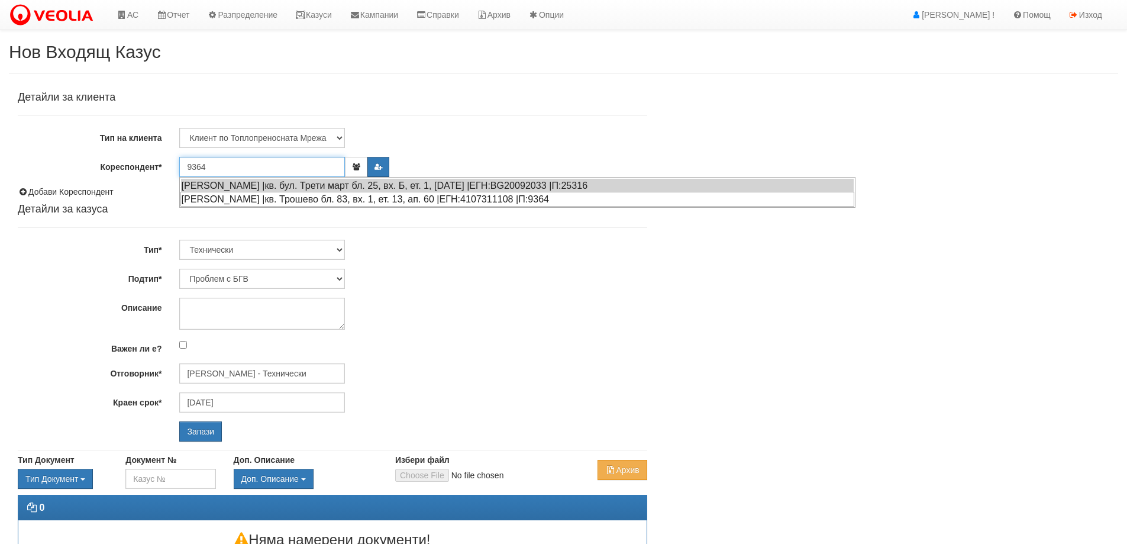
click at [299, 198] on div "СТЕФАН ДИМИТРОВ МИТЕВ |кв. Трошево бл. 83, вх. 1, ет. 13, ап. 60 |ЕГН:410731110…" at bounding box center [517, 199] width 674 height 15
type input "Митева"
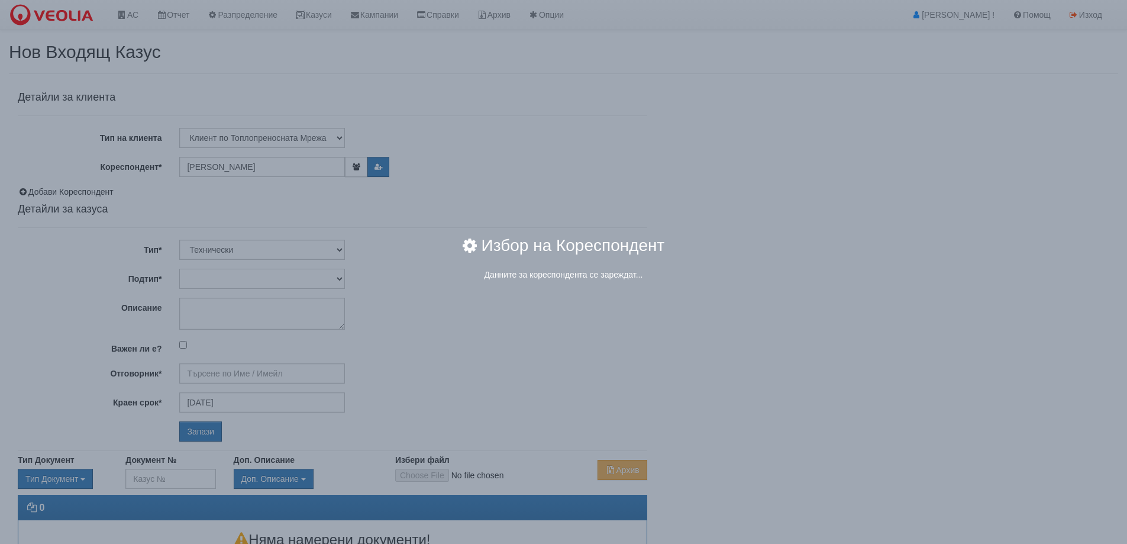
type input "[PERSON_NAME] - Технически"
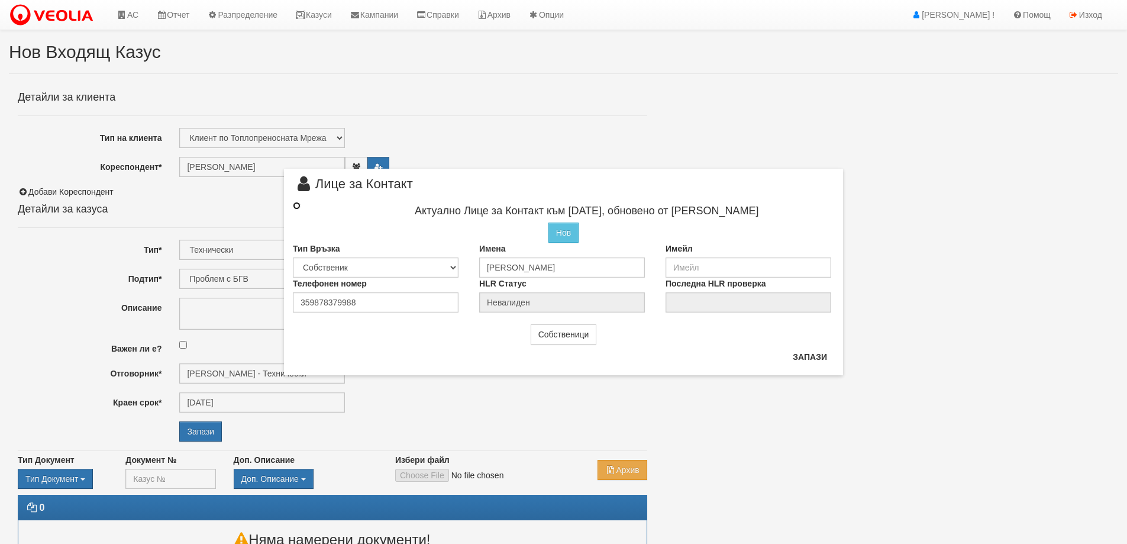
click at [298, 208] on input "radio" at bounding box center [297, 206] width 8 height 8
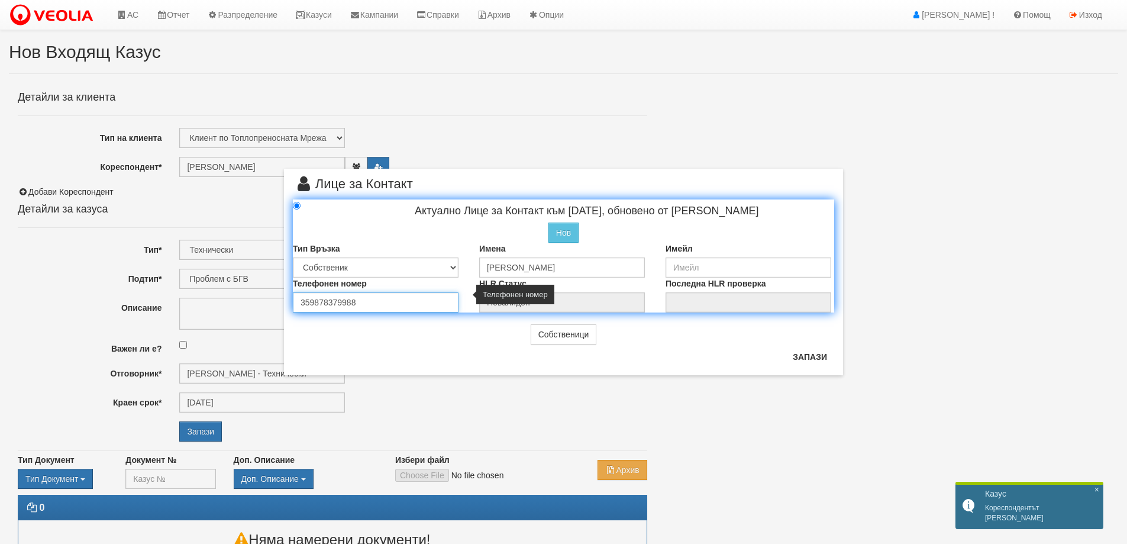
drag, startPoint x: 360, startPoint y: 304, endPoint x: 301, endPoint y: 303, distance: 59.2
click at [301, 303] on input "359878379988" at bounding box center [376, 302] width 166 height 20
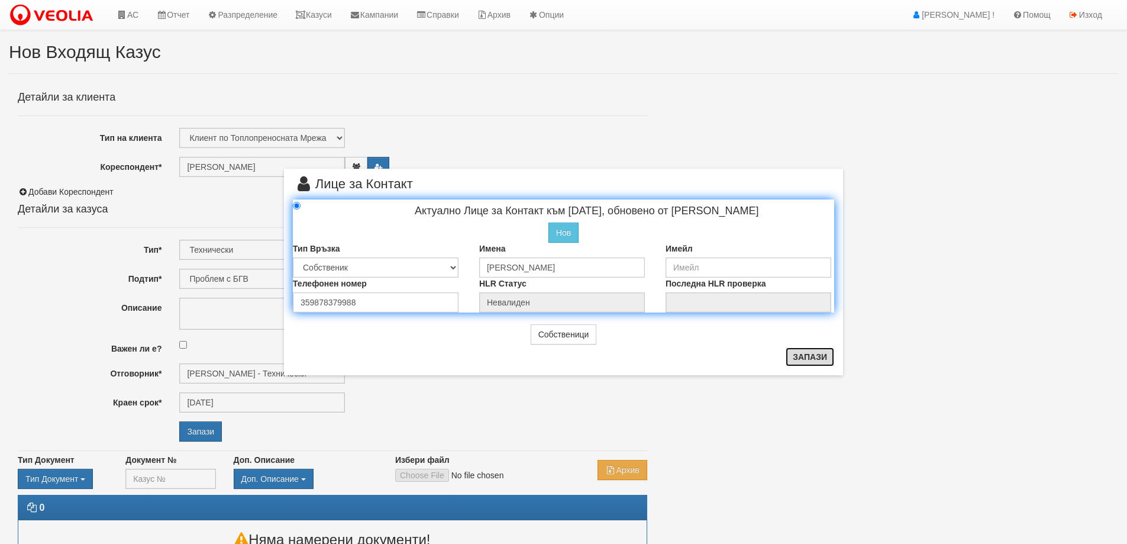
click at [807, 357] on button "Запази" at bounding box center [810, 356] width 49 height 19
radio input "true"
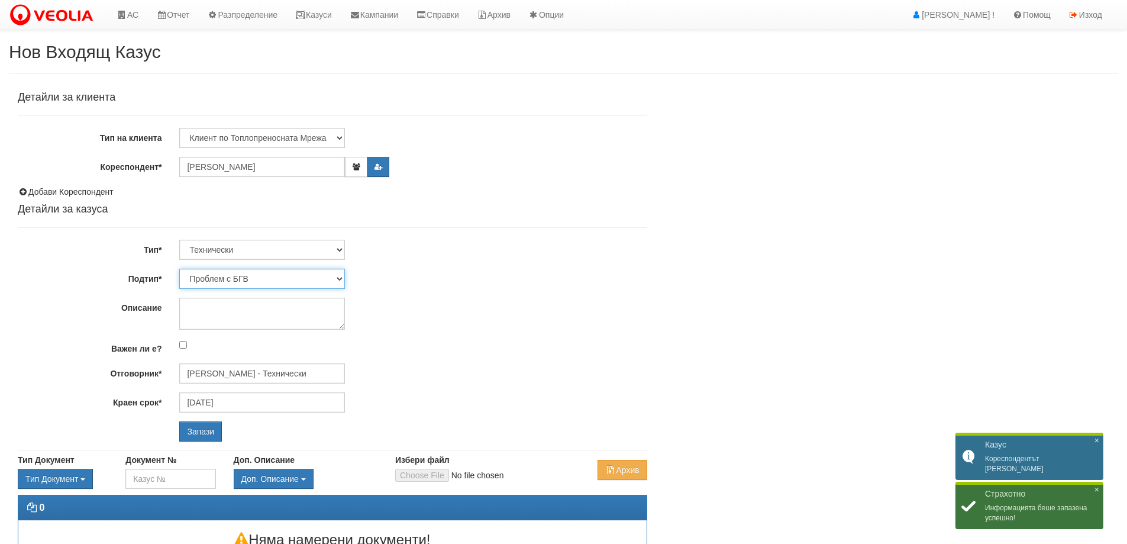
drag, startPoint x: 340, startPoint y: 279, endPoint x: 338, endPoint y: 270, distance: 9.0
click at [340, 279] on select "Проблем с БГВ Теч ВОИ Теч БГВ Теч в АС Теч от водомер Проблем в АС Интервенция …" at bounding box center [262, 279] width 166 height 20
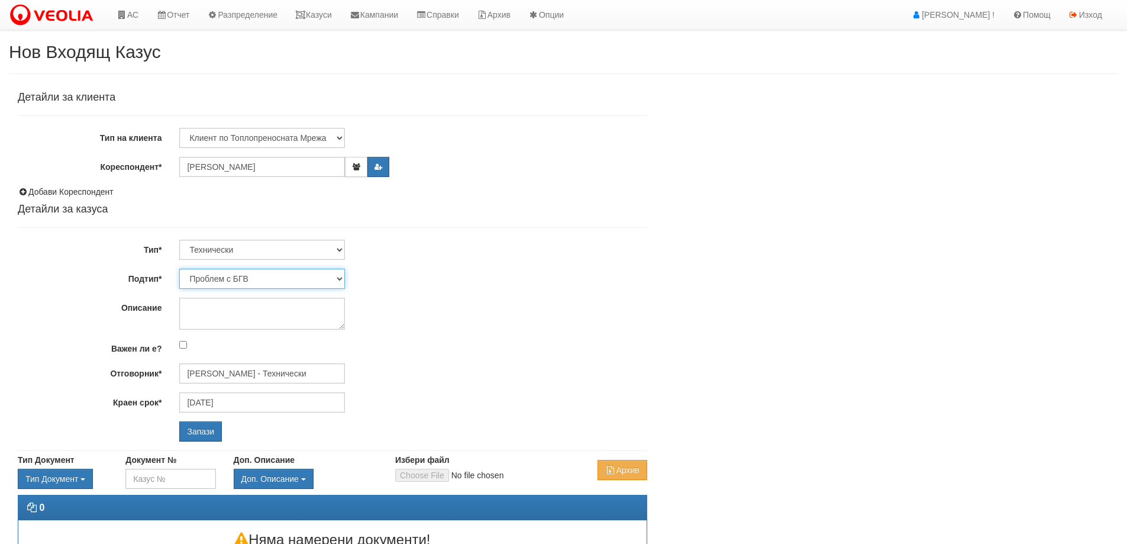
select select "Монтаж на водомер с дист. модул"
click at [179, 269] on select "Проблем с БГВ Теч ВОИ Теч БГВ Теч в АС Теч от водомер Проблем в АС Интервенция …" at bounding box center [262, 279] width 166 height 20
type input "[DATE]"
type input "[PERSON_NAME] - Технически"
click at [207, 299] on textarea "Описание" at bounding box center [262, 314] width 166 height 32
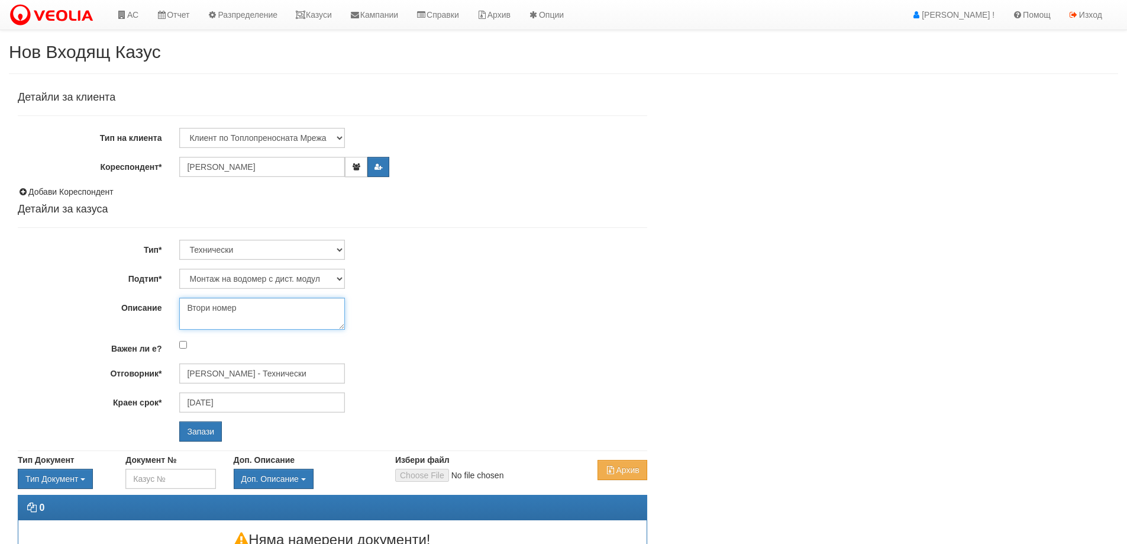
paste textarea "359878379988"
drag, startPoint x: 238, startPoint y: 307, endPoint x: 252, endPoint y: 311, distance: 14.4
click at [252, 311] on textarea "Втори номер 359878379988" at bounding box center [262, 314] width 166 height 32
click at [296, 308] on textarea "Втори номер 0878379988" at bounding box center [262, 314] width 166 height 32
type textarea "Втори номер 0878379988 Митев"
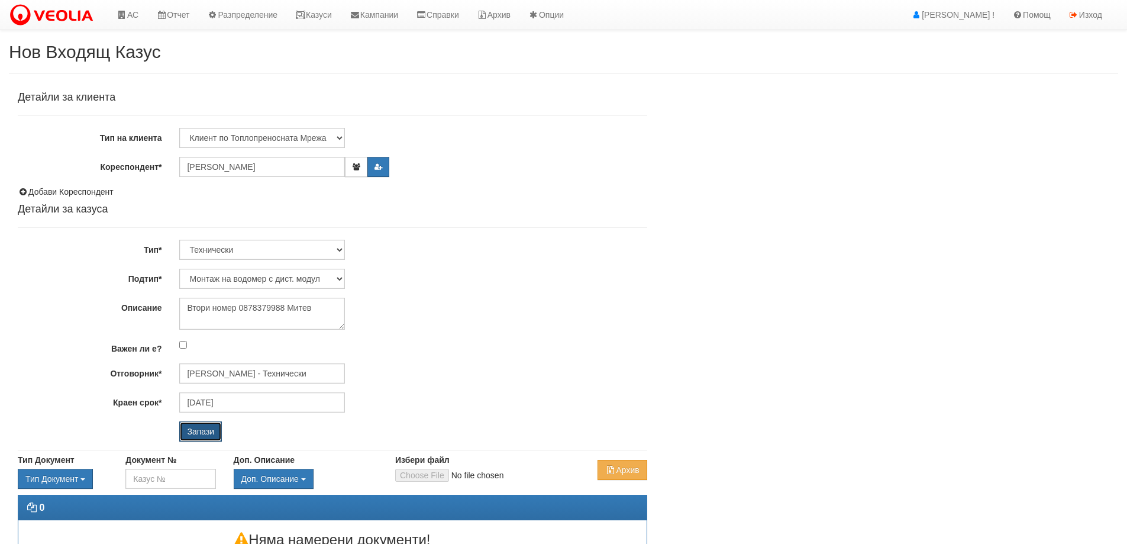
click at [203, 428] on input "Запази" at bounding box center [200, 431] width 43 height 20
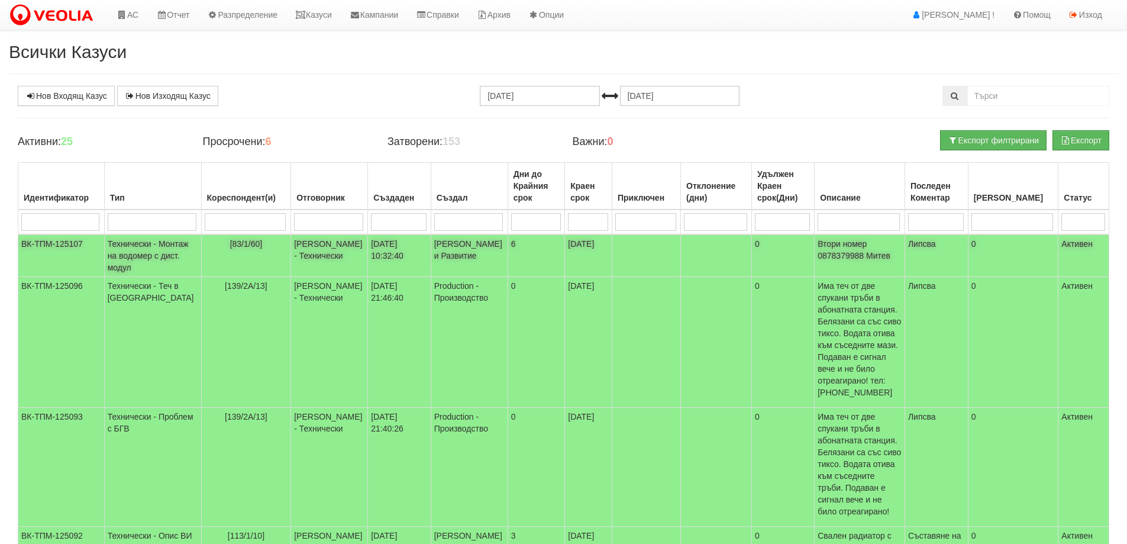
click at [144, 259] on td "Технически - Монтаж на водомер с дист. модул" at bounding box center [152, 255] width 97 height 43
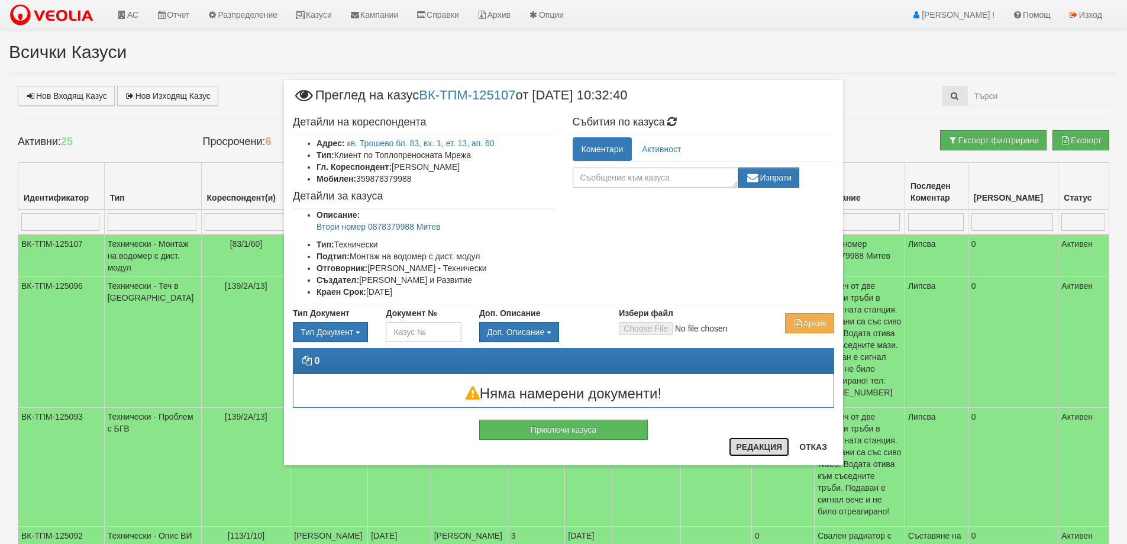
click at [756, 444] on button "Редакция" at bounding box center [759, 446] width 60 height 19
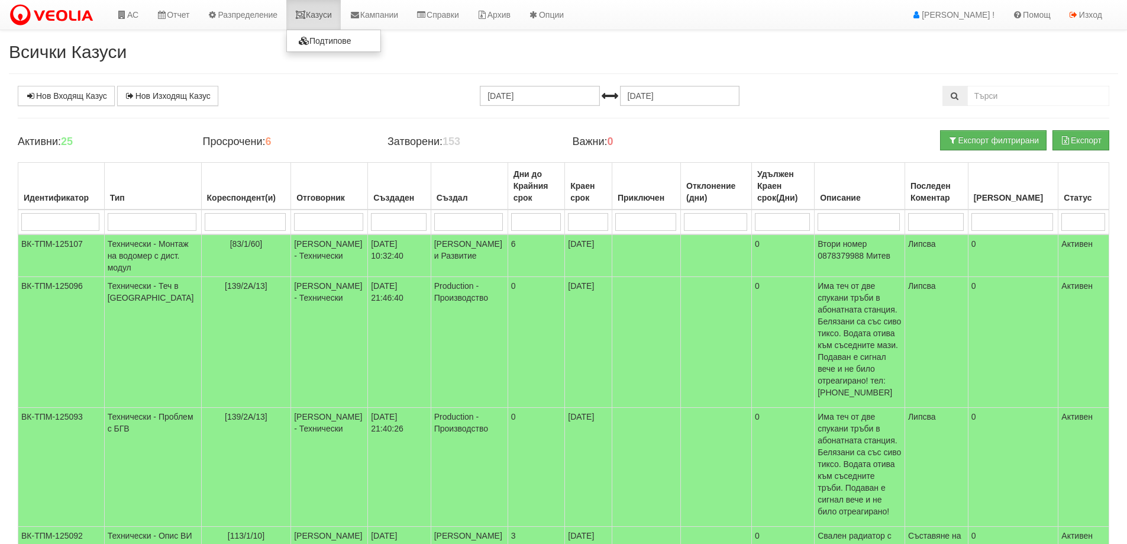
click at [324, 13] on link "Казуси" at bounding box center [313, 15] width 54 height 30
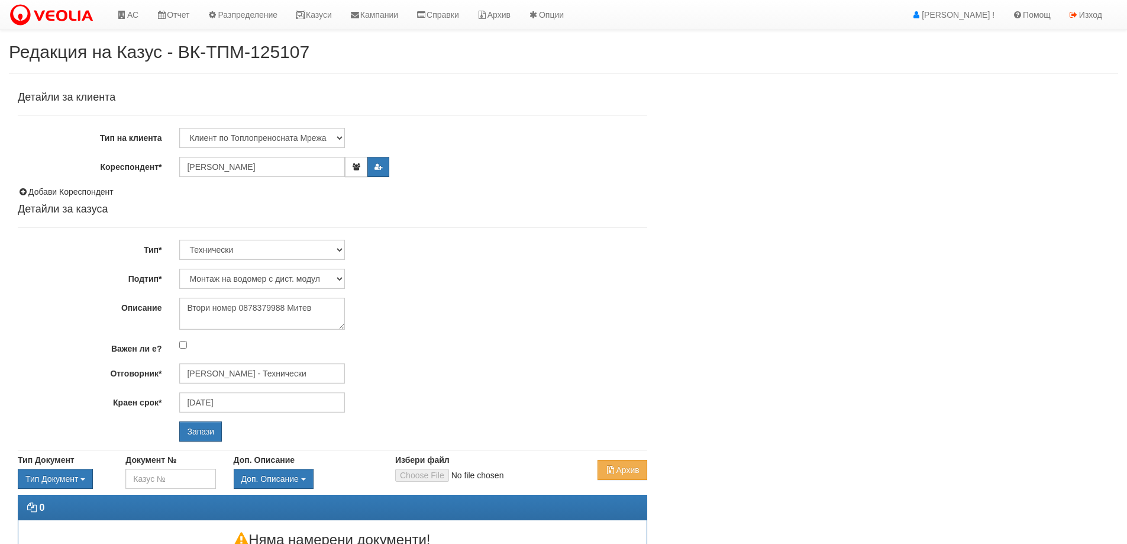
select select "Монтаж на водомер с дист. модул"
click at [285, 308] on textarea "Втори номер 0878379988 Митев" at bounding box center [262, 314] width 166 height 32
type textarea "Втори номер 0878379985 Митев"
click at [202, 429] on input "Запази" at bounding box center [200, 431] width 43 height 20
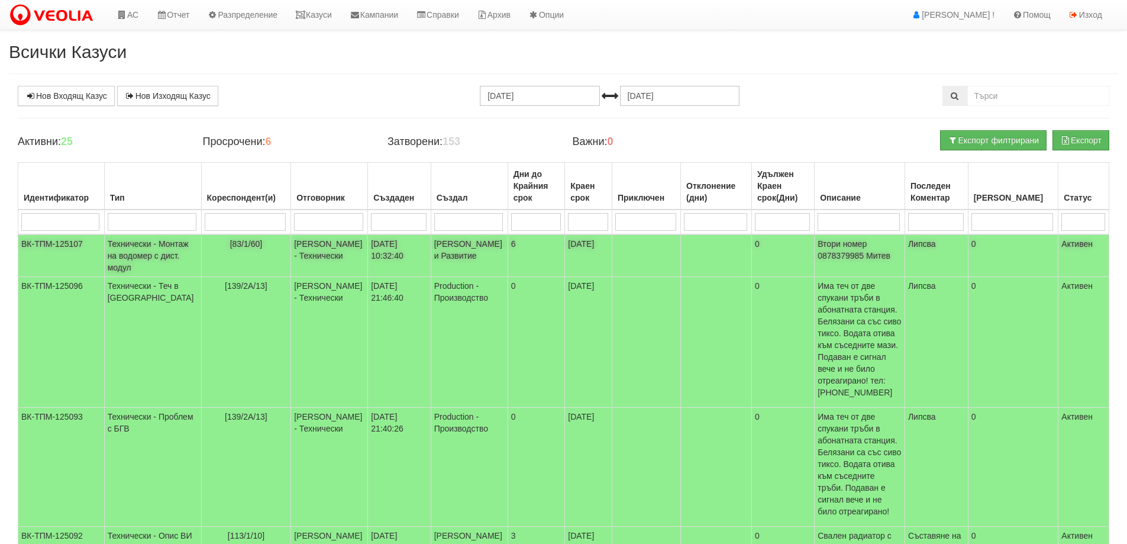
click at [147, 259] on td "Технически - Монтаж на водомер с дист. модул" at bounding box center [152, 255] width 97 height 43
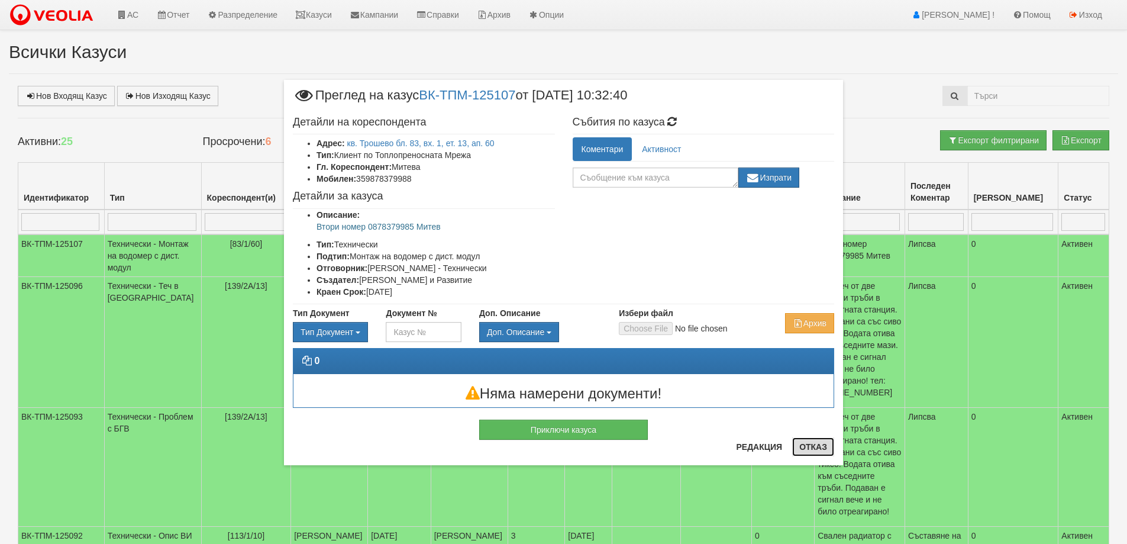
click at [808, 446] on button "Отказ" at bounding box center [813, 446] width 42 height 19
